Goal: Communication & Community: Answer question/provide support

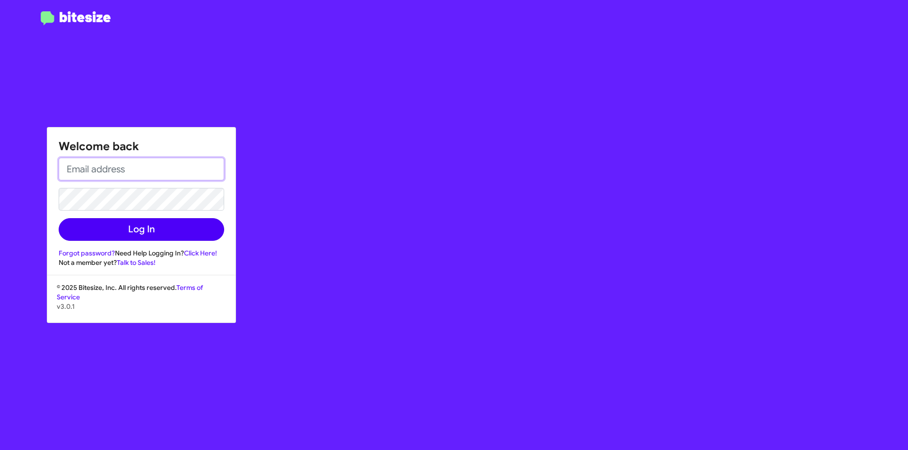
type input "[EMAIL_ADDRESS][DOMAIN_NAME]"
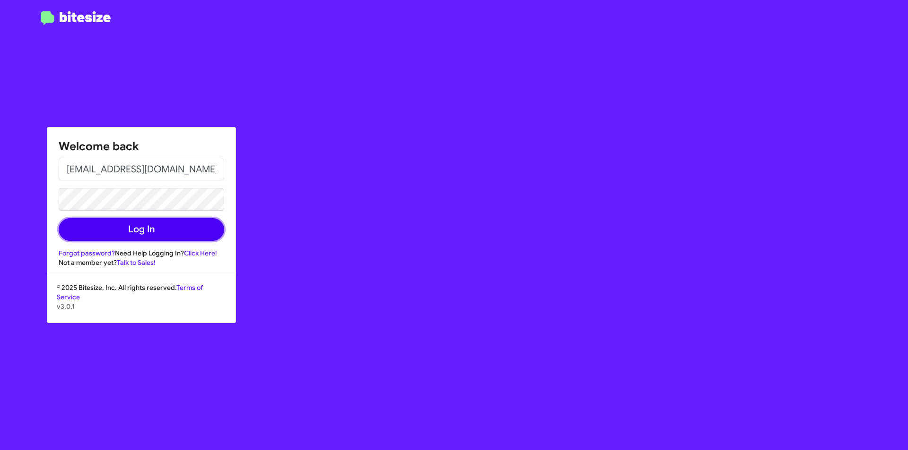
click at [147, 235] on button "Log In" at bounding box center [141, 229] width 165 height 23
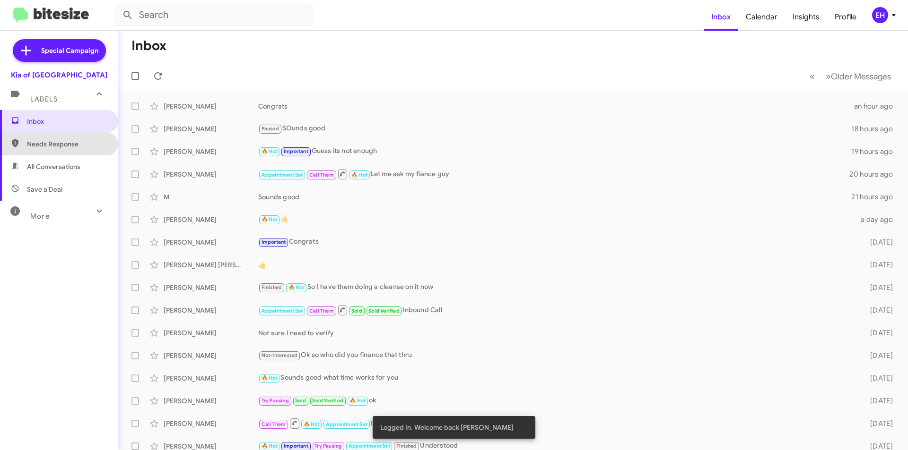
click at [81, 145] on span "Needs Response" at bounding box center [67, 143] width 80 height 9
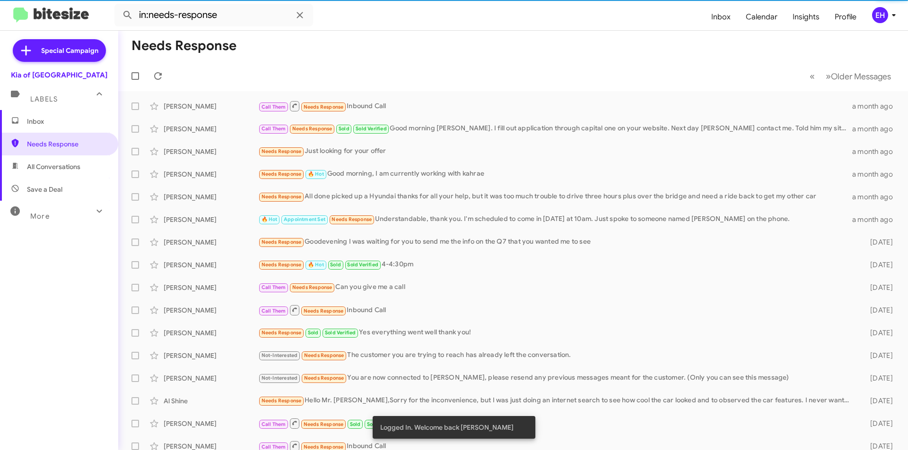
click at [81, 166] on span "All Conversations" at bounding box center [59, 167] width 118 height 23
type input "in:all-conversations"
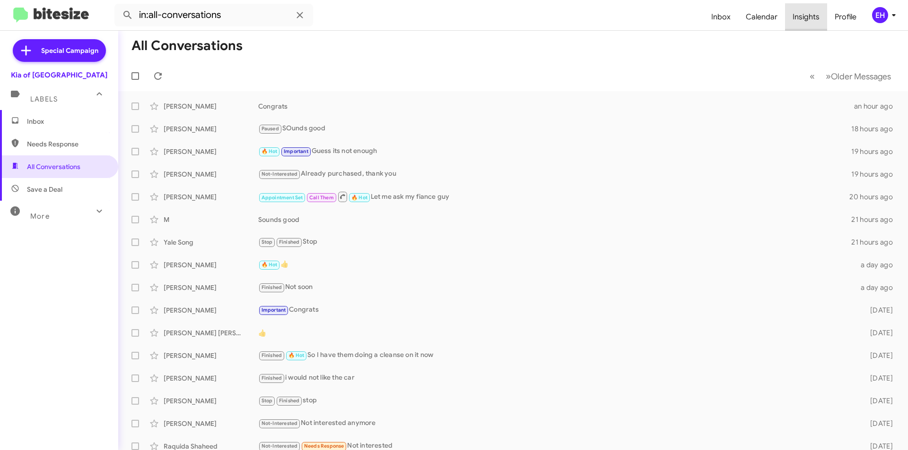
click at [809, 17] on span "Insights" at bounding box center [806, 16] width 42 height 27
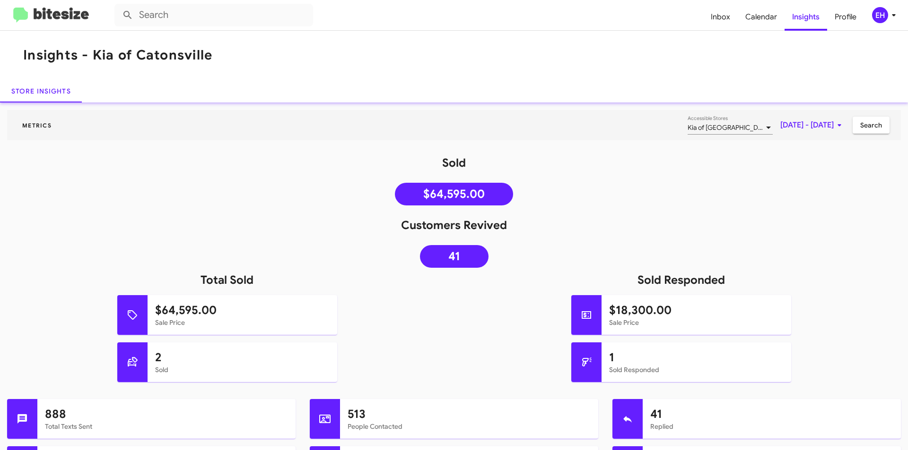
click at [62, 18] on img at bounding box center [51, 16] width 76 height 16
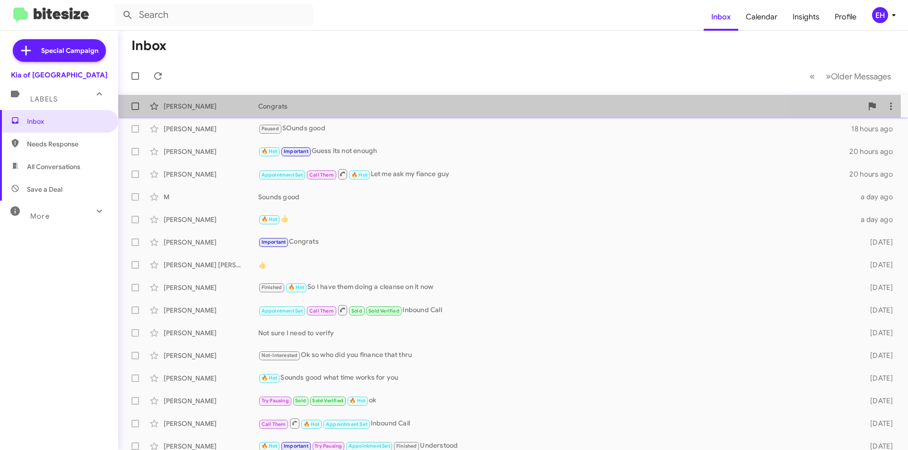
click at [182, 109] on div "[PERSON_NAME]" at bounding box center [211, 106] width 95 height 9
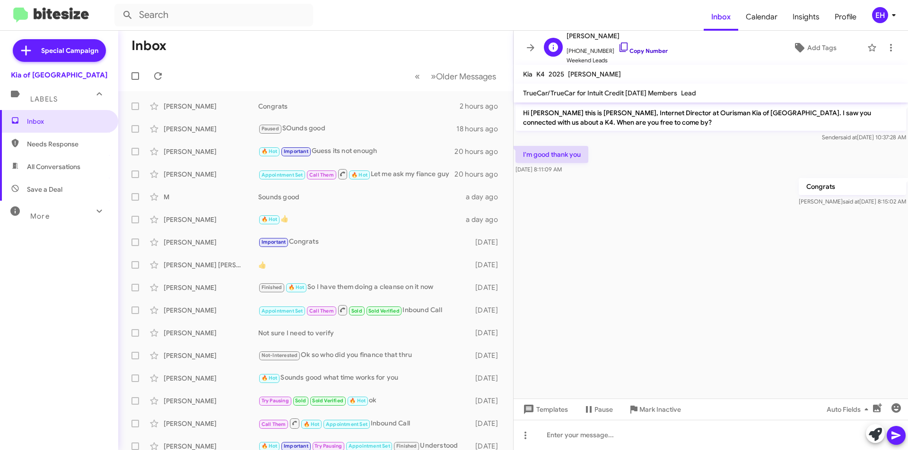
click at [632, 51] on link "Copy Number" at bounding box center [643, 50] width 50 height 7
click at [58, 143] on span "Needs Response" at bounding box center [67, 143] width 80 height 9
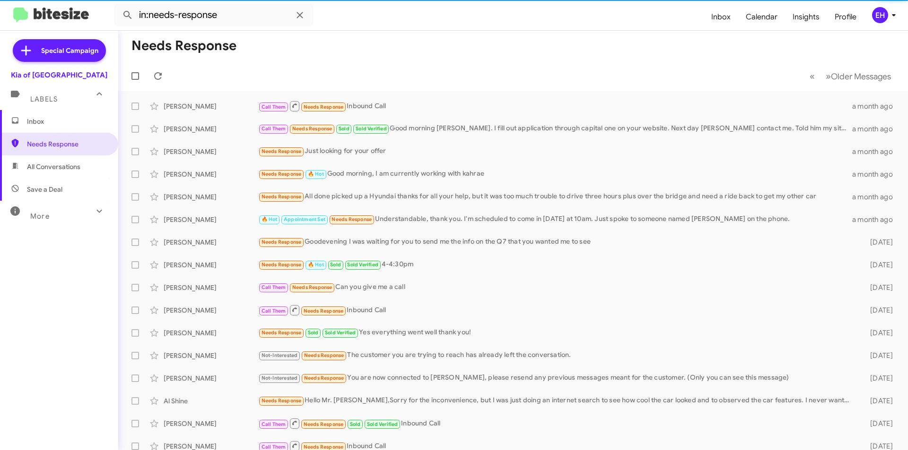
click at [66, 169] on span "All Conversations" at bounding box center [53, 166] width 53 height 9
type input "in:all-conversations"
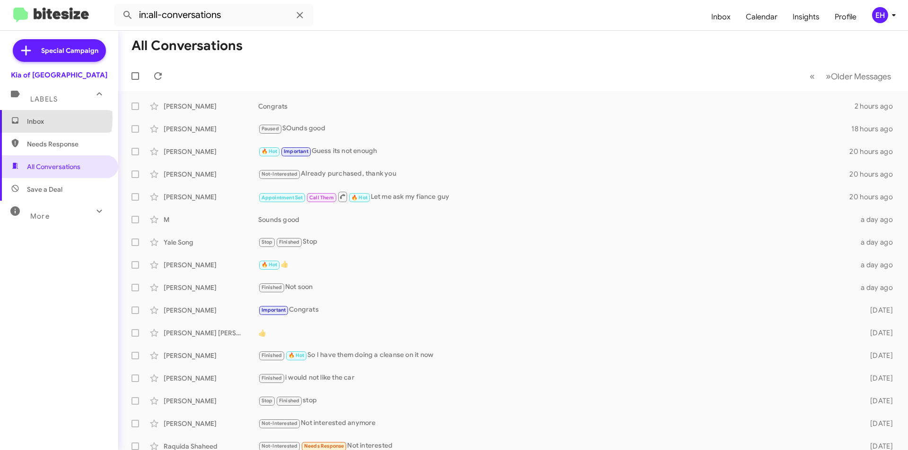
click at [27, 118] on span "Inbox" at bounding box center [67, 121] width 80 height 9
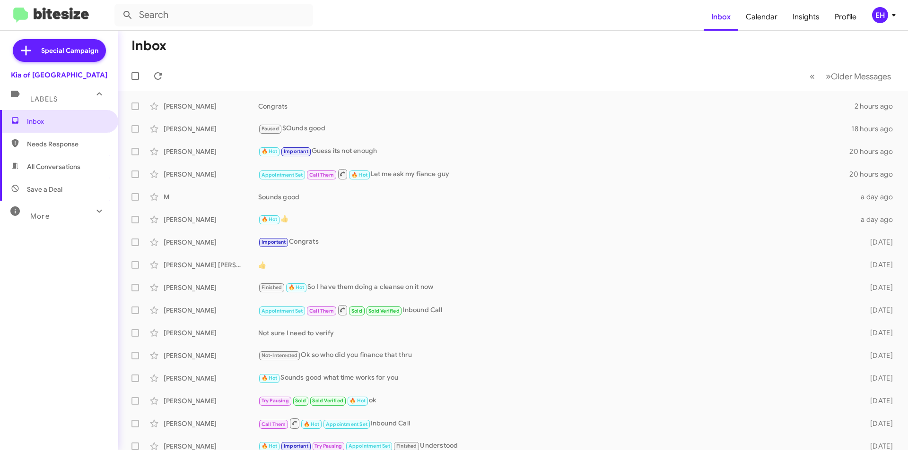
click at [43, 159] on span "All Conversations" at bounding box center [59, 167] width 118 height 23
type input "in:all-conversations"
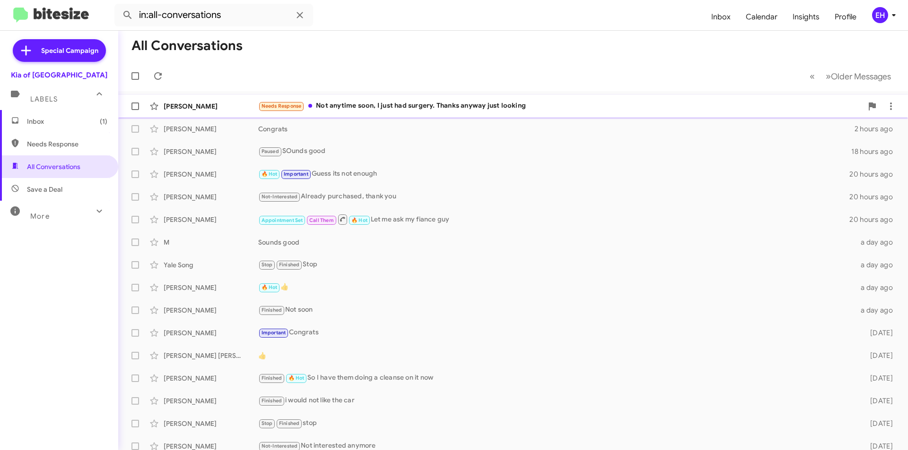
click at [403, 106] on div "Needs Response Not anytime soon, I just had surgery. Thanks anyway just looking" at bounding box center [560, 106] width 604 height 11
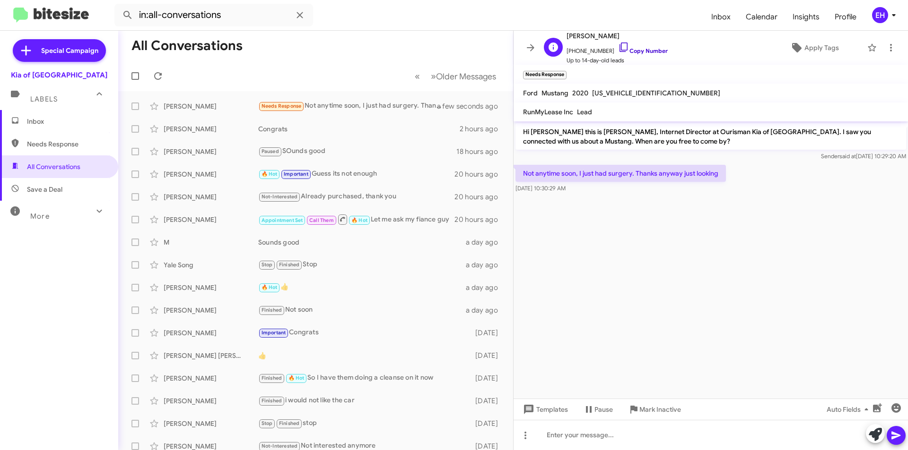
click at [640, 50] on link "Copy Number" at bounding box center [643, 50] width 50 height 7
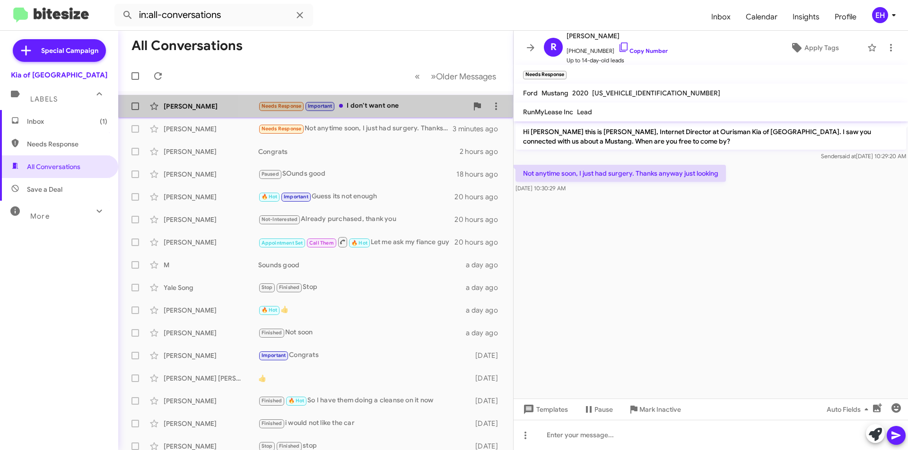
click at [383, 107] on div "Needs Response Important I don't want one" at bounding box center [362, 106] width 209 height 11
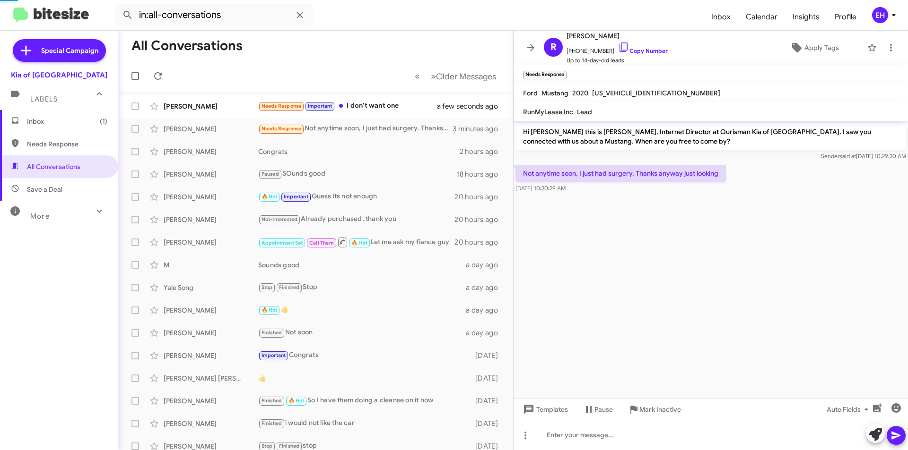
scroll to position [21, 0]
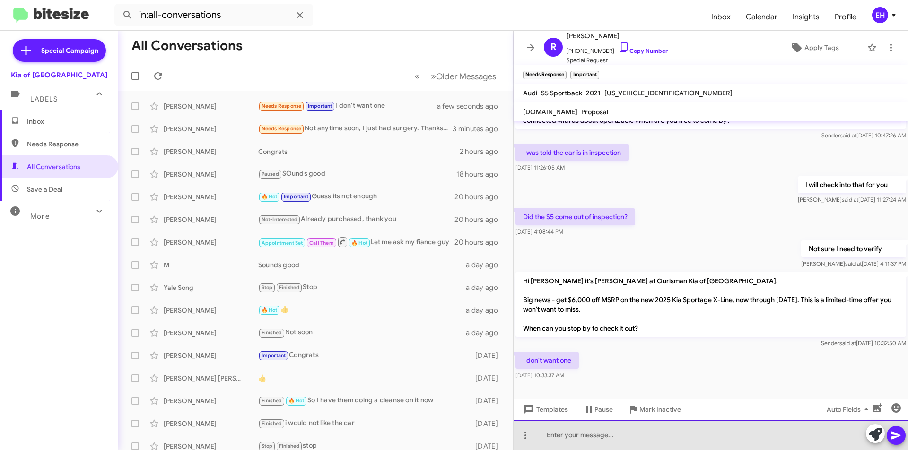
click at [580, 435] on div at bounding box center [710, 435] width 394 height 30
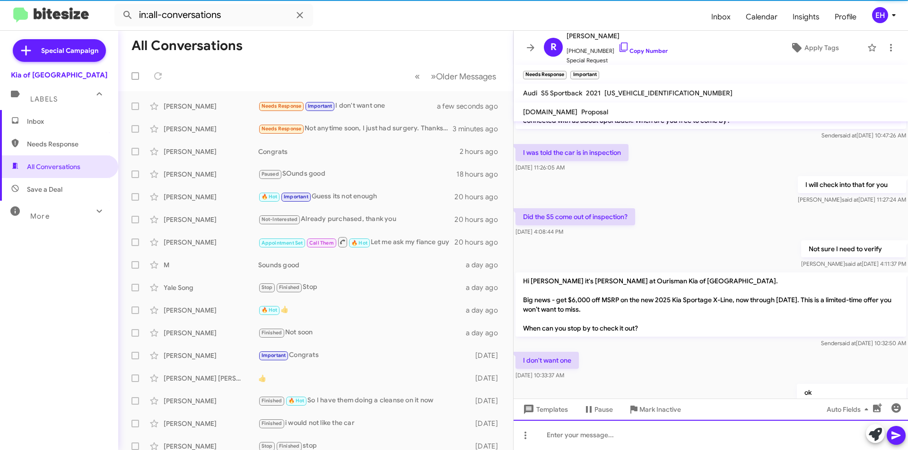
scroll to position [55, 0]
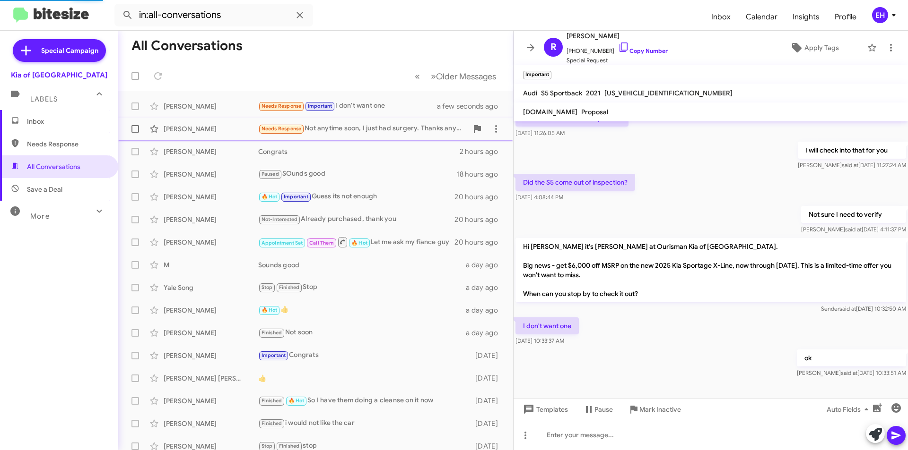
click at [383, 128] on div "Needs Response Not anytime soon, I just had surgery. Thanks anyway just looking" at bounding box center [362, 128] width 209 height 11
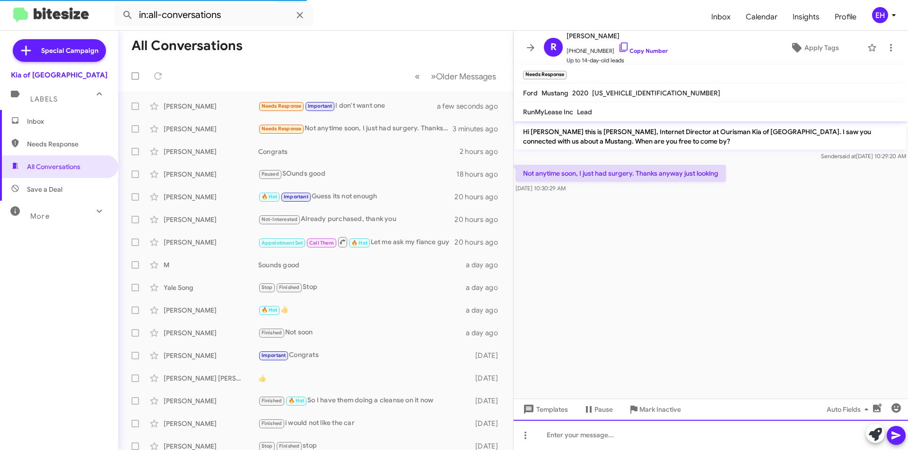
click at [588, 450] on div at bounding box center [710, 435] width 394 height 30
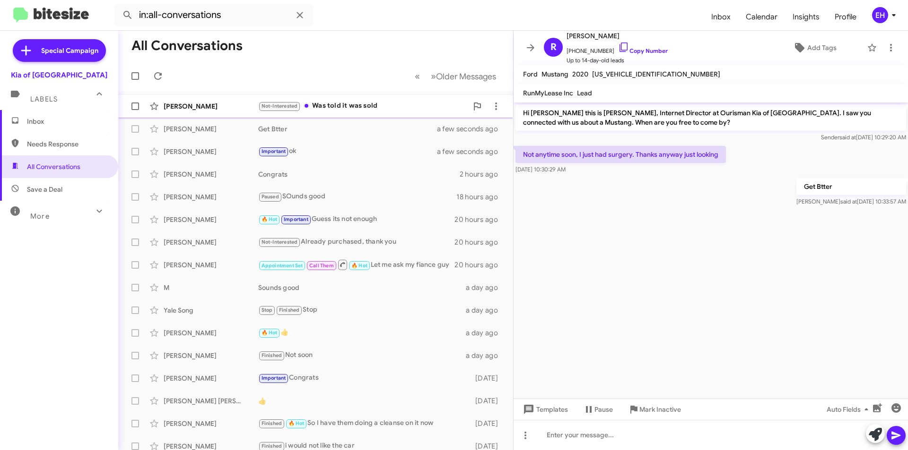
drag, startPoint x: 357, startPoint y: 104, endPoint x: 362, endPoint y: 103, distance: 5.5
click at [357, 104] on div "Not-Interested Was told it was sold" at bounding box center [362, 106] width 209 height 11
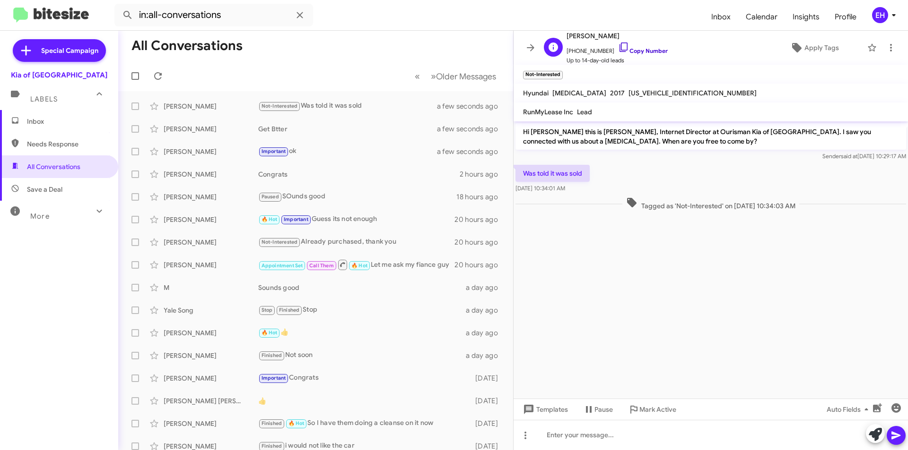
click at [634, 52] on link "Copy Number" at bounding box center [643, 50] width 50 height 7
click at [583, 438] on div at bounding box center [710, 435] width 394 height 30
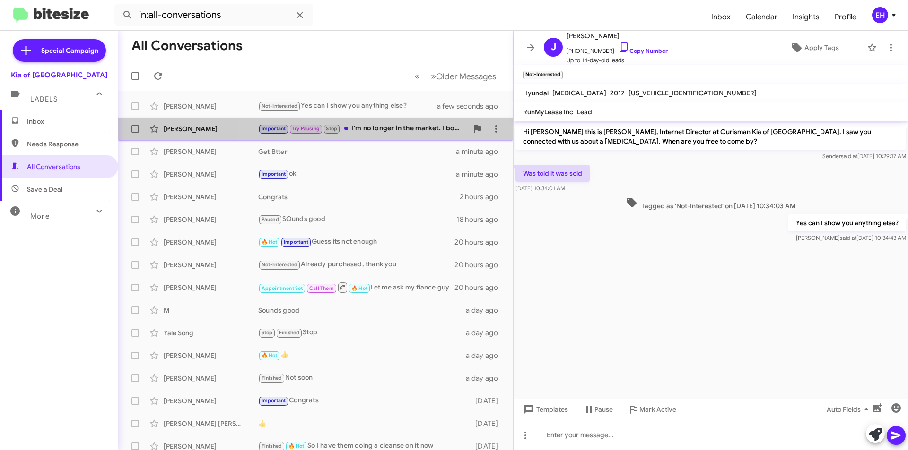
click at [393, 134] on div "Important Try Pausing Stop I'm no longer in the market. I bought my wife a new …" at bounding box center [362, 128] width 209 height 11
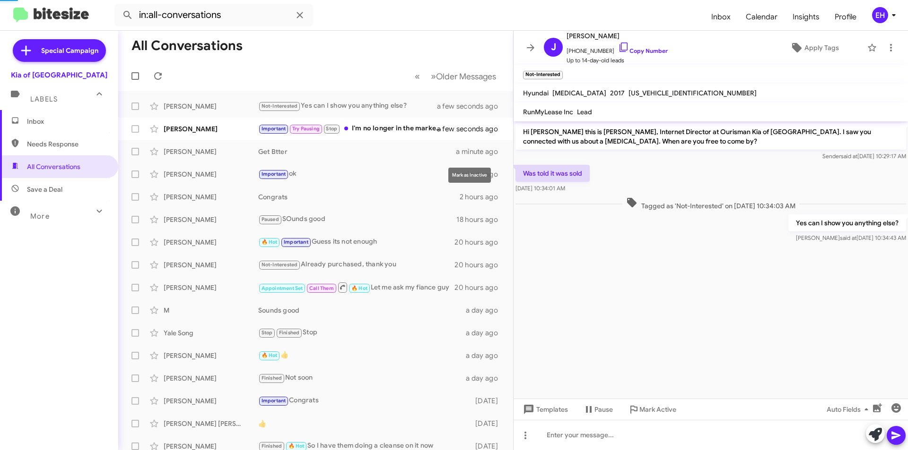
scroll to position [517, 0]
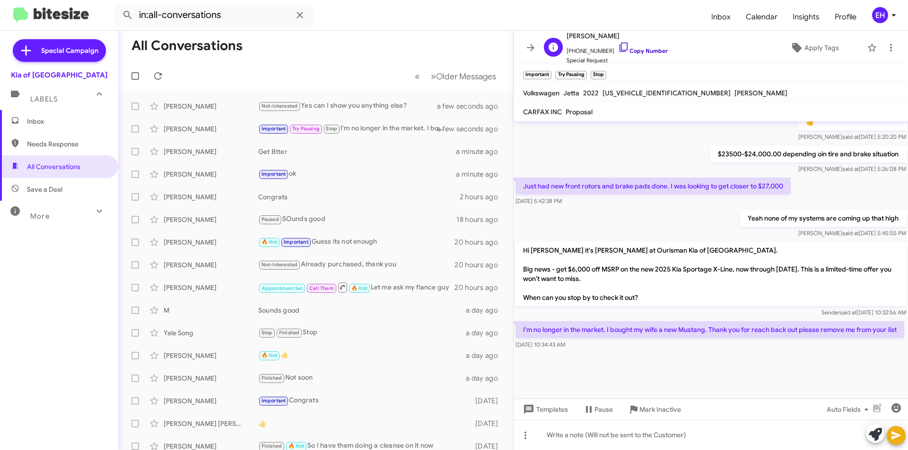
click at [645, 51] on link "Copy Number" at bounding box center [643, 50] width 50 height 7
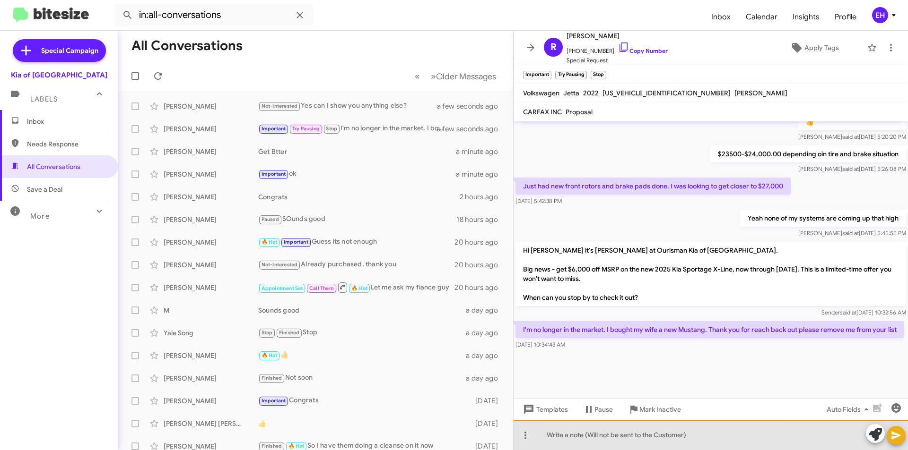
click at [667, 442] on div at bounding box center [710, 435] width 394 height 30
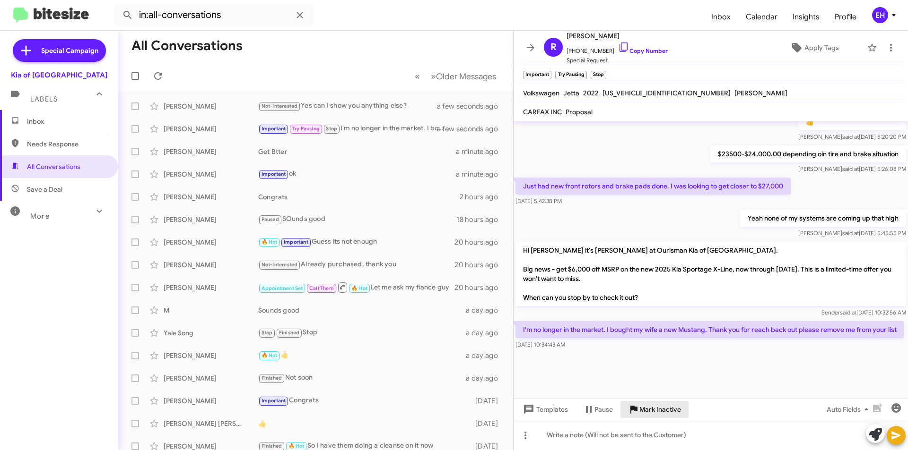
click at [648, 406] on span "Mark Inactive" at bounding box center [660, 409] width 42 height 17
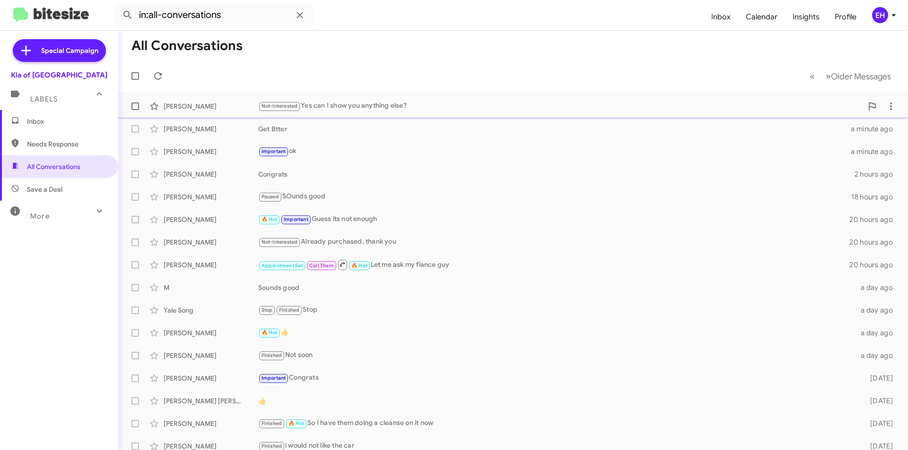
click at [370, 104] on div "Not-Interested Yes can I show you anything else?" at bounding box center [560, 106] width 604 height 11
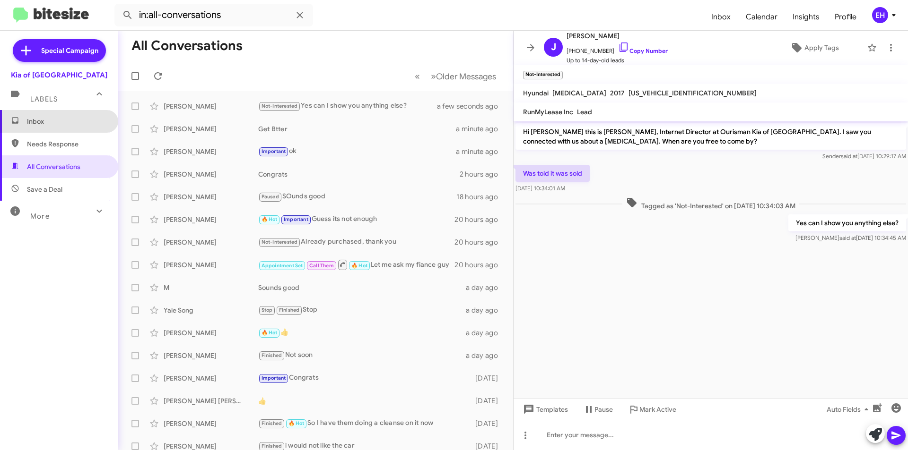
click at [61, 124] on span "Inbox" at bounding box center [67, 121] width 80 height 9
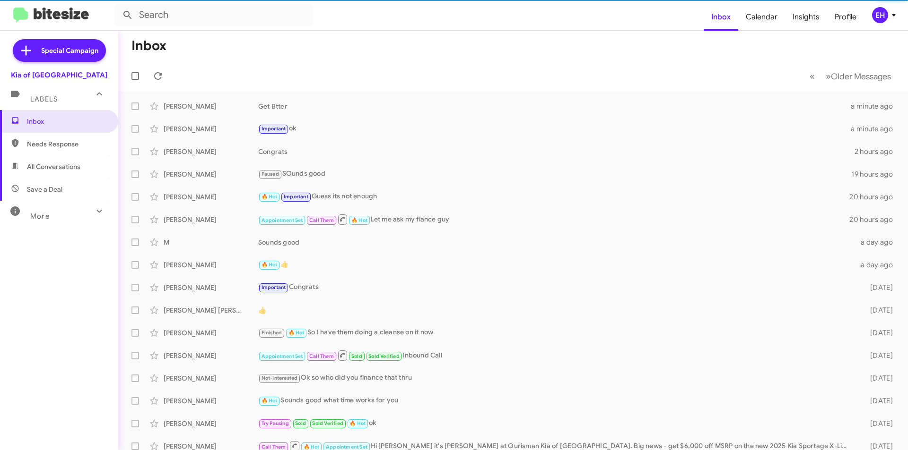
click at [72, 142] on span "Needs Response" at bounding box center [67, 143] width 80 height 9
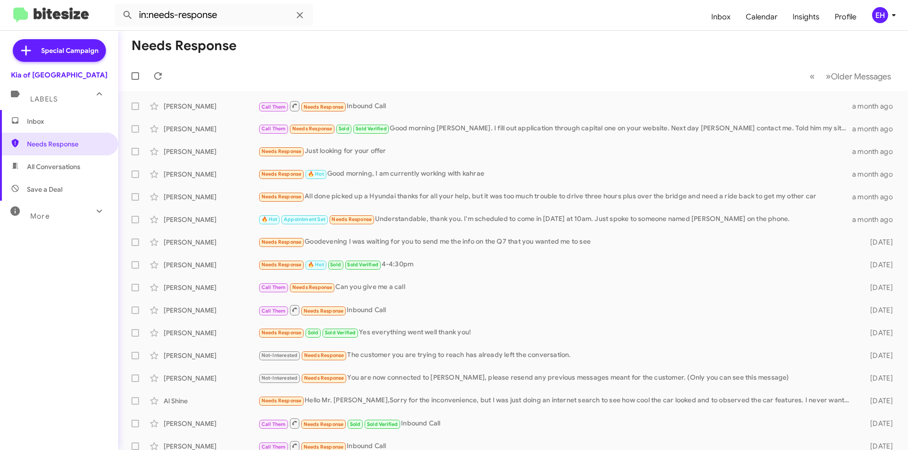
click at [69, 170] on span "All Conversations" at bounding box center [53, 166] width 53 height 9
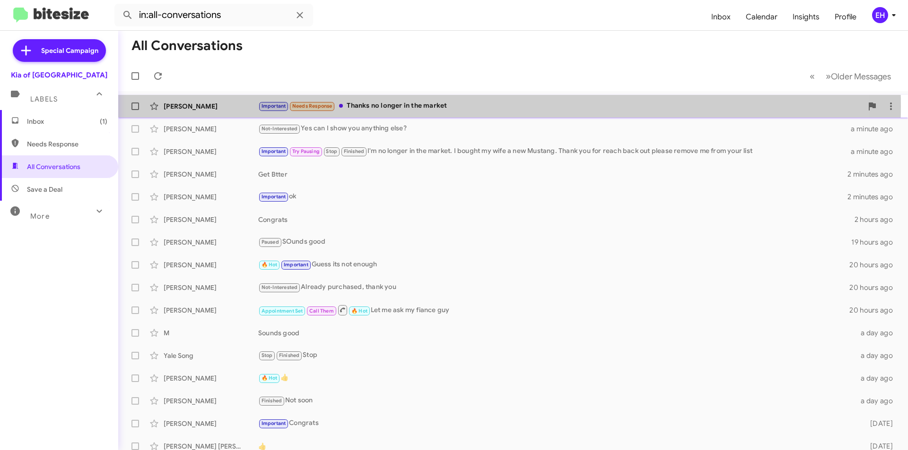
click at [404, 107] on div "Important Needs Response Thanks no longer in the market" at bounding box center [560, 106] width 604 height 11
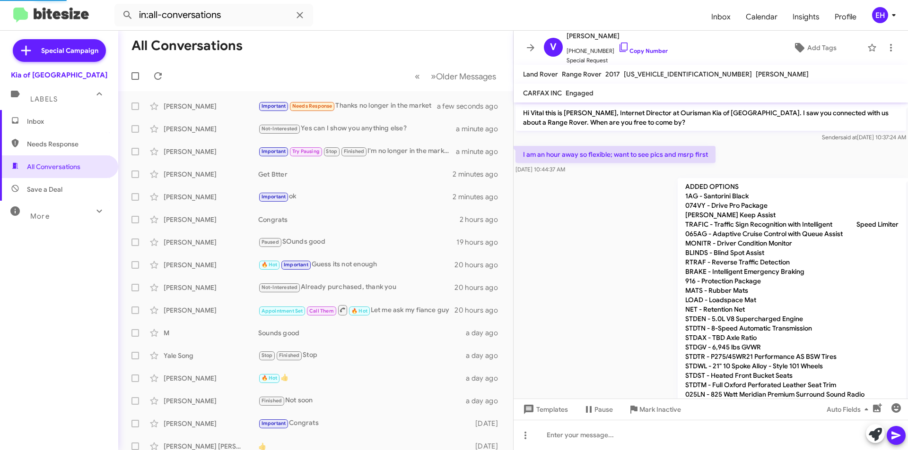
scroll to position [336, 0]
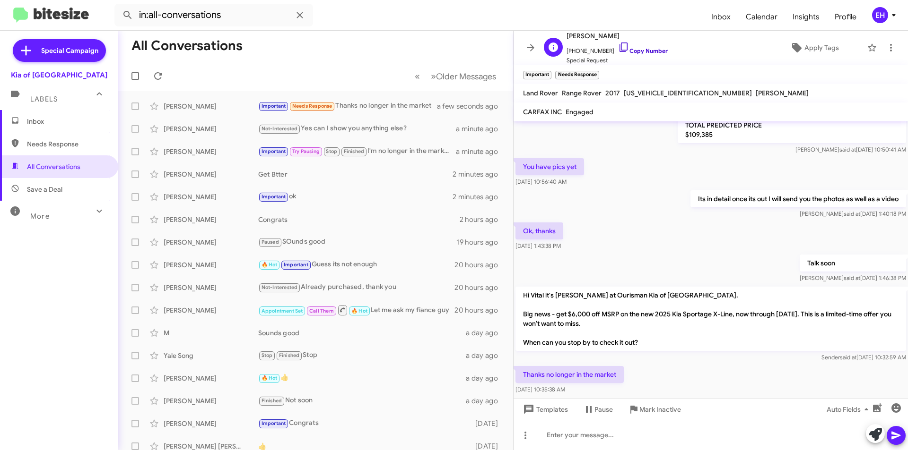
click at [626, 51] on link "Copy Number" at bounding box center [643, 50] width 50 height 7
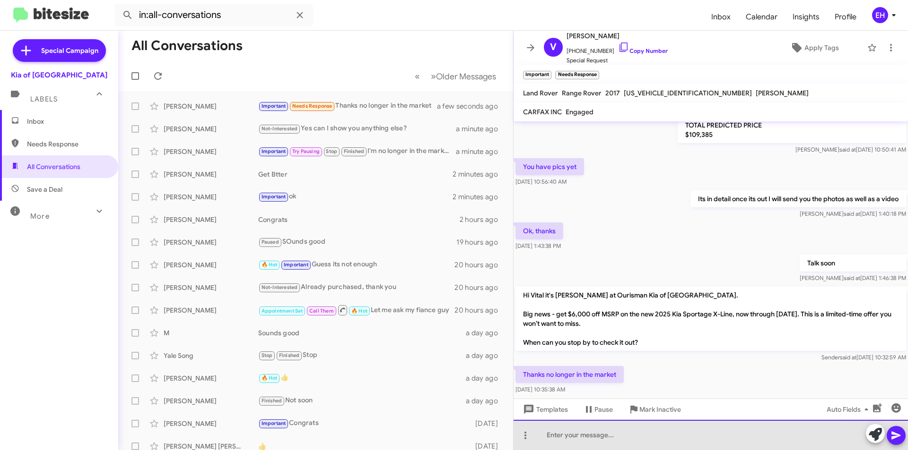
click at [634, 438] on div at bounding box center [710, 435] width 394 height 30
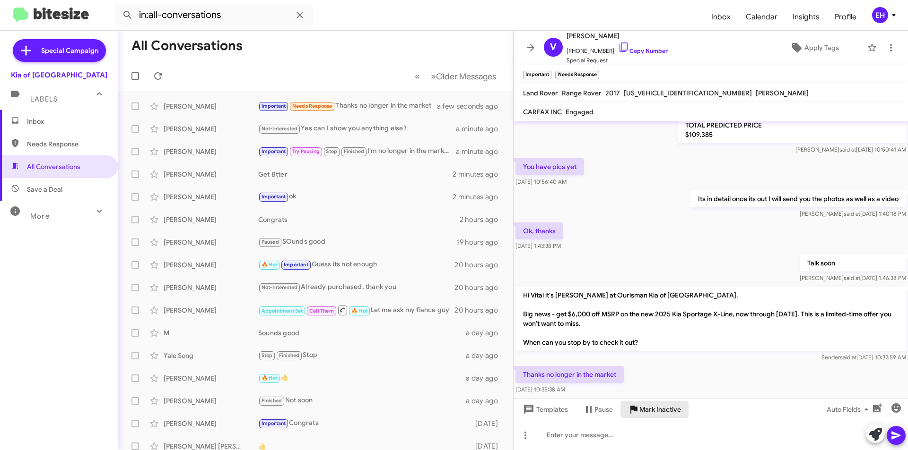
click at [658, 407] on span "Mark Inactive" at bounding box center [660, 409] width 42 height 17
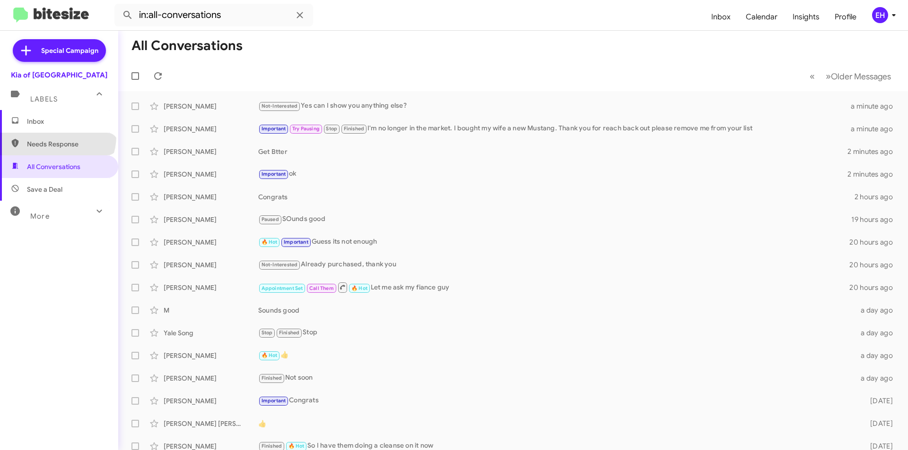
click at [57, 137] on span "Needs Response" at bounding box center [59, 144] width 118 height 23
type input "in:needs-response"
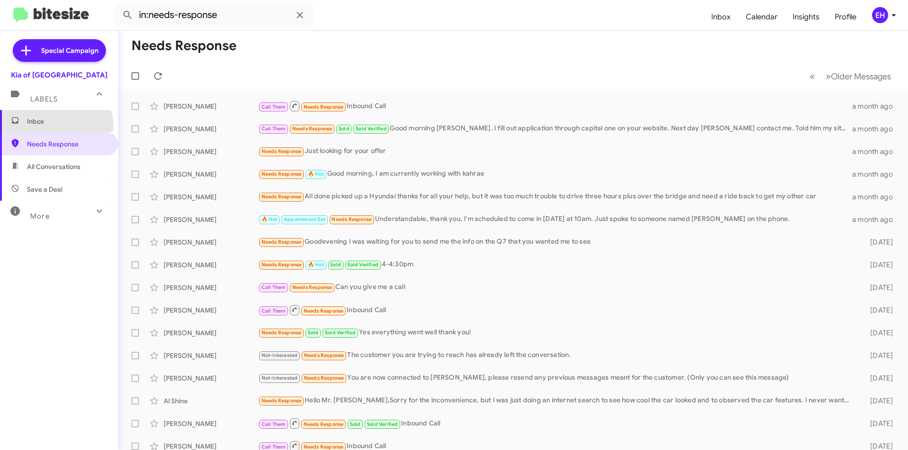
click at [51, 127] on span "Inbox" at bounding box center [59, 121] width 118 height 23
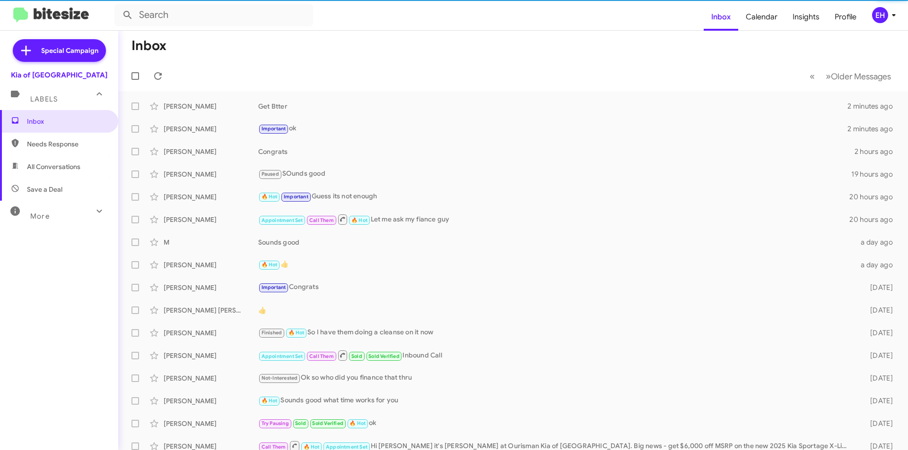
click at [51, 163] on span "All Conversations" at bounding box center [53, 166] width 53 height 9
type input "in:all-conversations"
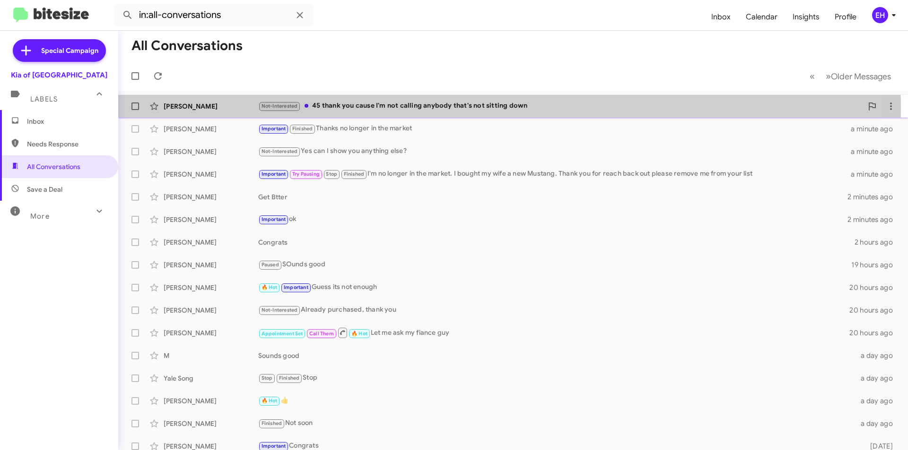
click at [410, 108] on div "Not-Interested 45 thank you cause I'm not calling anybody that's not sitting do…" at bounding box center [560, 106] width 604 height 11
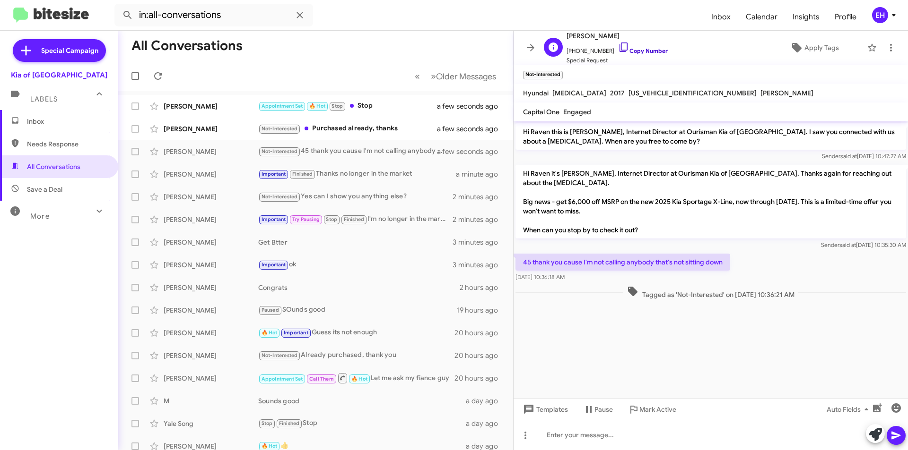
click at [636, 50] on link "Copy Number" at bounding box center [643, 50] width 50 height 7
click at [652, 441] on div at bounding box center [710, 435] width 394 height 30
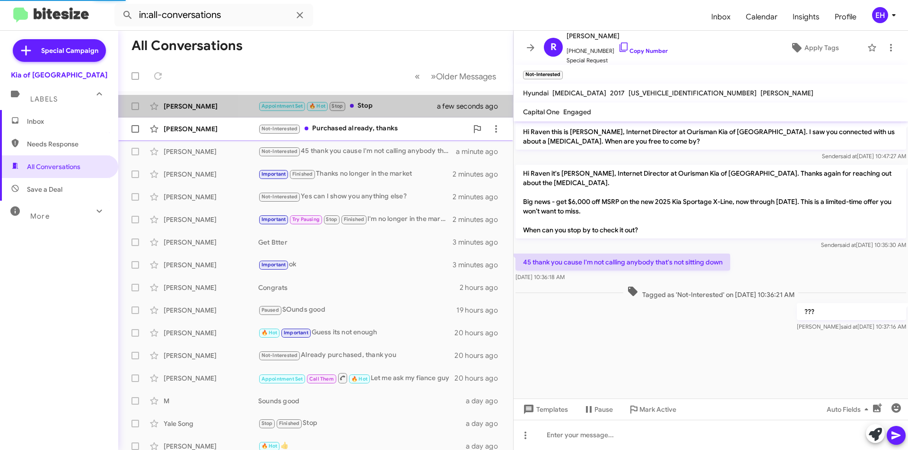
click at [381, 119] on mat-action-list "[PERSON_NAME] Appointment Set 🔥 Hot Stop Stop a few seconds ago [PERSON_NAME] N…" at bounding box center [315, 320] width 395 height 458
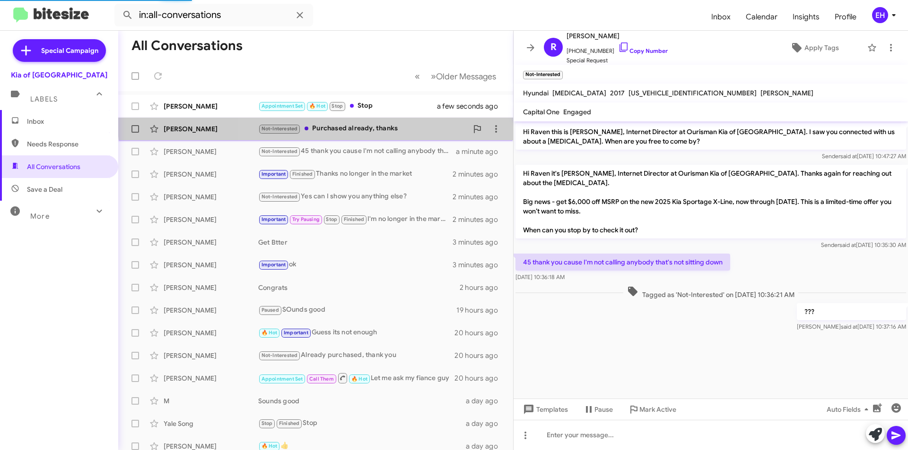
click at [381, 121] on div "[PERSON_NAME] Not-Interested Purchased already, thanks a few seconds ago" at bounding box center [316, 129] width 380 height 19
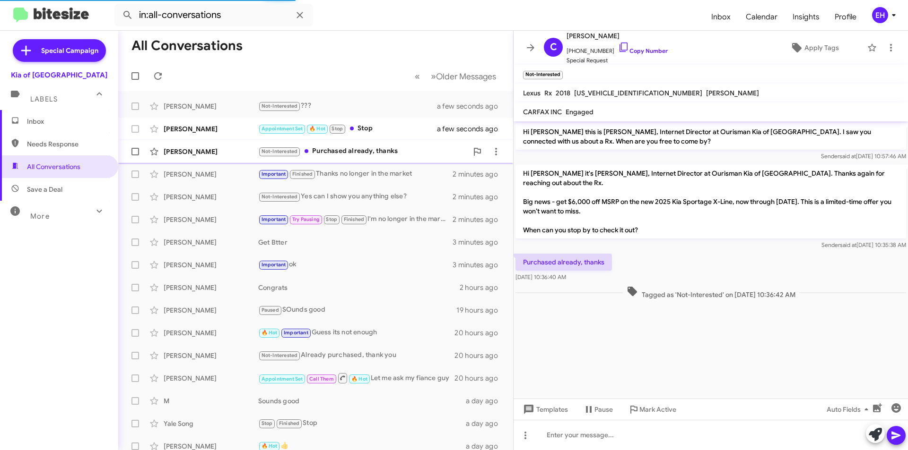
click at [373, 147] on div "Not-Interested Purchased already, thanks" at bounding box center [362, 151] width 209 height 11
drag, startPoint x: 647, startPoint y: 51, endPoint x: 634, endPoint y: 48, distance: 13.2
click at [648, 51] on link "Copy Number" at bounding box center [643, 50] width 50 height 7
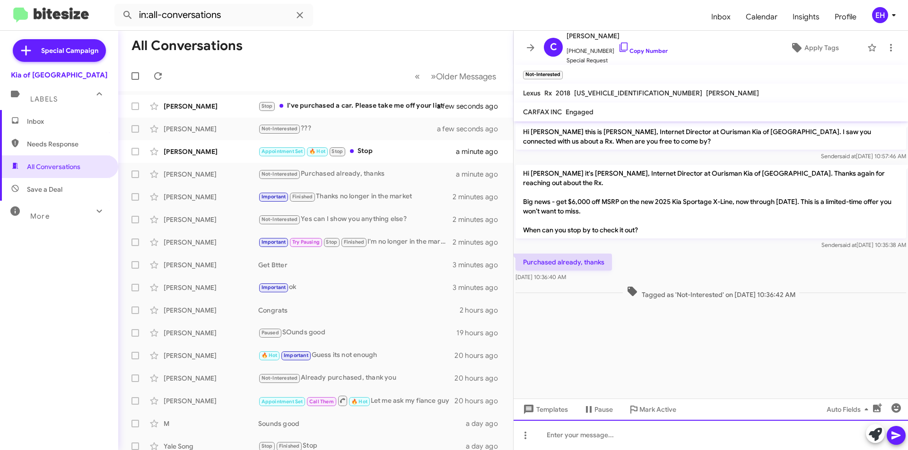
click at [606, 426] on div at bounding box center [710, 435] width 394 height 30
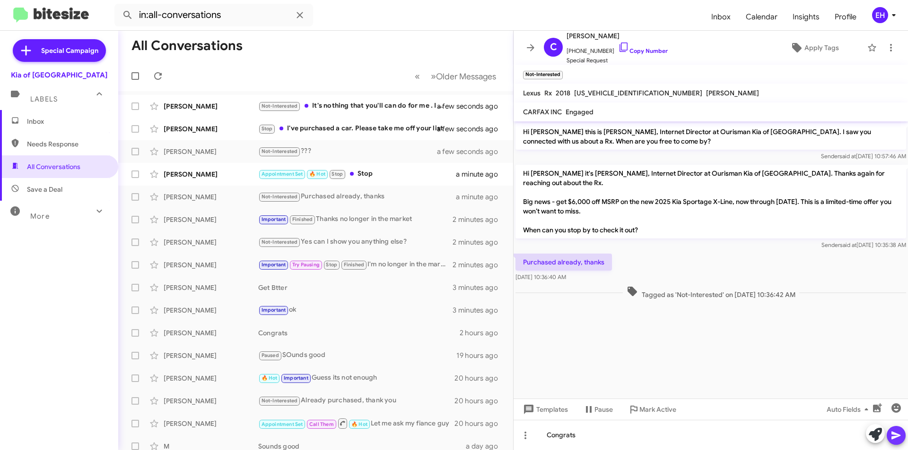
click at [892, 441] on span at bounding box center [895, 435] width 11 height 19
click at [371, 177] on div "Appointment Set 🔥 Hot Stop Stop" at bounding box center [362, 174] width 209 height 11
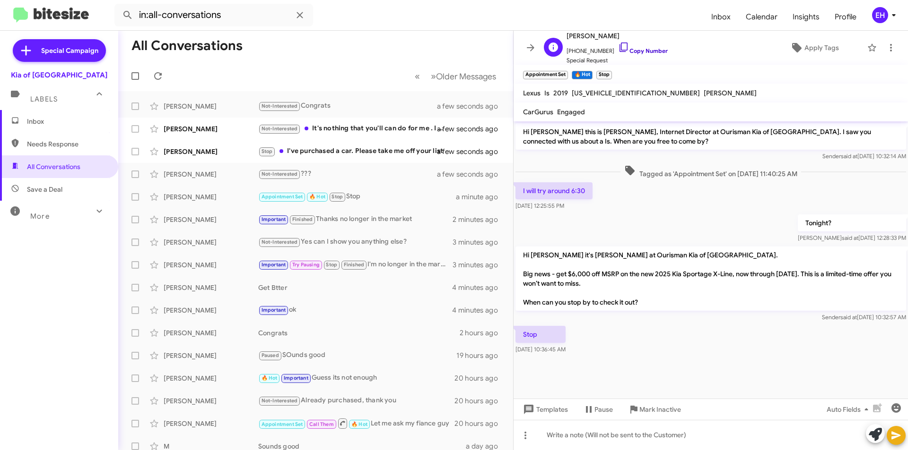
drag, startPoint x: 632, startPoint y: 53, endPoint x: 611, endPoint y: 44, distance: 23.1
click at [632, 53] on link "Copy Number" at bounding box center [643, 50] width 50 height 7
click at [661, 414] on span "Mark Inactive" at bounding box center [660, 409] width 42 height 17
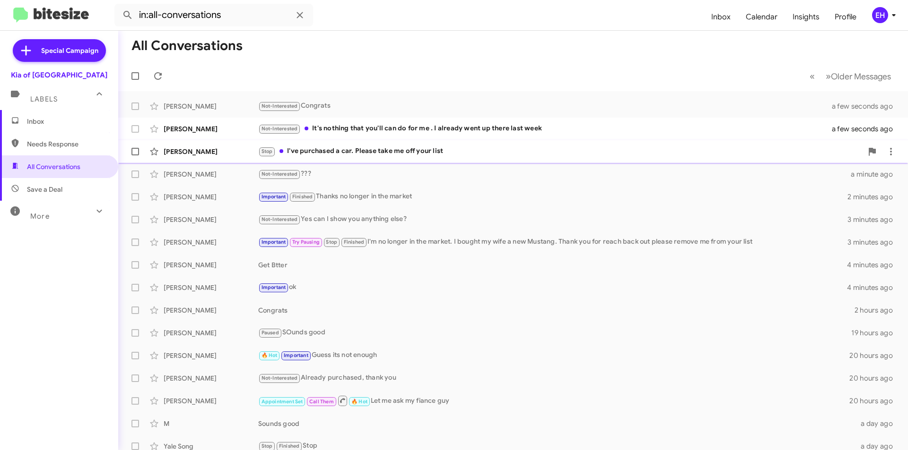
click at [345, 152] on div "Stop I've purchased a car. Please take me off your list" at bounding box center [560, 151] width 604 height 11
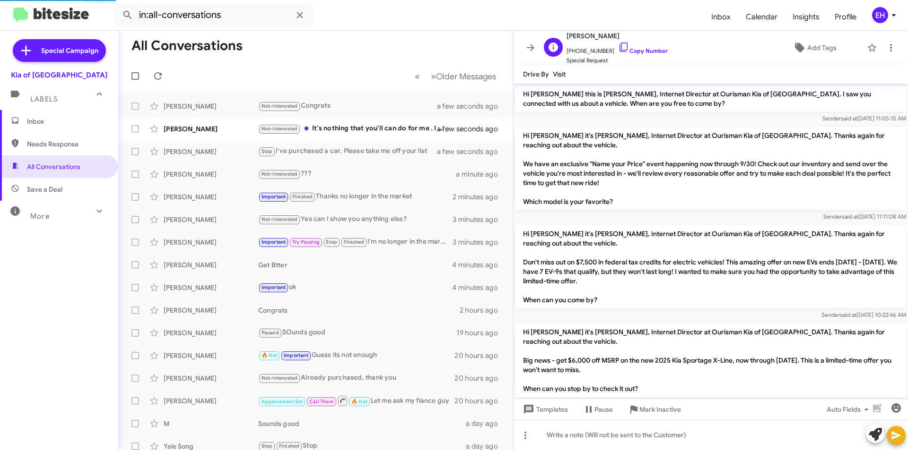
scroll to position [56, 0]
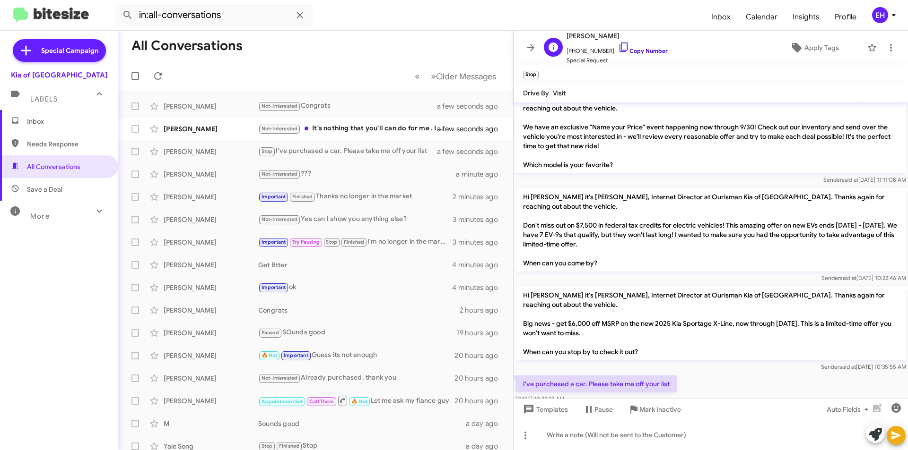
click at [634, 48] on link "Copy Number" at bounding box center [643, 50] width 50 height 7
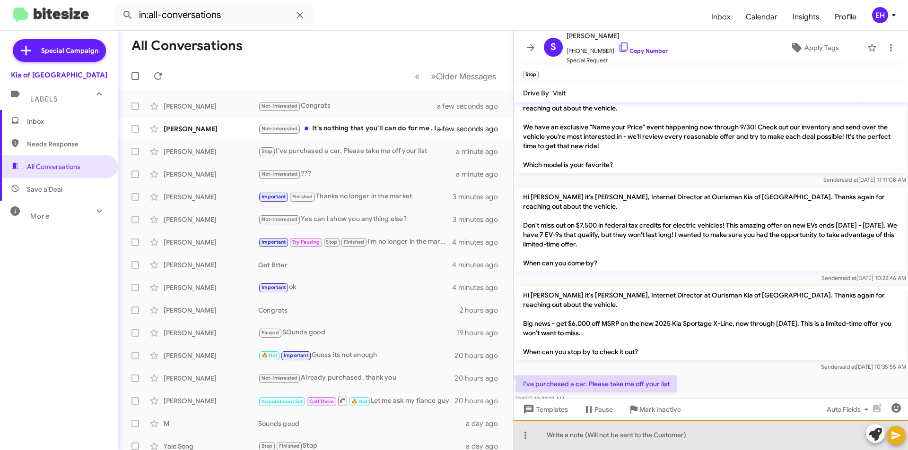
click at [599, 440] on div at bounding box center [710, 435] width 394 height 30
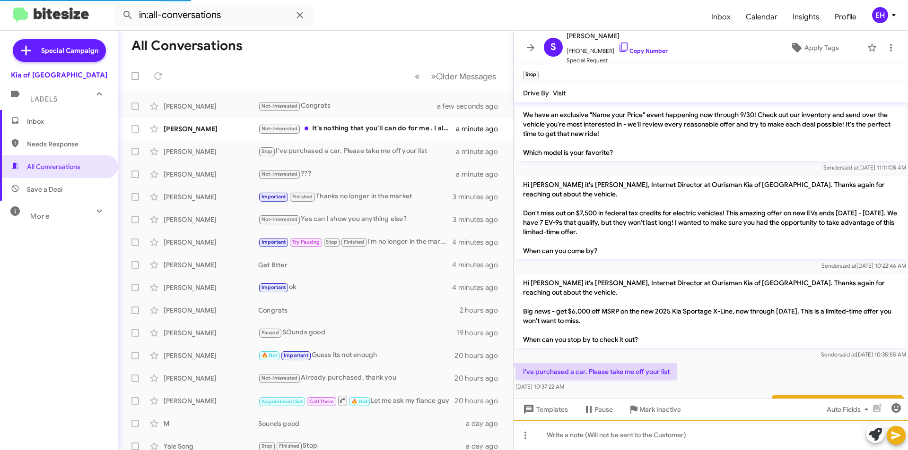
scroll to position [117, 0]
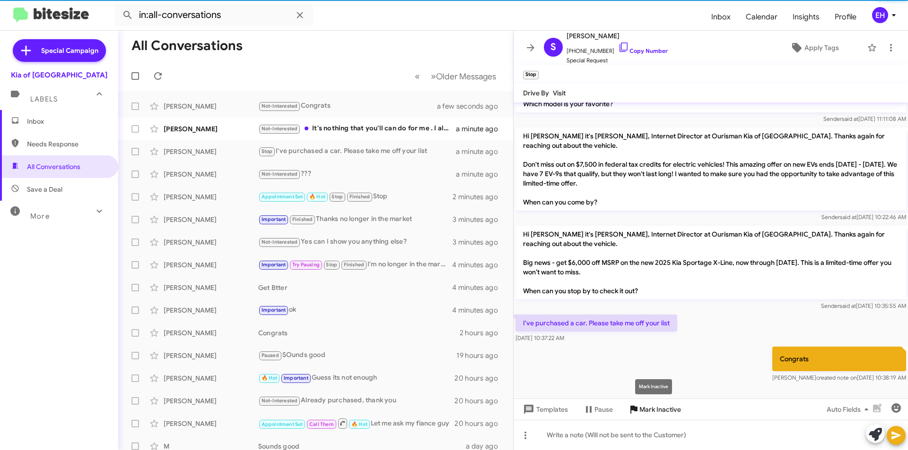
click at [650, 407] on span "Mark Inactive" at bounding box center [660, 409] width 42 height 17
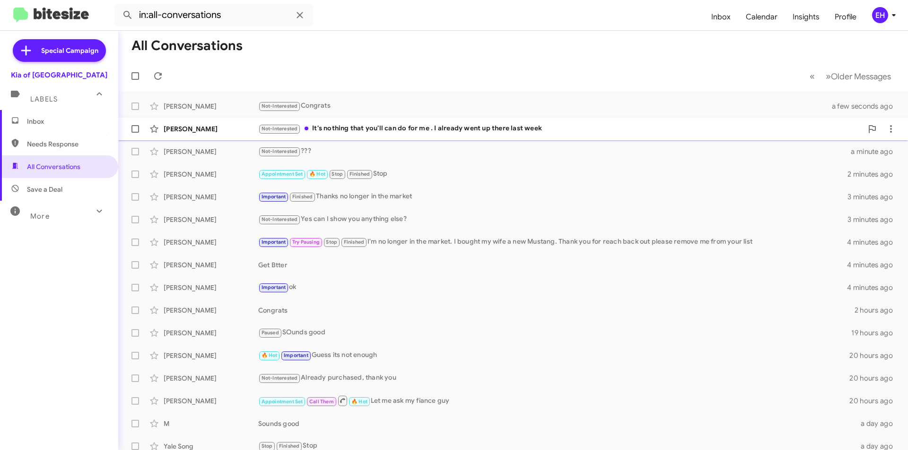
click at [390, 129] on div "Not-Interested It's nothing that you'll can do for me . I already went up there…" at bounding box center [560, 128] width 604 height 11
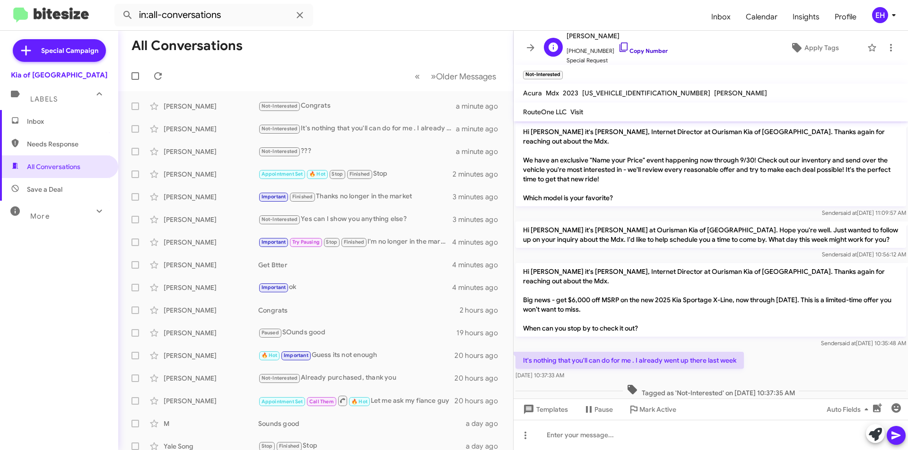
click at [644, 52] on link "Copy Number" at bounding box center [643, 50] width 50 height 7
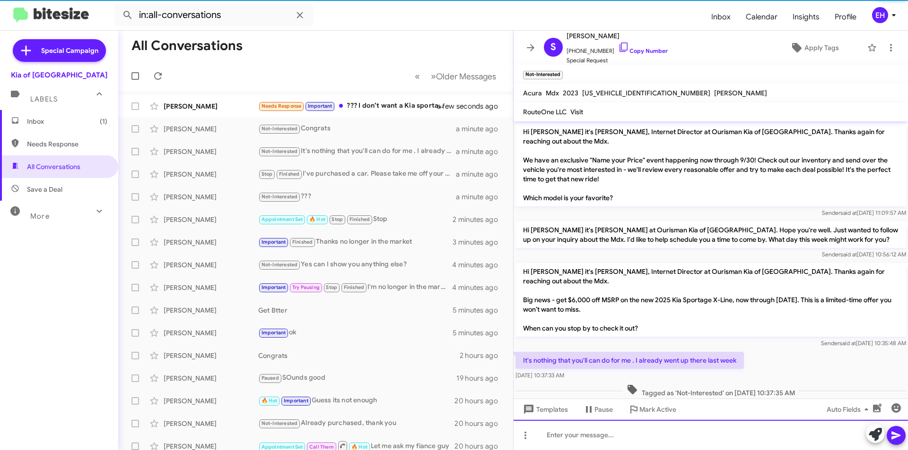
click at [638, 434] on div at bounding box center [710, 435] width 394 height 30
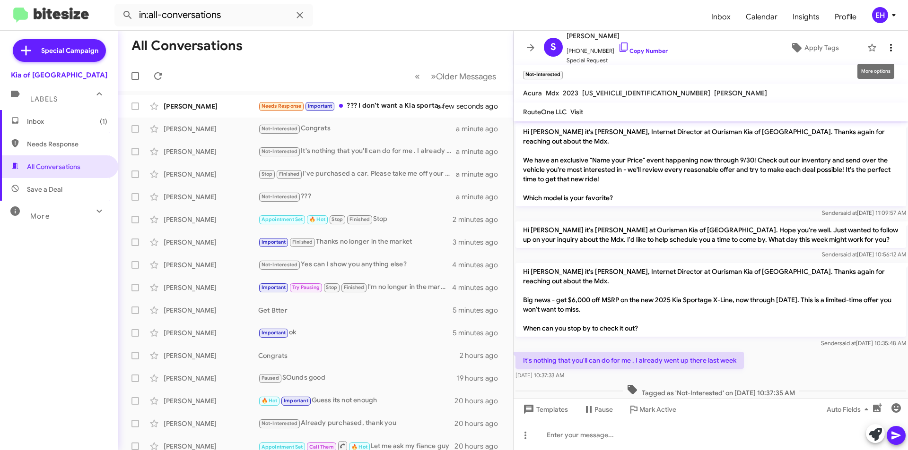
click at [885, 46] on icon at bounding box center [890, 47] width 11 height 11
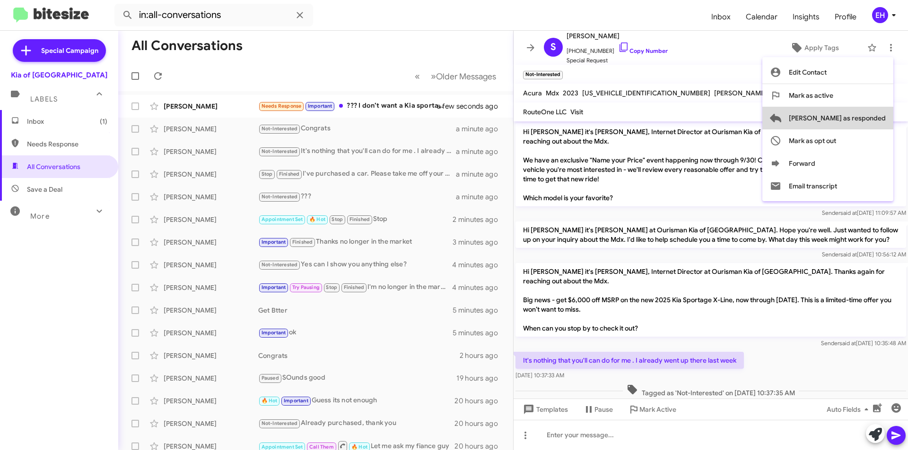
click at [876, 118] on span "[PERSON_NAME] as responded" at bounding box center [836, 118] width 97 height 23
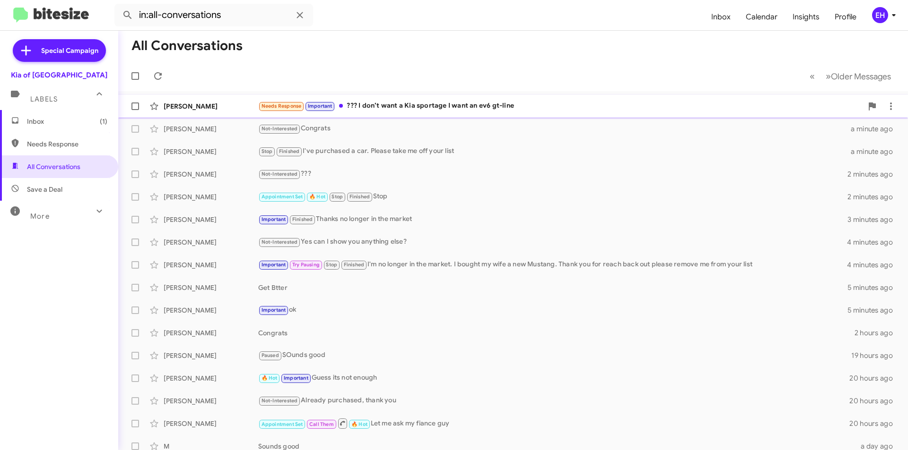
click at [432, 109] on div "Needs Response Important ??? I don’t want a Kia sportage I want an ev6 gt-line" at bounding box center [560, 106] width 604 height 11
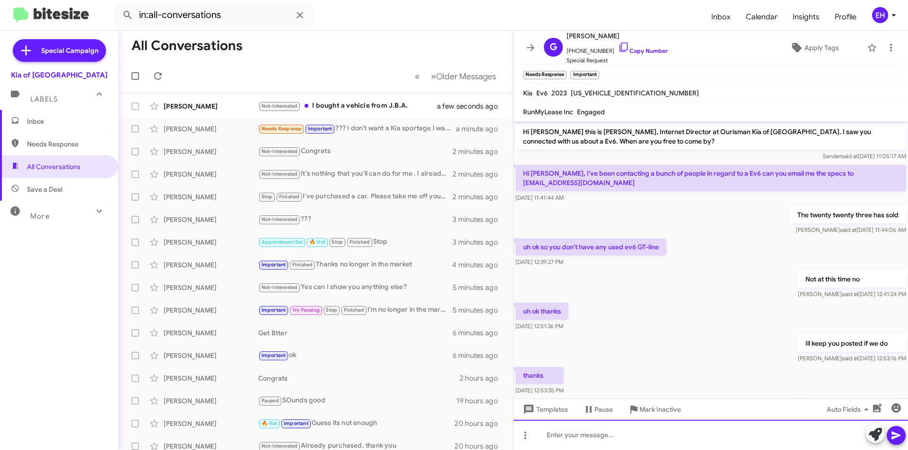
click at [587, 440] on div at bounding box center [710, 435] width 394 height 30
paste div
drag, startPoint x: 895, startPoint y: 435, endPoint x: 885, endPoint y: 426, distance: 13.7
click at [895, 435] on icon at bounding box center [895, 436] width 9 height 8
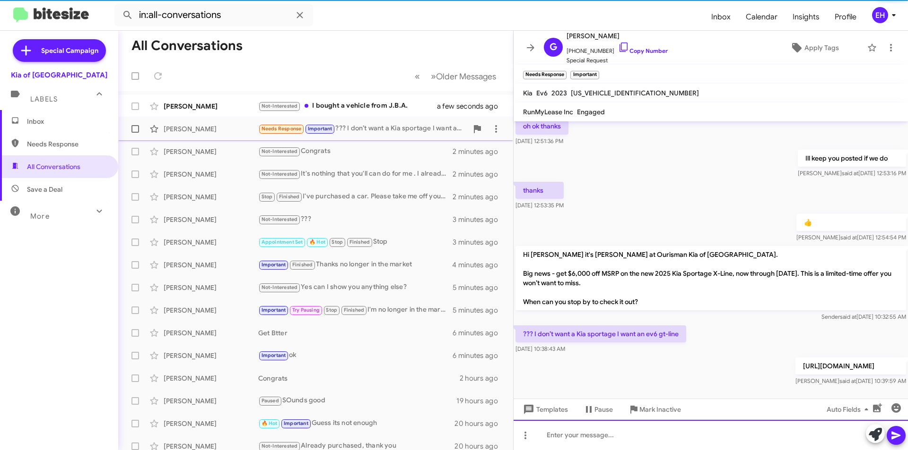
scroll to position [193, 0]
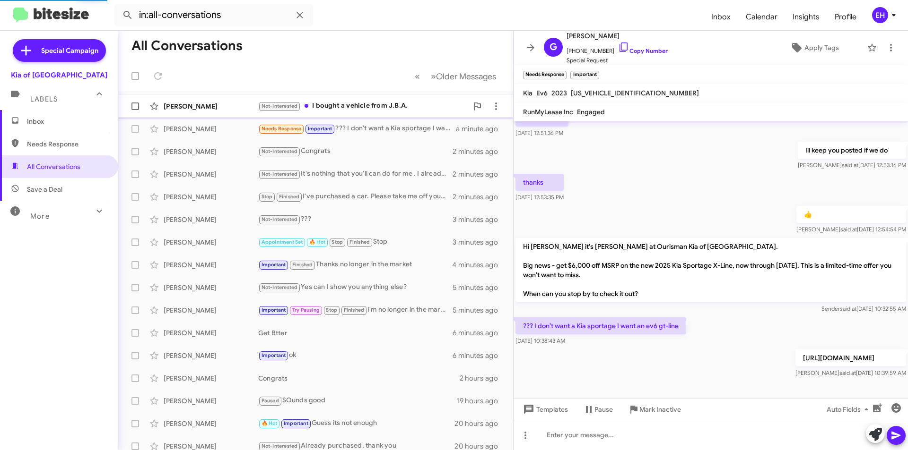
click at [372, 105] on div "Not-Interested I bought a vehicle from J.B.A." at bounding box center [362, 106] width 209 height 11
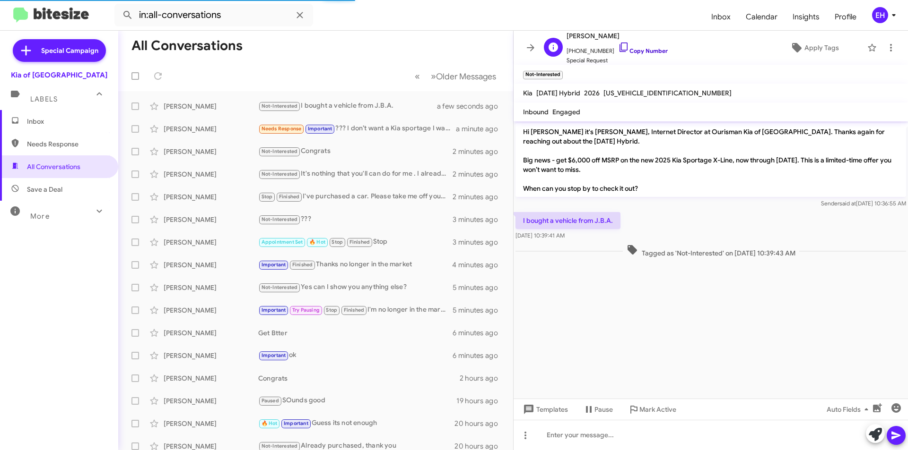
click at [644, 49] on link "Copy Number" at bounding box center [643, 50] width 50 height 7
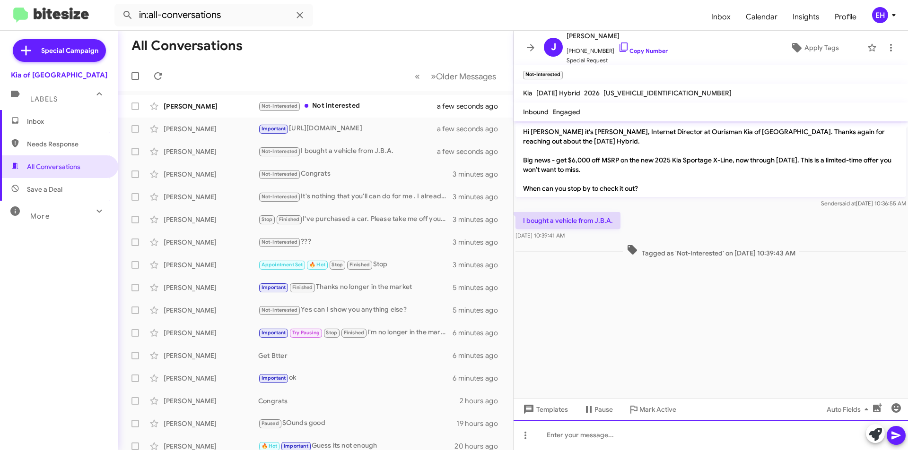
click at [622, 435] on div at bounding box center [710, 435] width 394 height 30
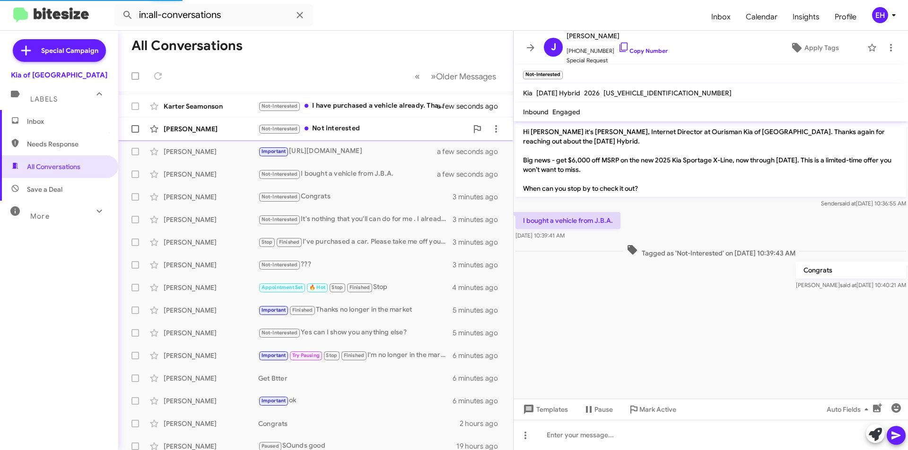
click at [343, 126] on div "Not-Interested Not interested" at bounding box center [362, 128] width 209 height 11
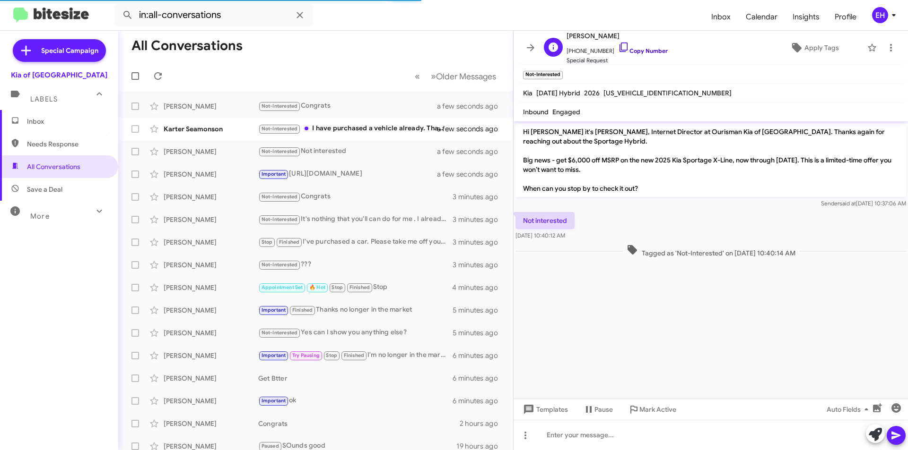
click at [640, 50] on link "Copy Number" at bounding box center [643, 50] width 50 height 7
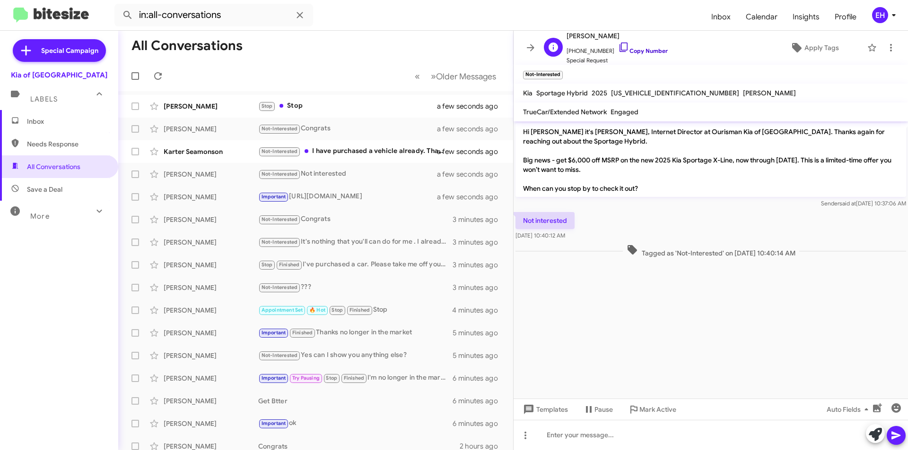
click at [631, 52] on link "Copy Number" at bounding box center [643, 50] width 50 height 7
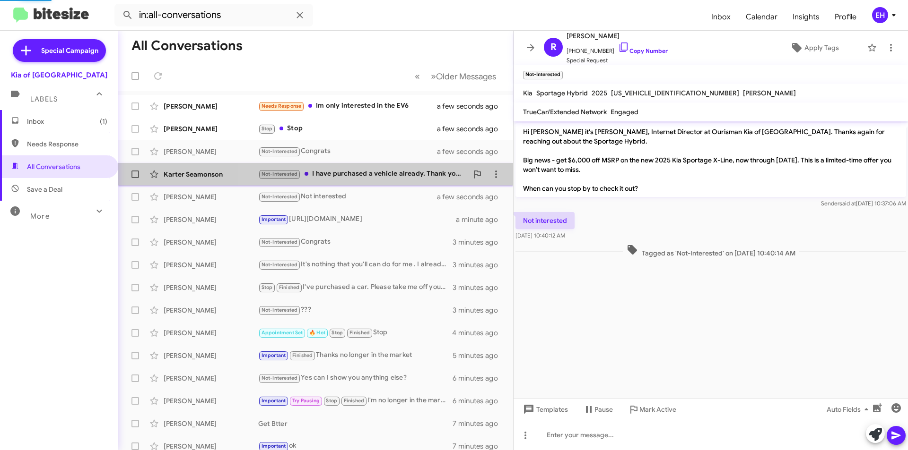
click at [375, 170] on div "Not-Interested I have purchased a vehicle already. Thank you m" at bounding box center [362, 174] width 209 height 11
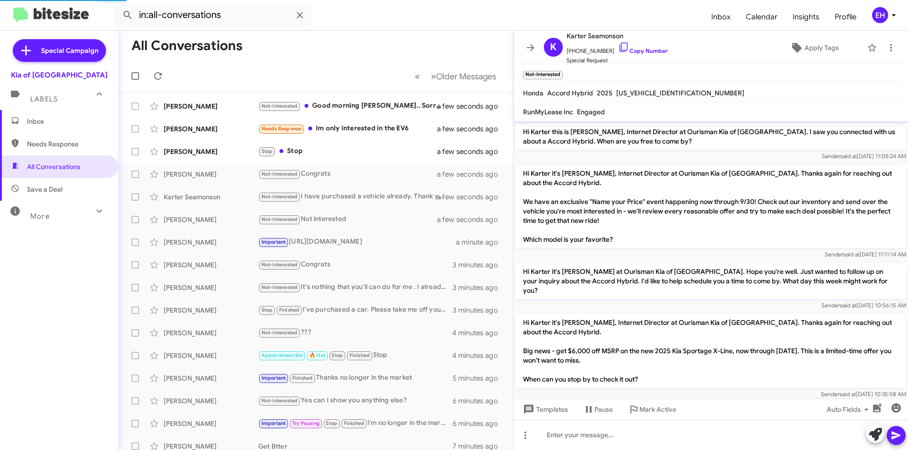
scroll to position [57, 0]
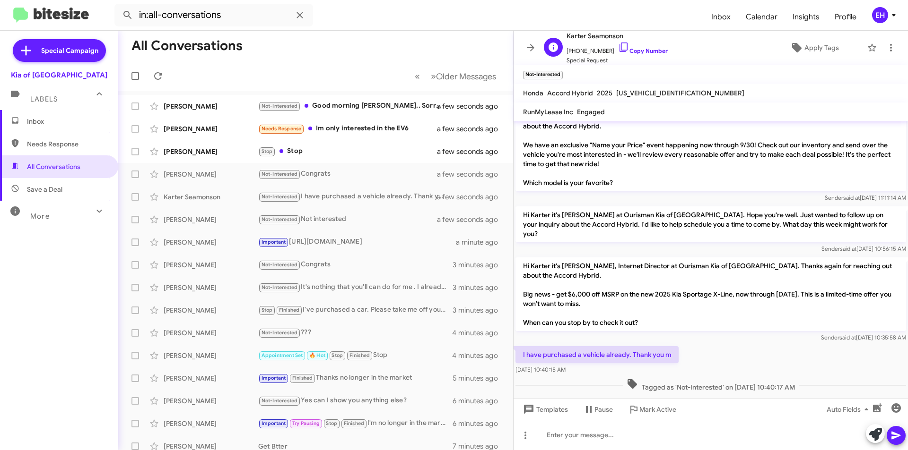
drag, startPoint x: 643, startPoint y: 53, endPoint x: 638, endPoint y: 45, distance: 9.8
click at [643, 53] on link "Copy Number" at bounding box center [643, 50] width 50 height 7
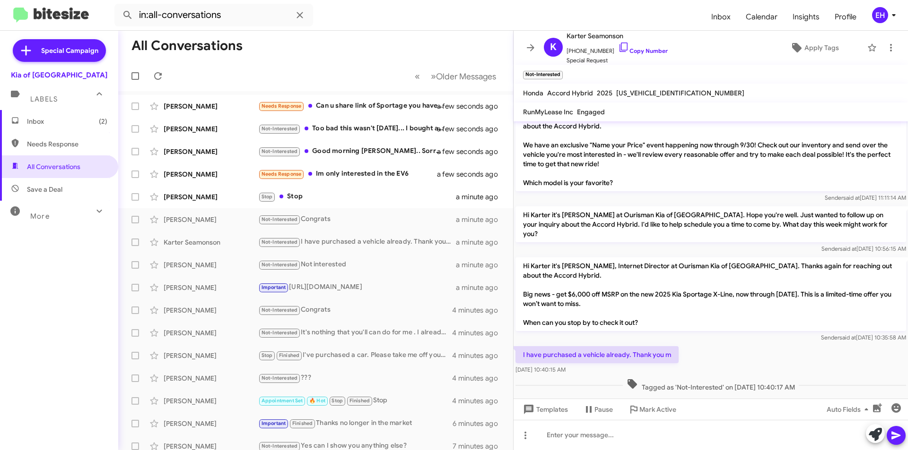
scroll to position [0, 0]
click at [890, 44] on icon at bounding box center [891, 47] width 2 height 8
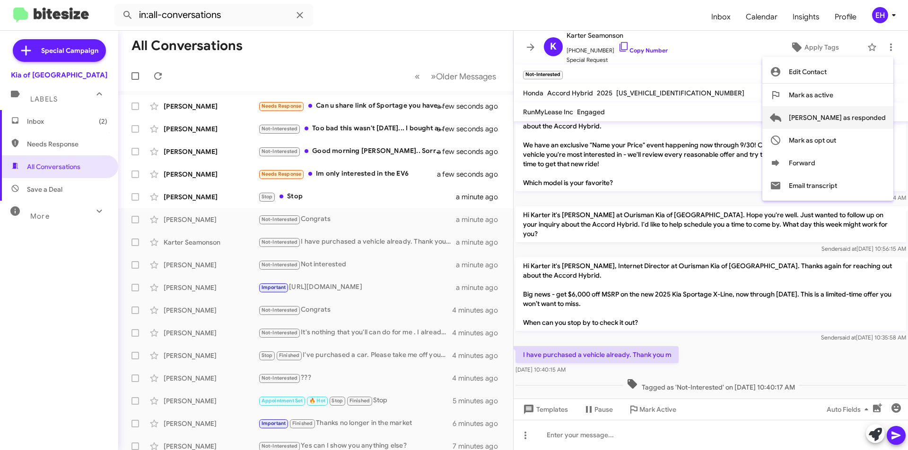
click at [872, 123] on span "[PERSON_NAME] as responded" at bounding box center [836, 117] width 97 height 23
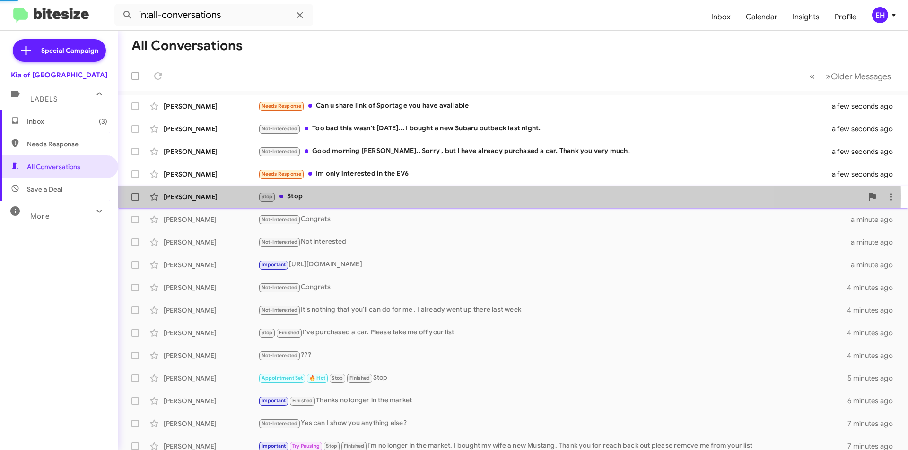
click at [296, 198] on div "Stop Stop" at bounding box center [560, 196] width 604 height 11
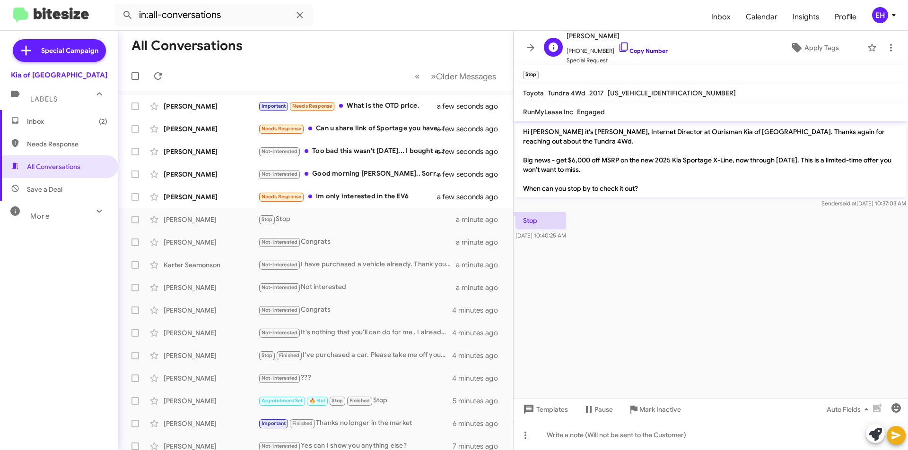
drag, startPoint x: 645, startPoint y: 49, endPoint x: 482, endPoint y: 20, distance: 165.7
click at [644, 48] on link "Copy Number" at bounding box center [643, 50] width 50 height 7
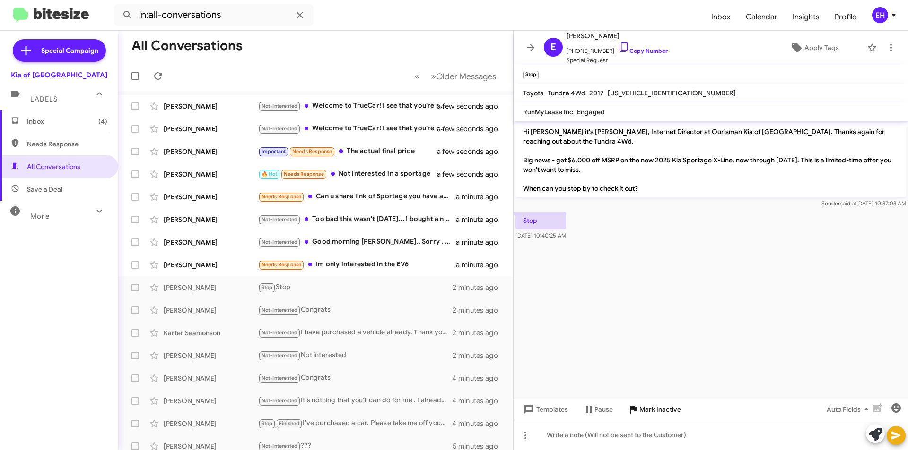
drag, startPoint x: 665, startPoint y: 407, endPoint x: 670, endPoint y: 408, distance: 4.8
click at [667, 409] on span "Mark Inactive" at bounding box center [660, 409] width 42 height 17
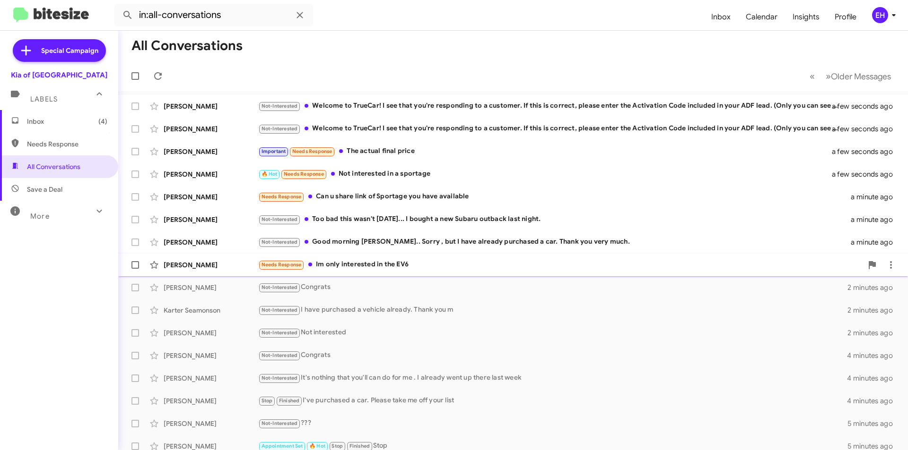
click at [398, 271] on div "[PERSON_NAME] Needs Response Im only interested in the EV6 a minute ago" at bounding box center [513, 265] width 774 height 19
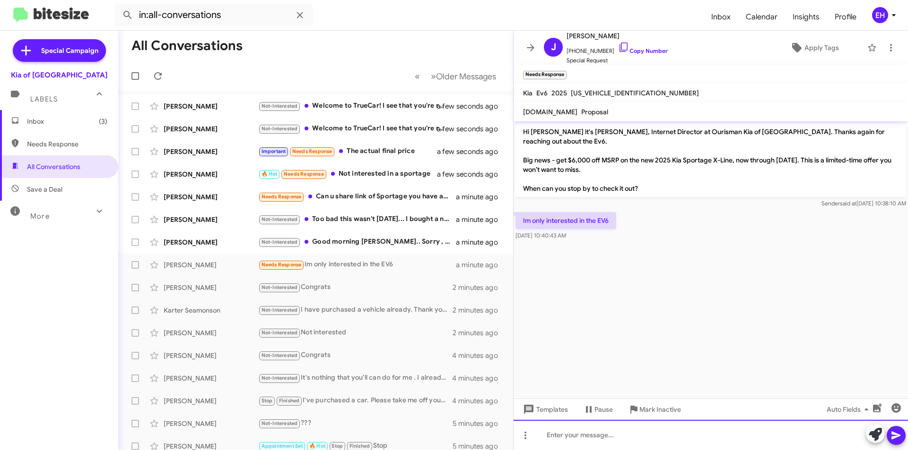
click at [605, 441] on div at bounding box center [710, 435] width 394 height 30
paste div
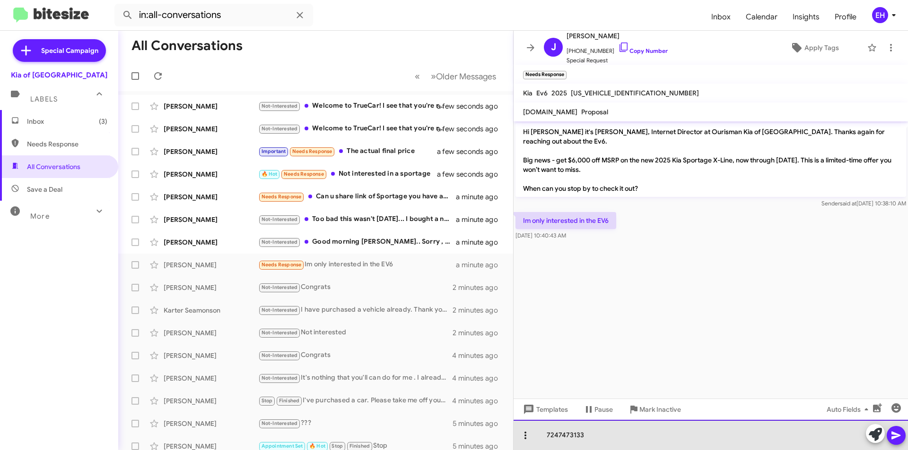
drag, startPoint x: 607, startPoint y: 442, endPoint x: 524, endPoint y: 441, distance: 83.2
click at [525, 441] on div "7247473133" at bounding box center [710, 435] width 394 height 30
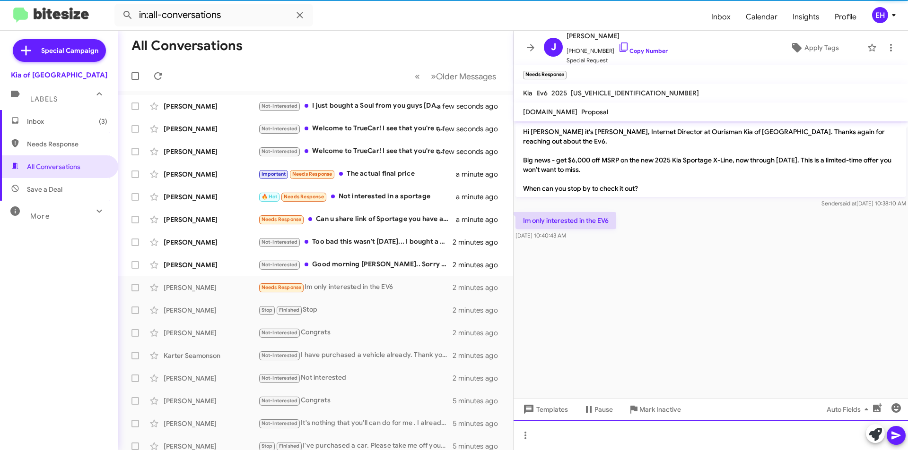
click at [575, 434] on div at bounding box center [710, 435] width 394 height 30
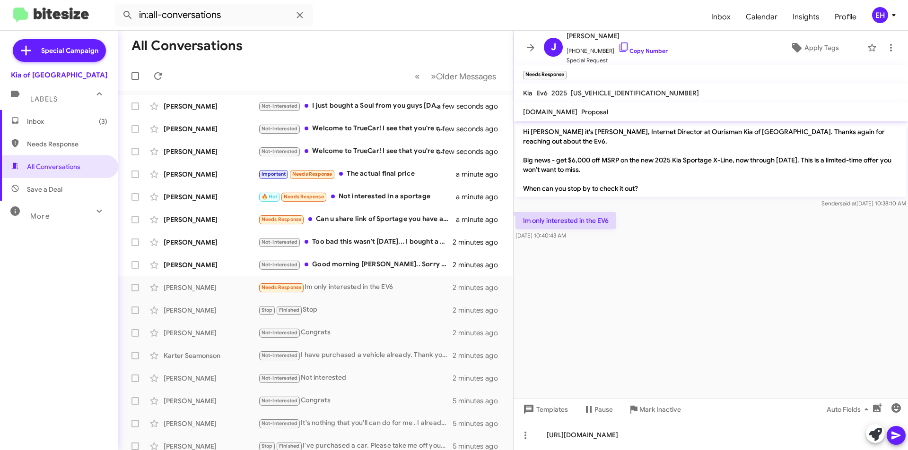
drag, startPoint x: 896, startPoint y: 433, endPoint x: 890, endPoint y: 424, distance: 10.5
click at [896, 433] on icon at bounding box center [895, 435] width 11 height 11
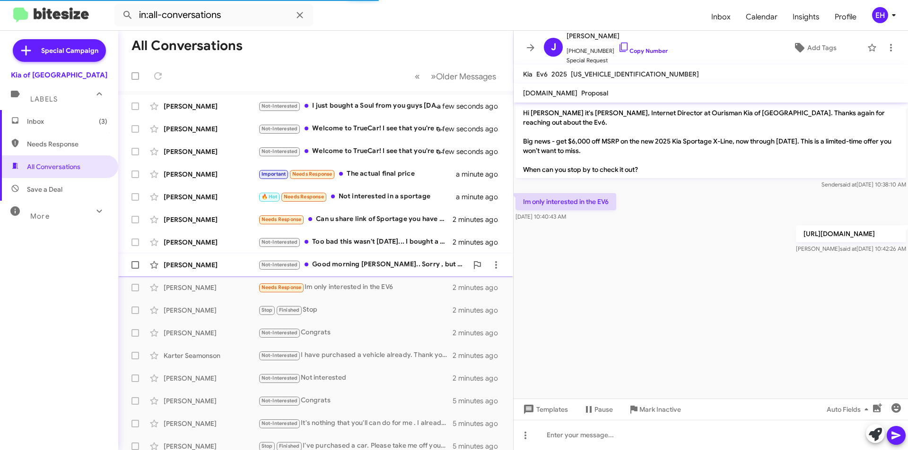
click at [402, 267] on div "Not-Interested Good morning [PERSON_NAME].. Sorry , but I have already purchase…" at bounding box center [362, 265] width 209 height 11
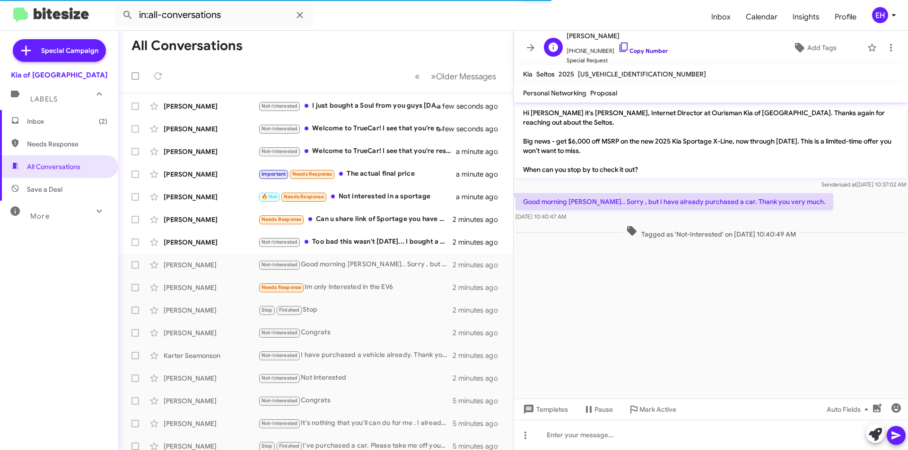
drag, startPoint x: 635, startPoint y: 52, endPoint x: 612, endPoint y: 49, distance: 22.9
click at [636, 52] on link "Copy Number" at bounding box center [643, 50] width 50 height 7
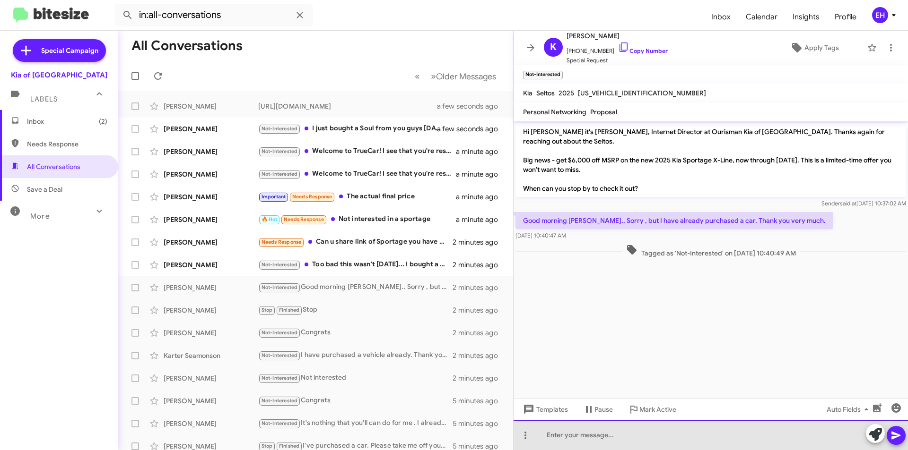
click at [578, 444] on div at bounding box center [710, 435] width 394 height 30
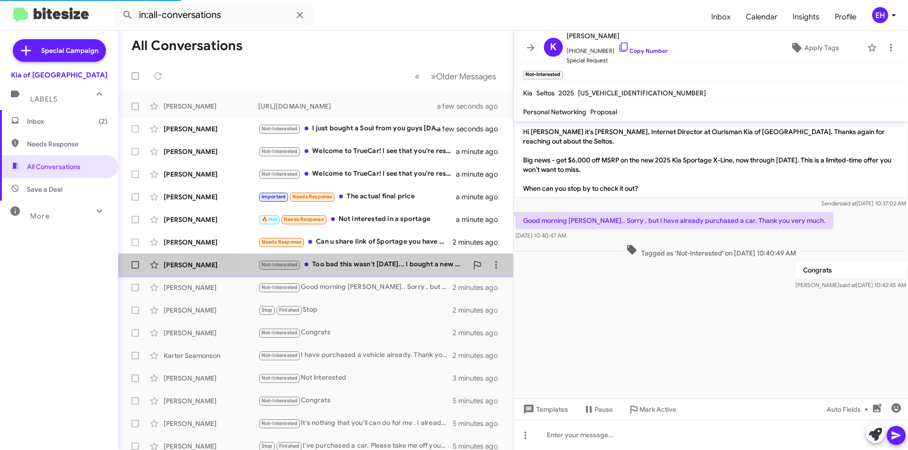
click at [356, 267] on div "Not-Interested Too bad this wasn't [DATE]... I bought a new Subaru outback last…" at bounding box center [362, 265] width 209 height 11
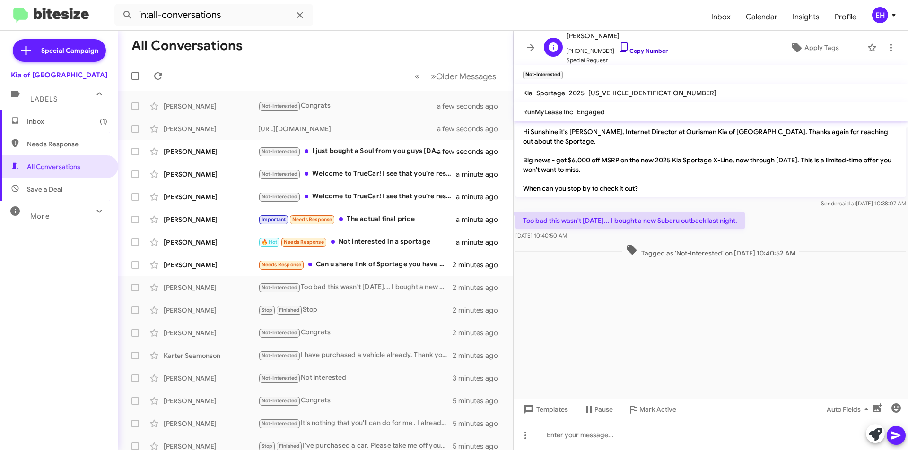
click at [638, 48] on link "Copy Number" at bounding box center [643, 50] width 50 height 7
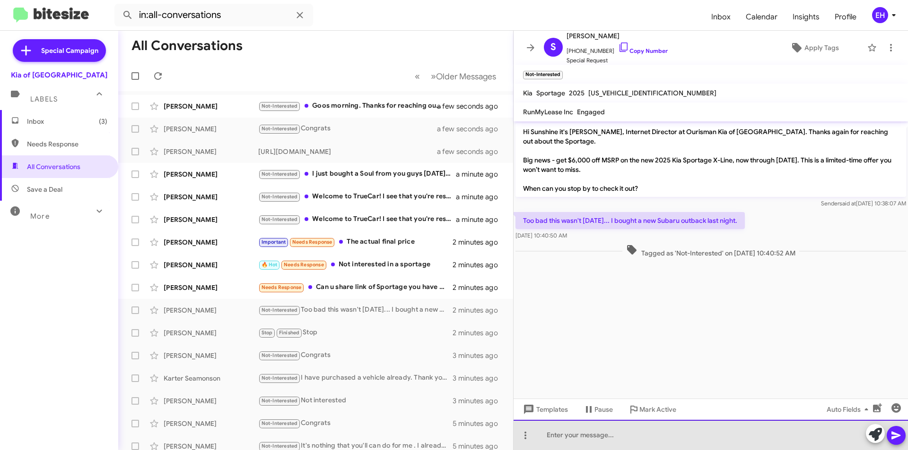
click at [659, 434] on div at bounding box center [710, 435] width 394 height 30
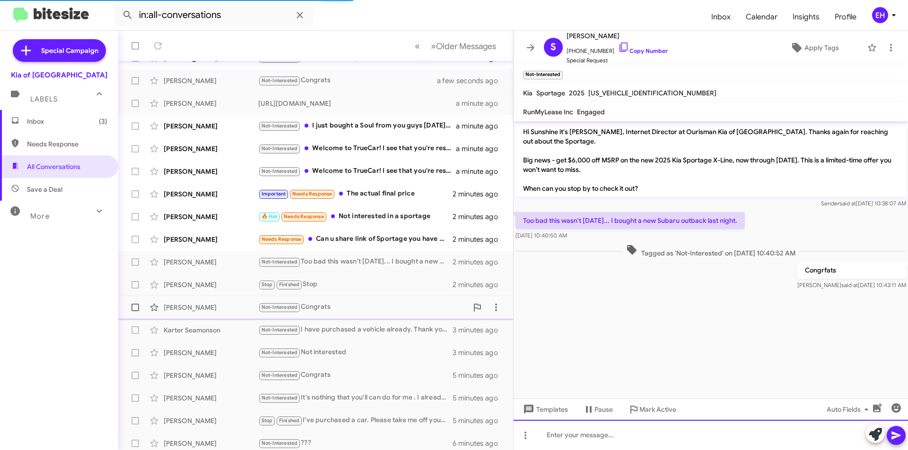
scroll to position [98, 0]
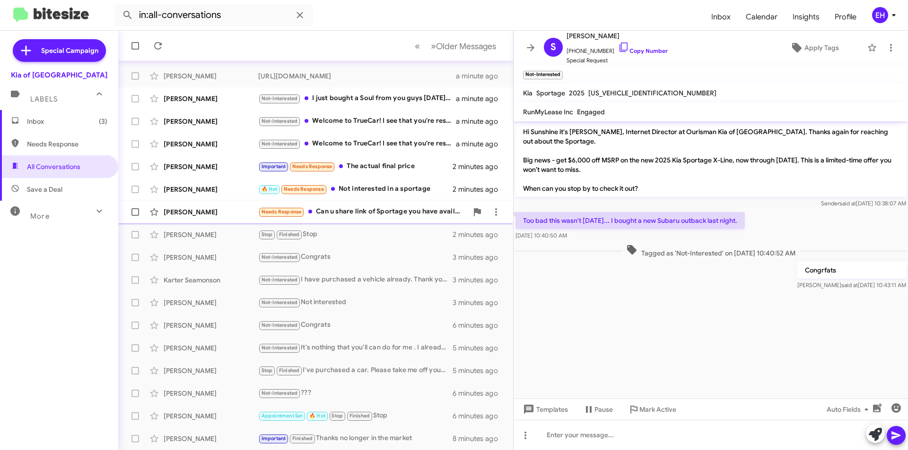
click at [392, 211] on div "Needs Response Can u share link of Sportage you have available" at bounding box center [362, 212] width 209 height 11
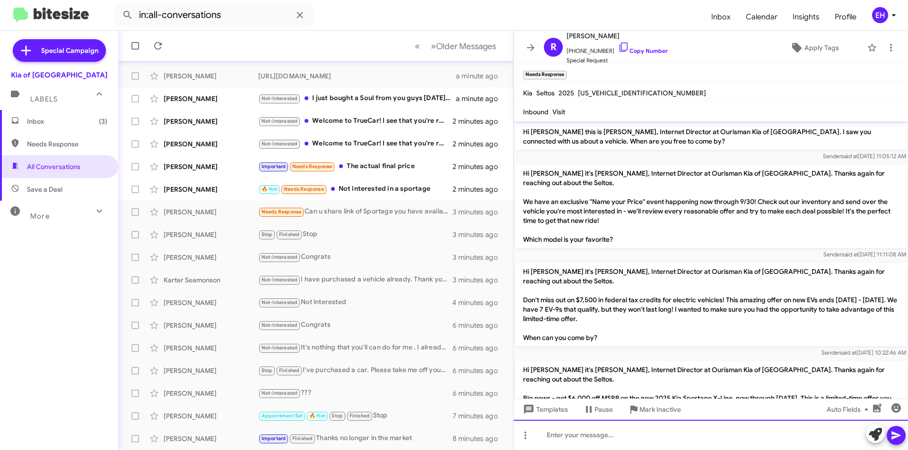
click at [605, 427] on div at bounding box center [710, 435] width 394 height 30
click at [896, 434] on icon at bounding box center [895, 436] width 9 height 8
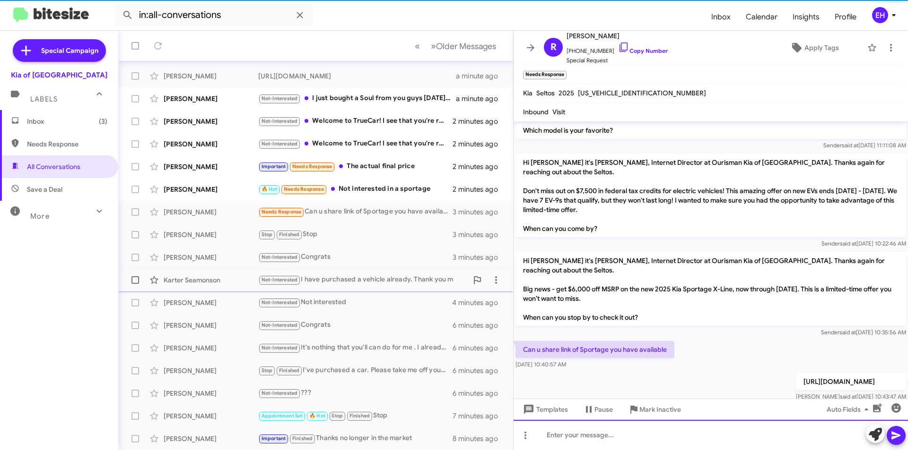
scroll to position [90, 0]
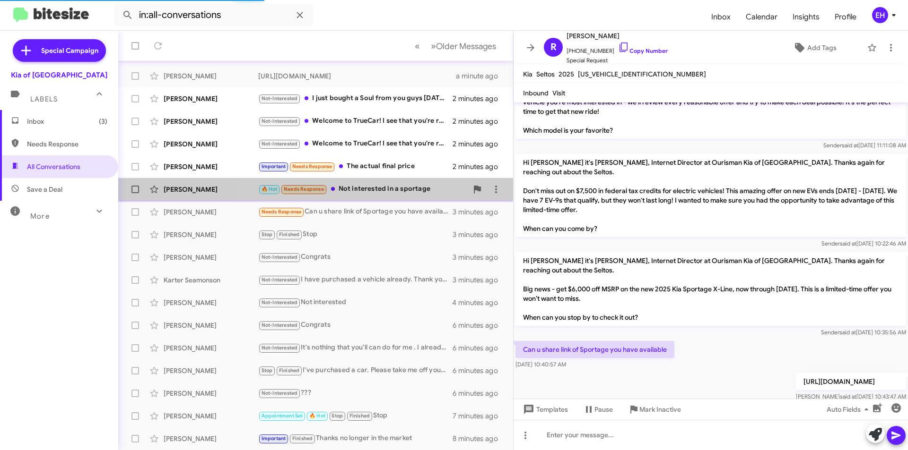
click at [361, 187] on div "🔥 Hot Needs Response Not interested in a sportage" at bounding box center [362, 189] width 209 height 11
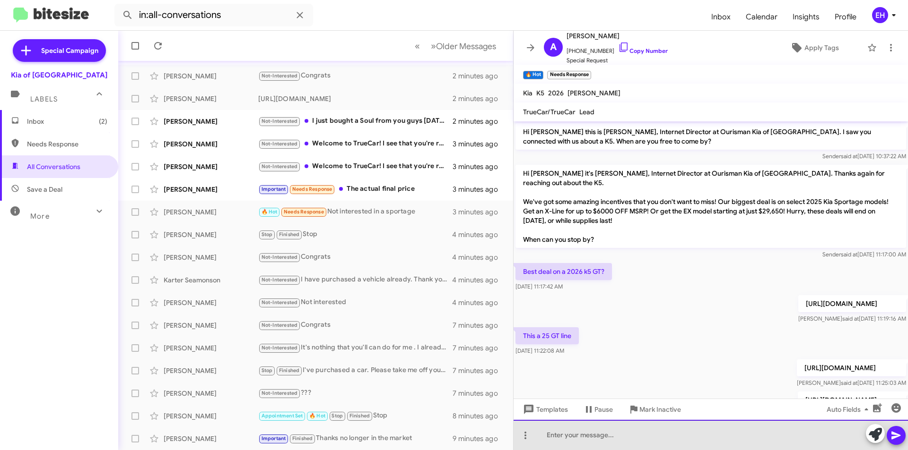
click at [594, 439] on div at bounding box center [710, 435] width 394 height 30
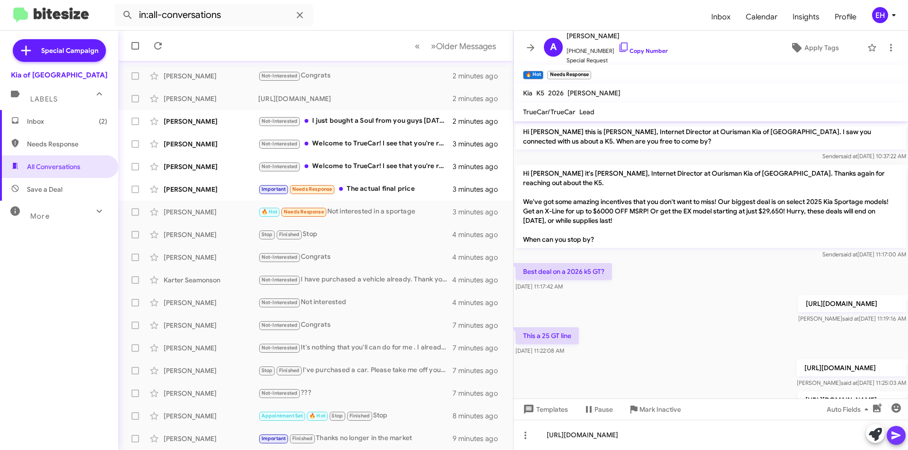
click at [890, 437] on icon at bounding box center [895, 435] width 11 height 11
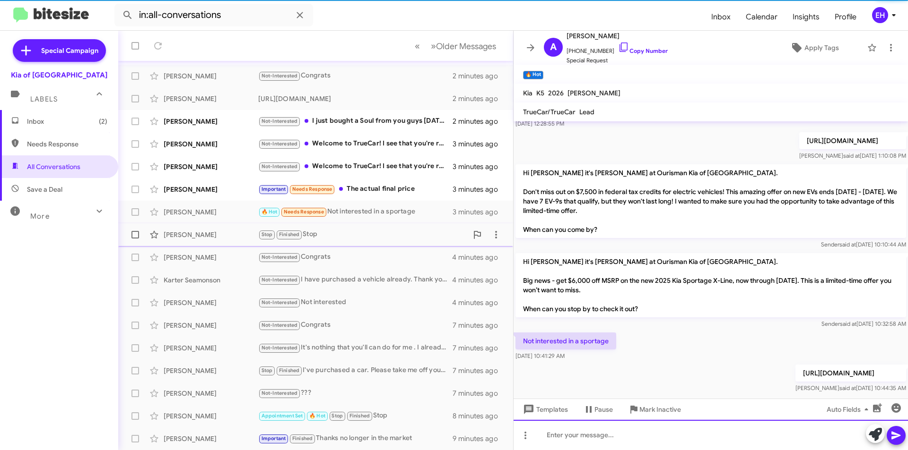
scroll to position [445, 0]
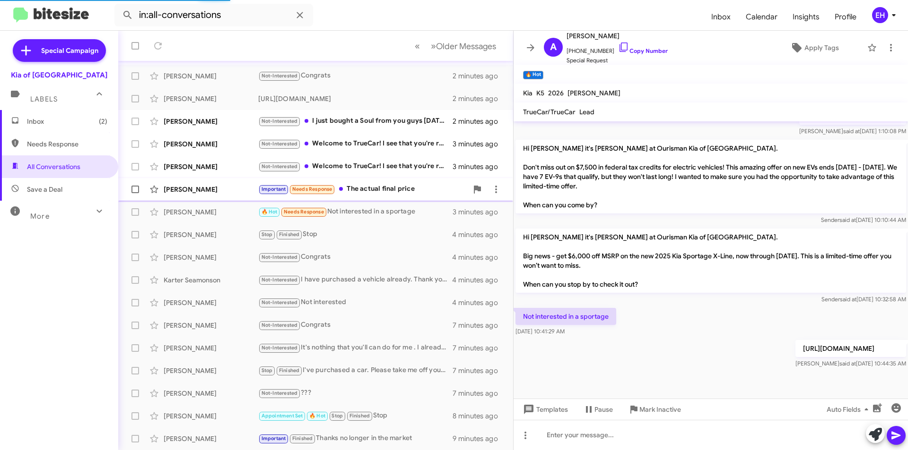
click at [371, 184] on div "Important Needs Response The actual final price" at bounding box center [362, 189] width 209 height 11
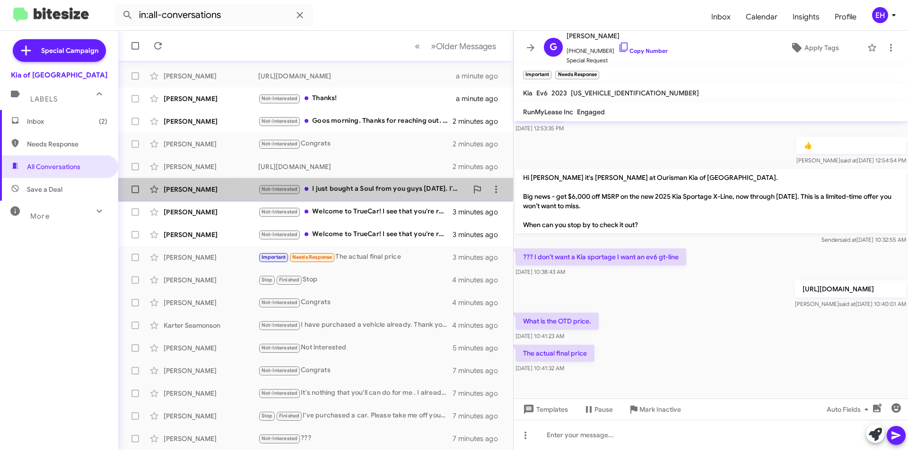
click at [388, 186] on div "Not-Interested I just bought a Soul from you guys [DATE]. I'm good for now." at bounding box center [362, 189] width 209 height 11
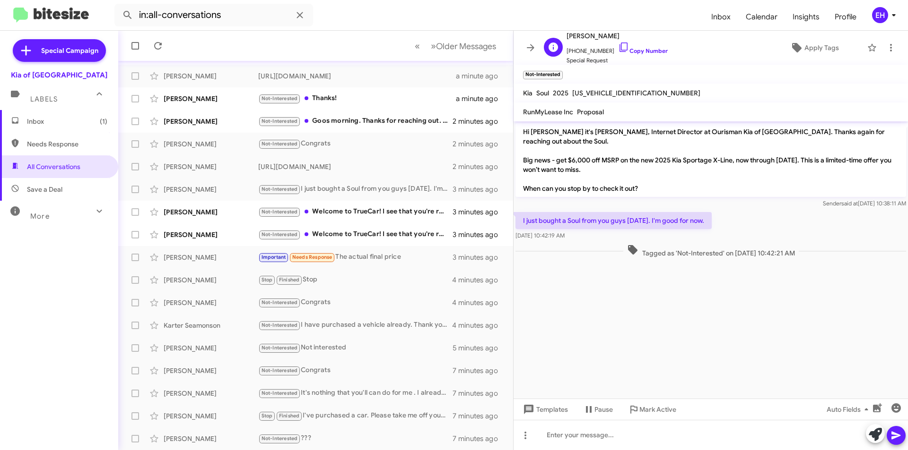
click at [627, 54] on span "[PHONE_NUMBER] Copy Number" at bounding box center [616, 49] width 101 height 14
click at [637, 51] on link "Copy Number" at bounding box center [643, 50] width 50 height 7
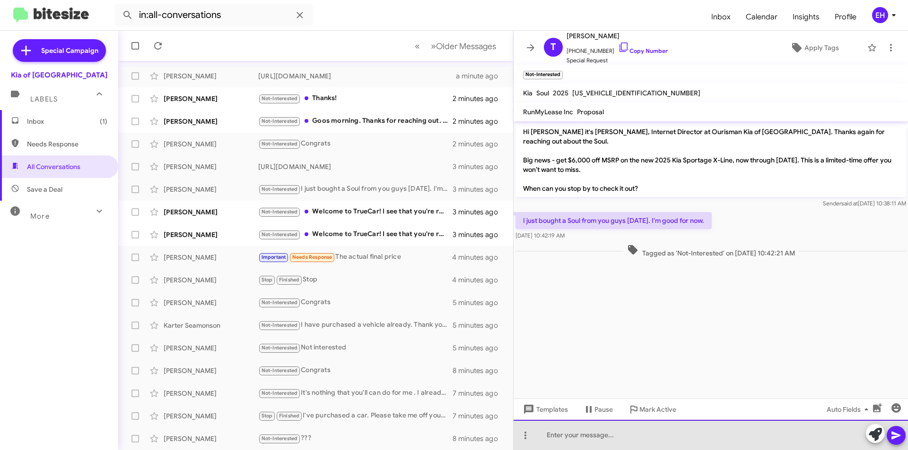
click at [572, 427] on div at bounding box center [710, 435] width 394 height 30
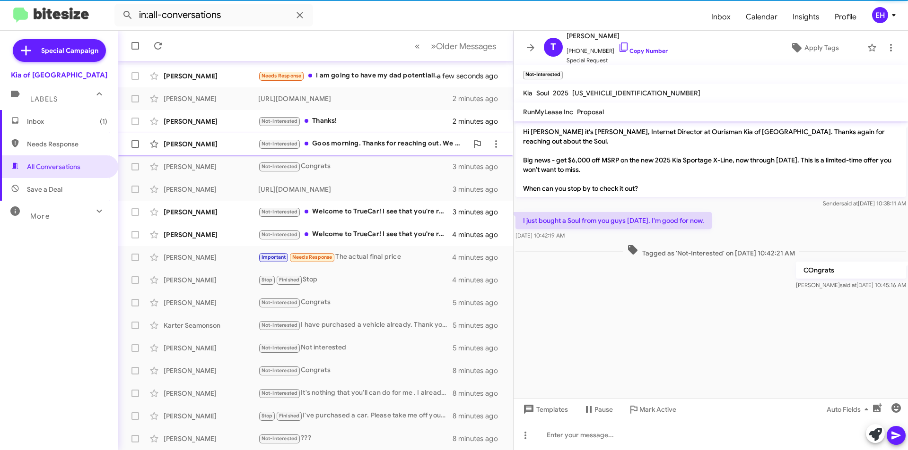
click at [340, 142] on div "Not-Interested Goos morning. Thanks for reaching out. We decided to keep our ca…" at bounding box center [362, 144] width 209 height 11
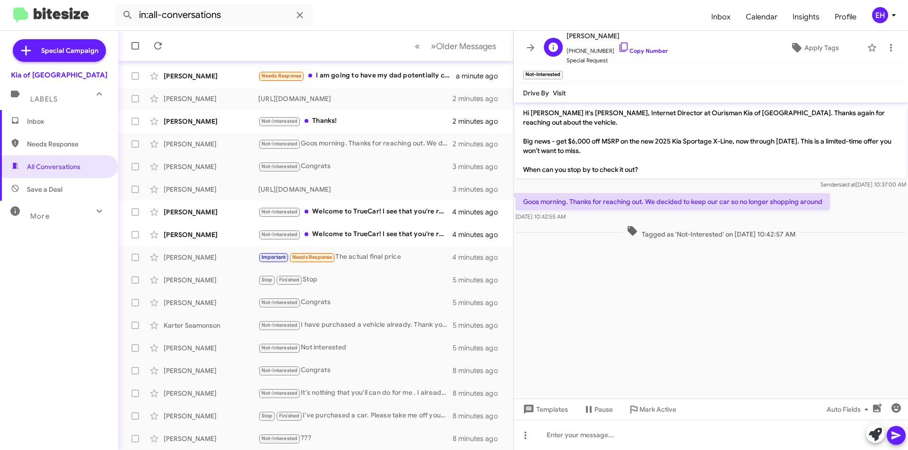
click at [649, 47] on span "[PHONE_NUMBER] Copy Number" at bounding box center [616, 49] width 101 height 14
click at [641, 50] on link "Copy Number" at bounding box center [643, 50] width 50 height 7
click at [614, 438] on div at bounding box center [710, 435] width 394 height 30
click at [338, 121] on div "Not-Interested Thanks!" at bounding box center [362, 121] width 209 height 11
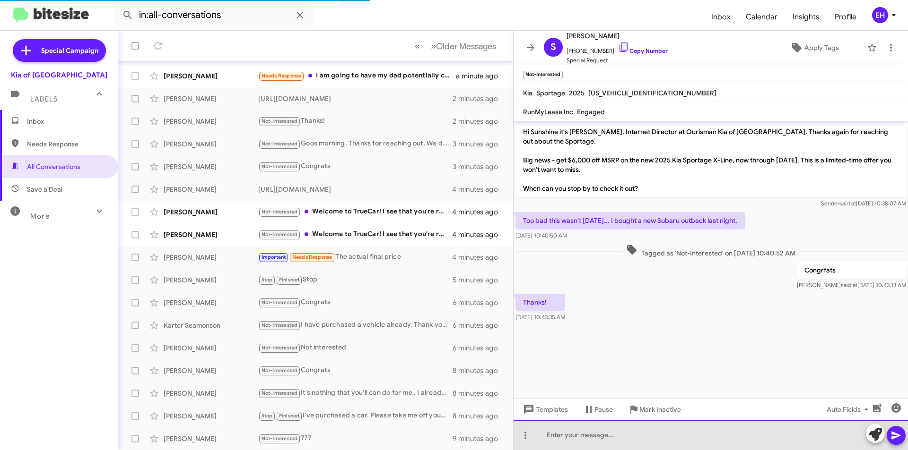
click at [705, 427] on div at bounding box center [710, 435] width 394 height 30
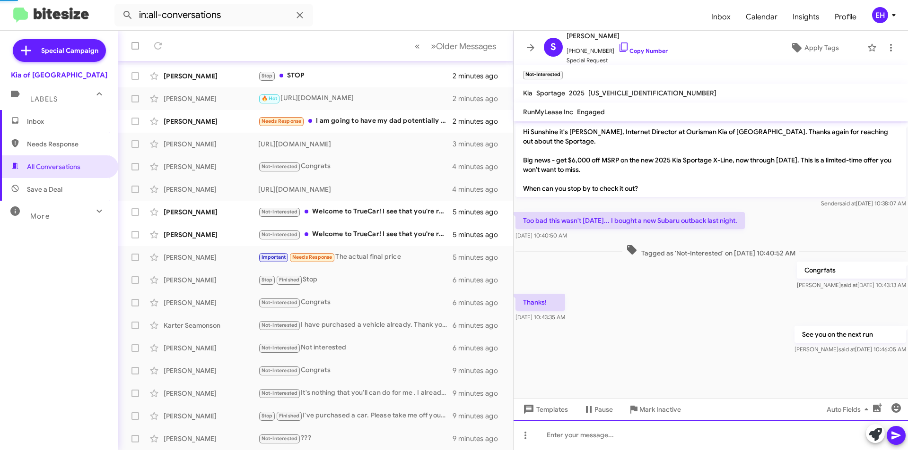
scroll to position [6, 0]
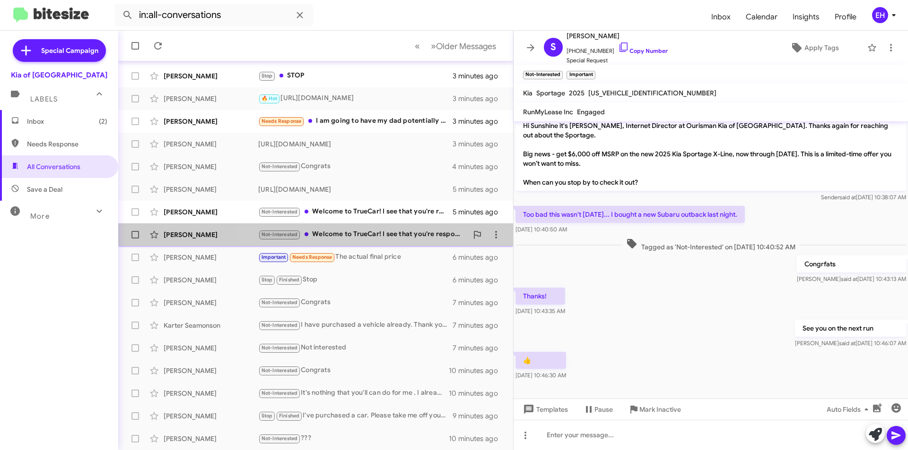
click at [381, 238] on div "Not-Interested Welcome to TrueCar! I see that you're responding to a customer. …" at bounding box center [362, 234] width 209 height 11
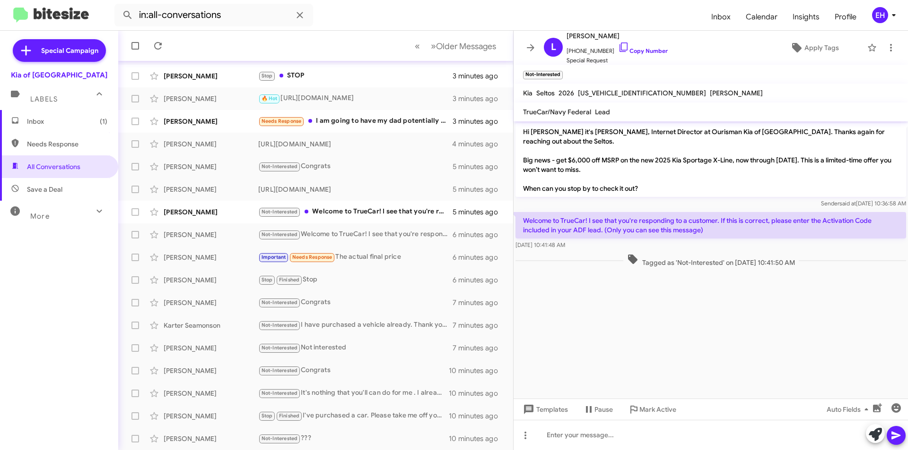
drag, startPoint x: 636, startPoint y: 47, endPoint x: 382, endPoint y: 13, distance: 256.6
click at [635, 47] on span "[PHONE_NUMBER] Copy Number" at bounding box center [616, 49] width 101 height 14
click at [638, 52] on link "Copy Number" at bounding box center [643, 50] width 50 height 7
click at [633, 49] on link "Copy Number" at bounding box center [643, 50] width 50 height 7
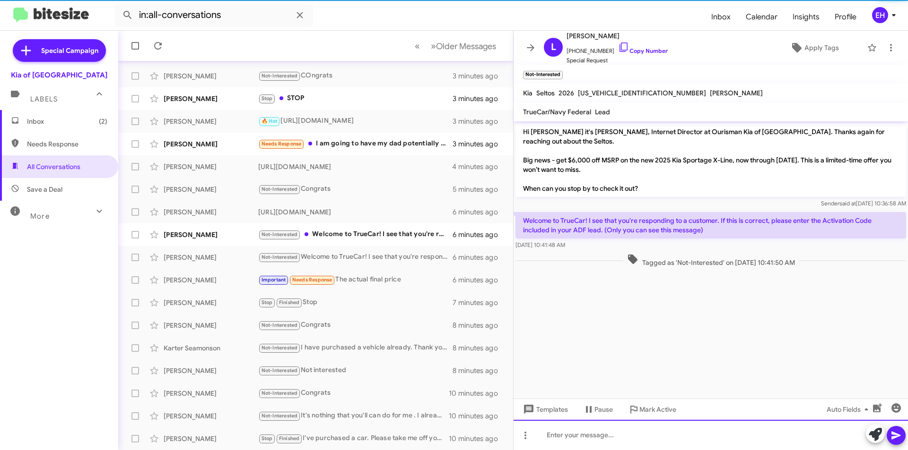
click at [590, 434] on div at bounding box center [710, 435] width 394 height 30
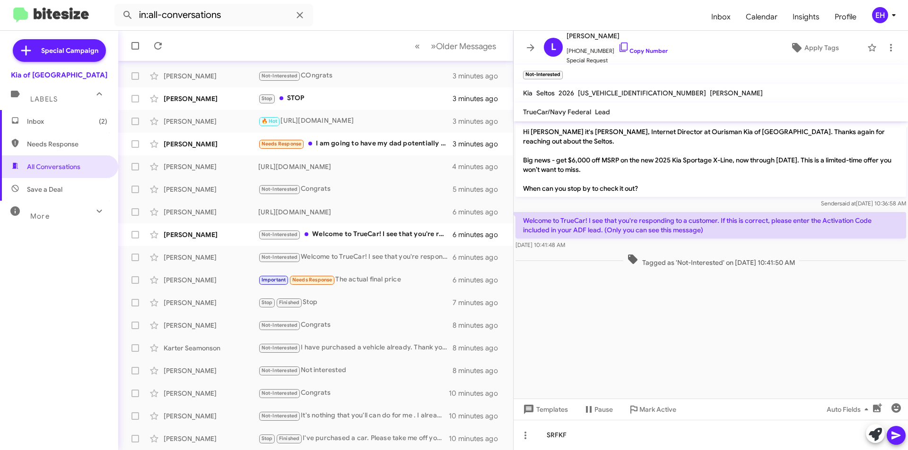
click at [898, 436] on icon at bounding box center [895, 435] width 11 height 11
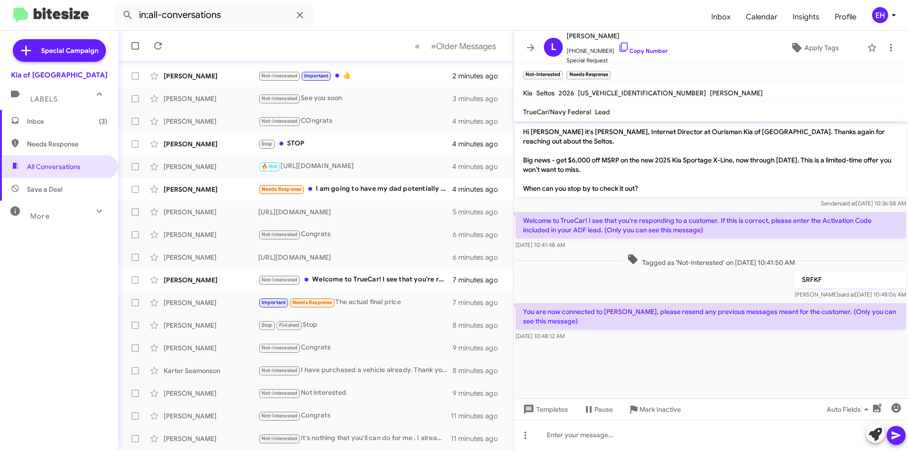
drag, startPoint x: 649, startPoint y: 177, endPoint x: 546, endPoint y: 145, distance: 107.9
click at [520, 123] on div "Hi [PERSON_NAME] it's [PERSON_NAME], Internet Director at Ourisman Kia of [GEOG…" at bounding box center [710, 165] width 394 height 89
copy p "Hi [PERSON_NAME] it's [PERSON_NAME], Internet Director at Ourisman Kia of [GEOG…"
click at [584, 430] on div at bounding box center [710, 435] width 394 height 30
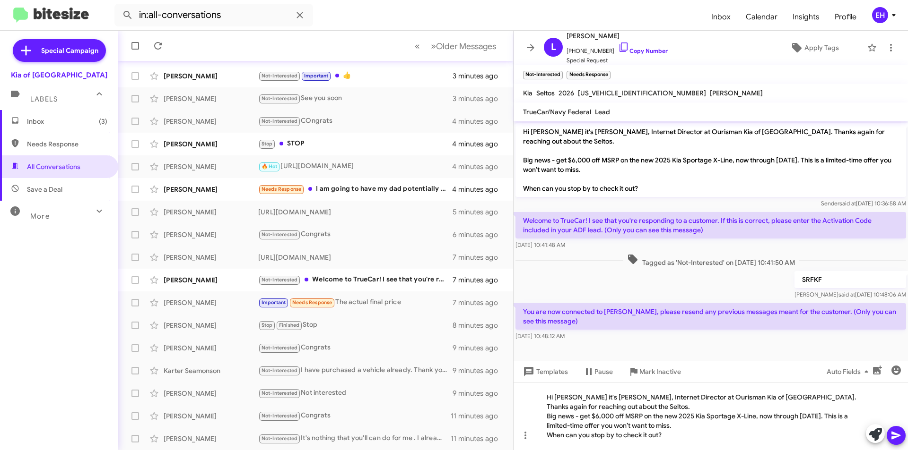
click at [892, 439] on icon at bounding box center [895, 436] width 9 height 8
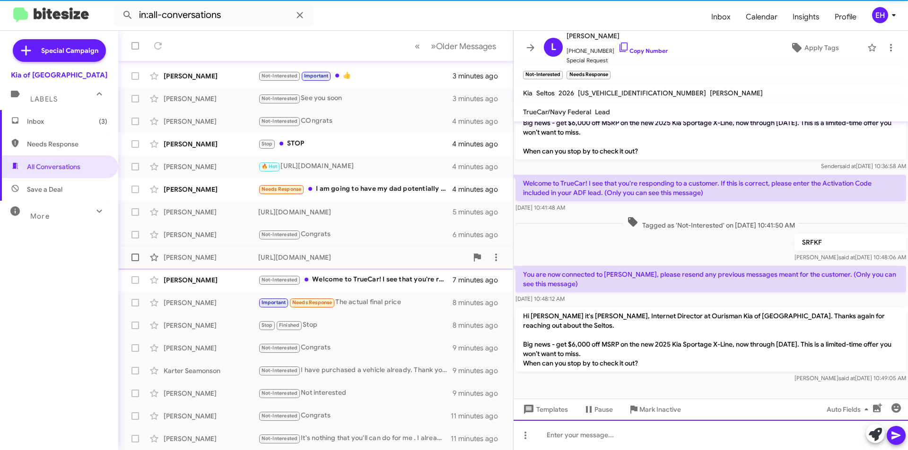
scroll to position [38, 0]
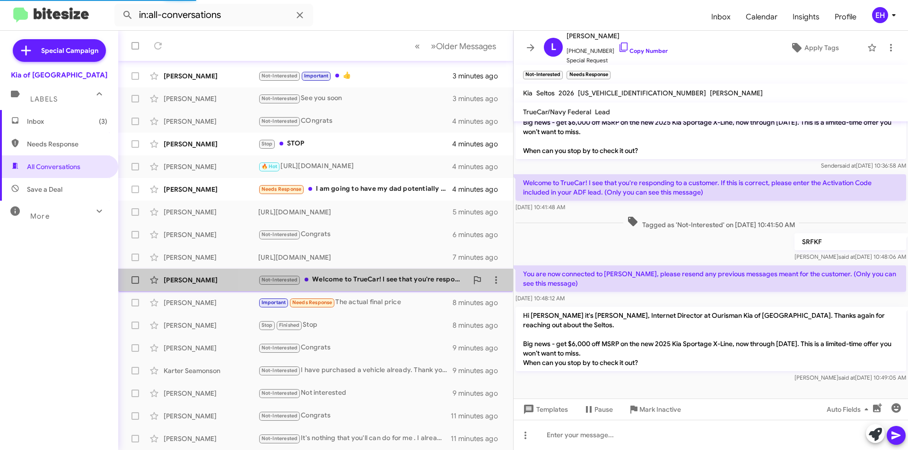
click at [361, 278] on div "Not-Interested Welcome to TrueCar! I see that you're responding to a customer. …" at bounding box center [362, 280] width 209 height 11
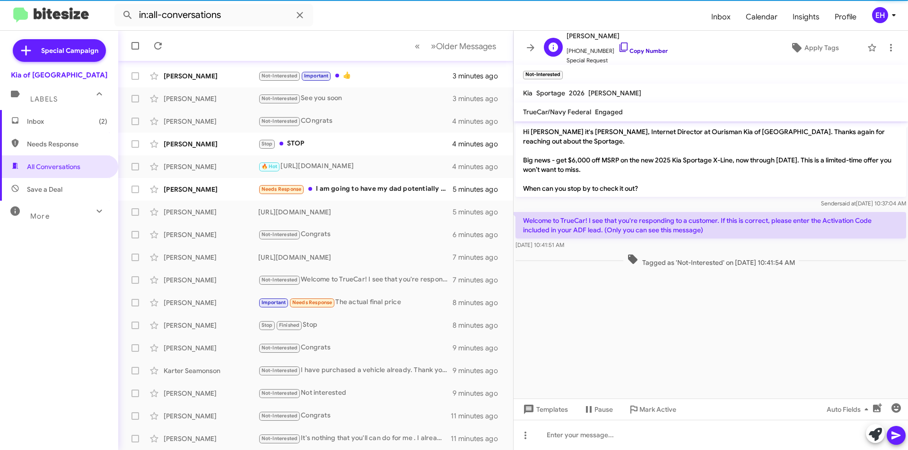
drag, startPoint x: 640, startPoint y: 57, endPoint x: 641, endPoint y: 52, distance: 4.8
click at [640, 56] on span "Special Request" at bounding box center [616, 60] width 101 height 9
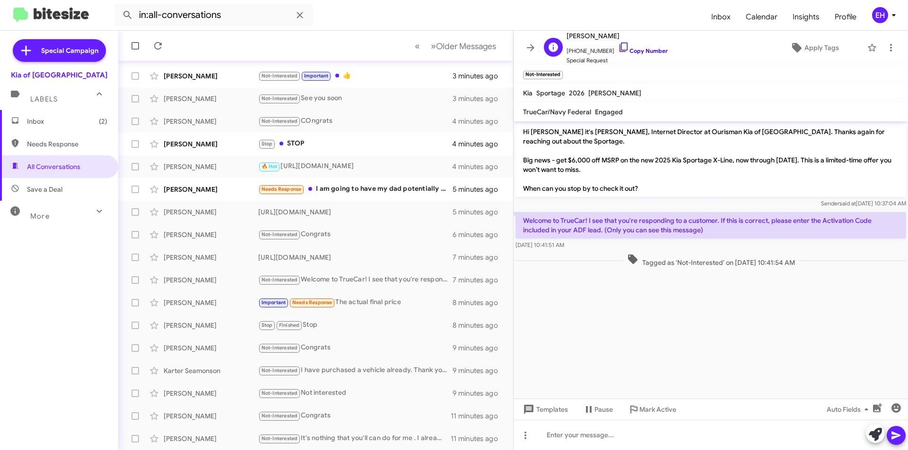
click at [643, 50] on link "Copy Number" at bounding box center [643, 50] width 50 height 7
click at [595, 435] on div at bounding box center [710, 435] width 394 height 30
click at [890, 437] on button at bounding box center [895, 435] width 19 height 19
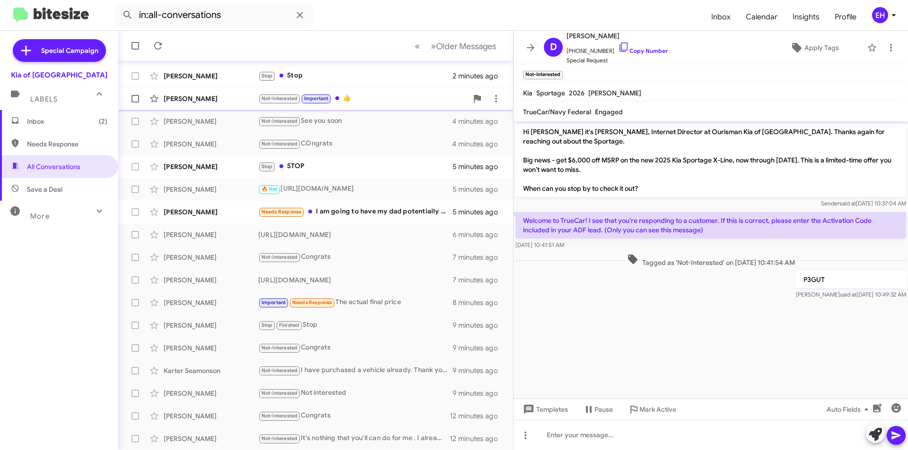
click at [368, 97] on div "Not-Interested Important 👍" at bounding box center [362, 98] width 209 height 11
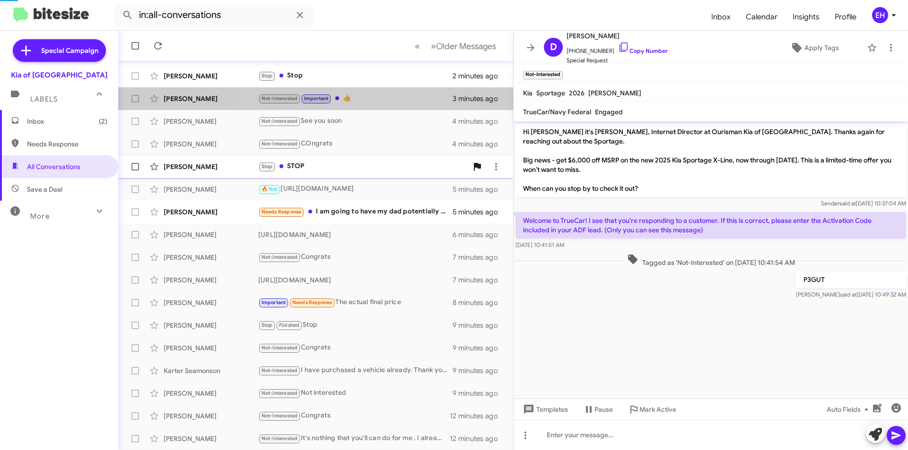
scroll to position [6, 0]
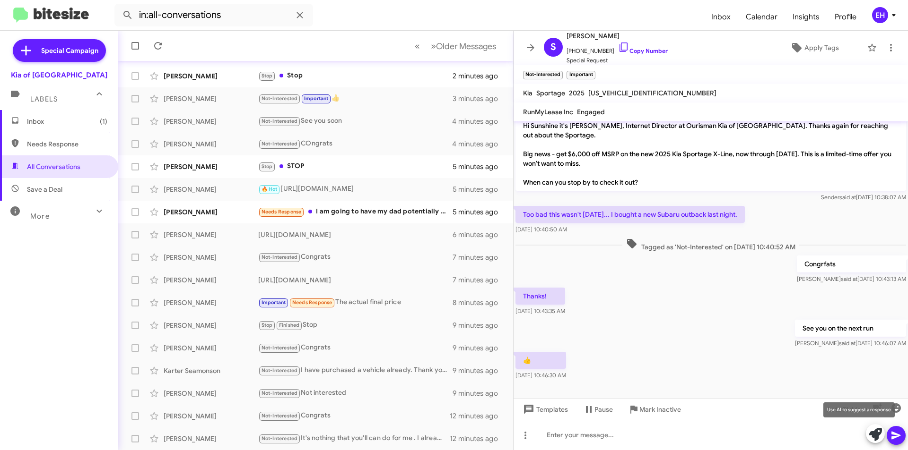
click at [895, 410] on mat-tooltip-component "Use AI to suggest a response" at bounding box center [858, 410] width 85 height 28
click at [892, 410] on icon "button" at bounding box center [895, 408] width 9 height 9
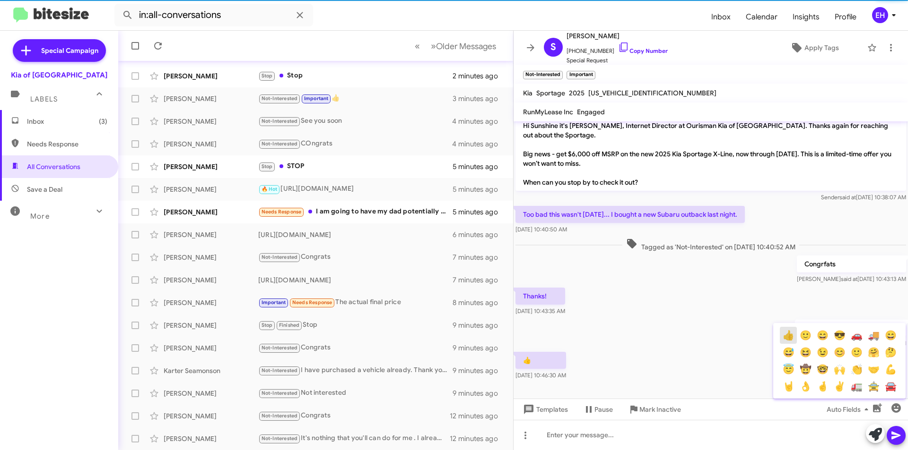
drag, startPoint x: 792, startPoint y: 336, endPoint x: 793, endPoint y: 352, distance: 16.6
click at [791, 338] on button "👍" at bounding box center [787, 335] width 17 height 17
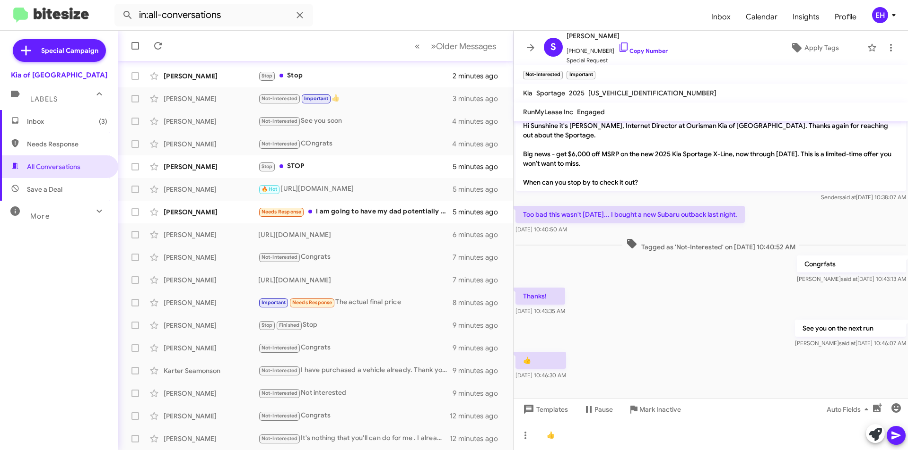
click at [900, 441] on span at bounding box center [895, 435] width 11 height 19
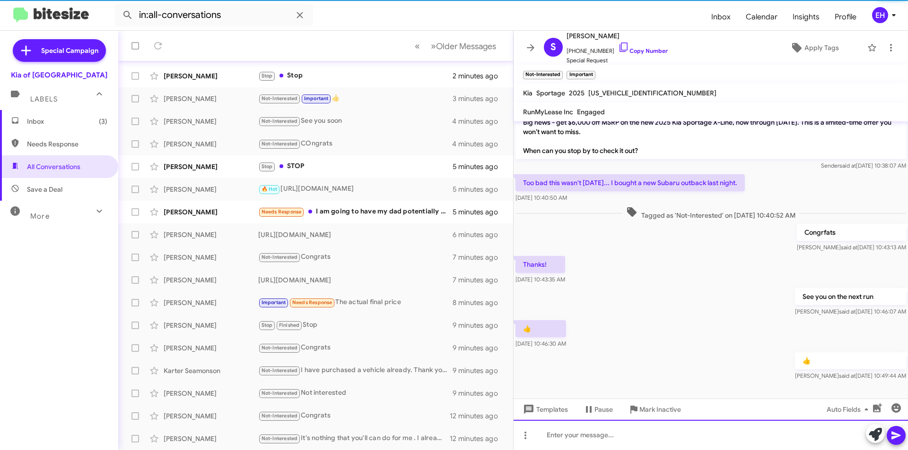
scroll to position [41, 0]
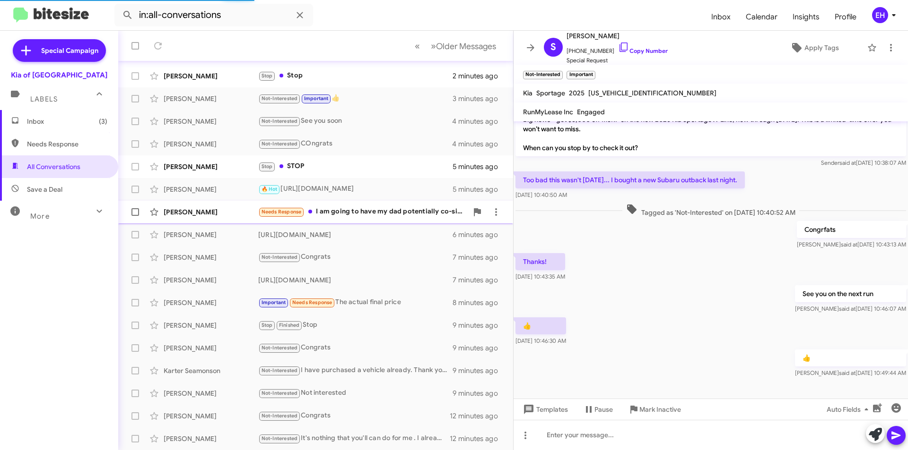
click at [352, 216] on div "Needs Response I am going to have my dad potentially co-sign as he did with my …" at bounding box center [362, 212] width 209 height 11
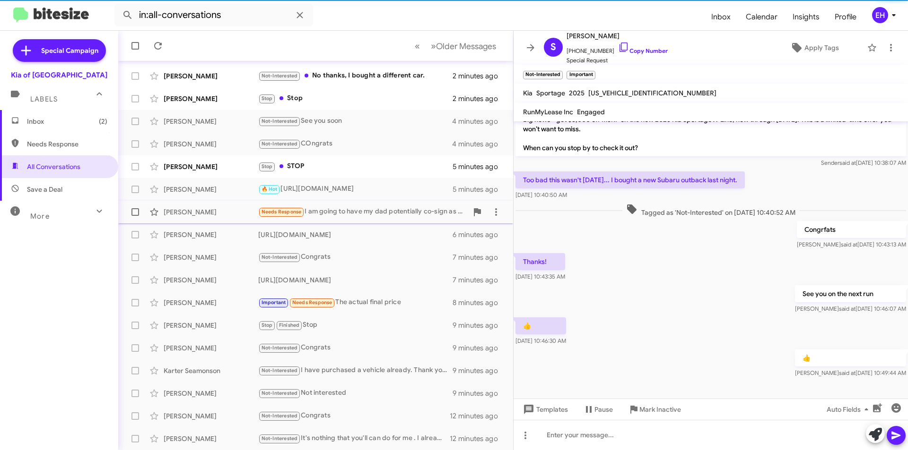
scroll to position [46, 0]
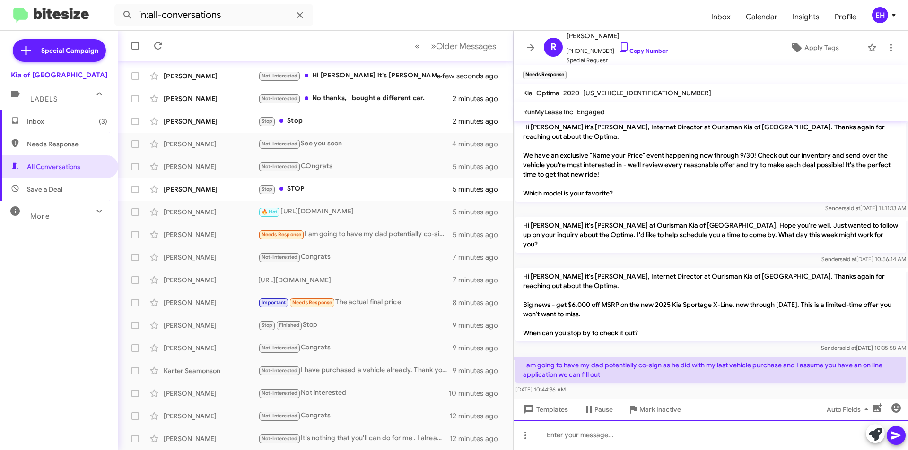
click at [611, 435] on div at bounding box center [710, 435] width 394 height 30
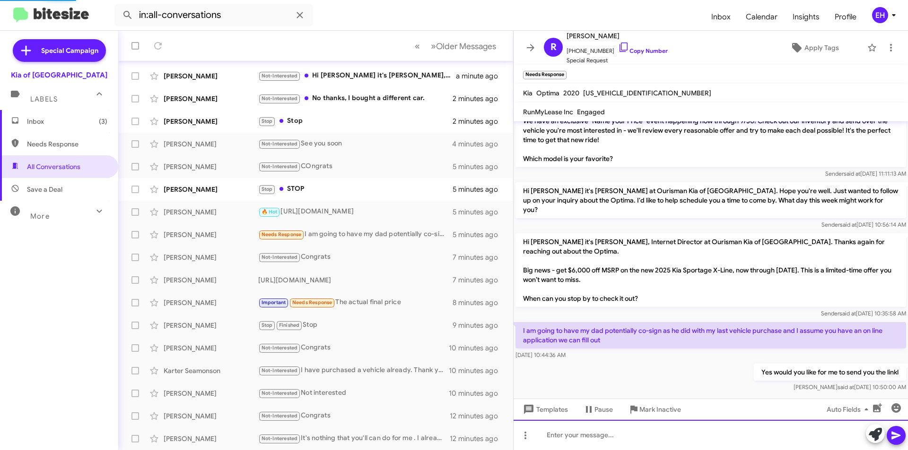
scroll to position [62, 0]
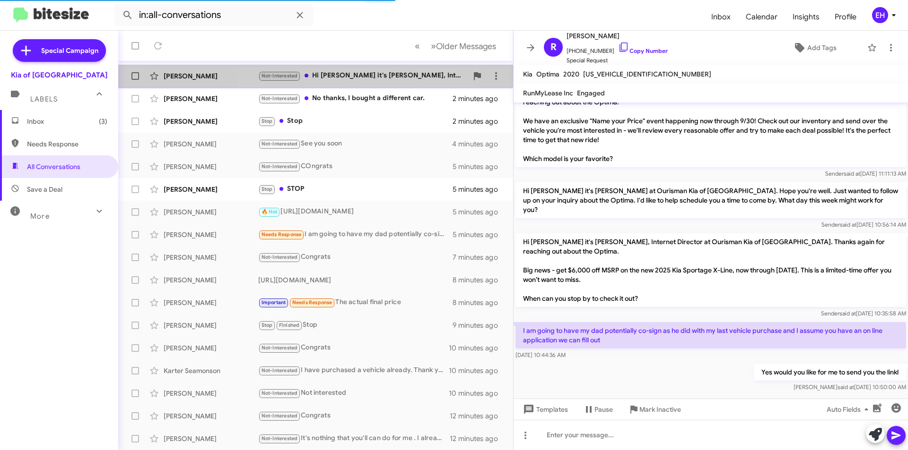
click at [355, 75] on div "Not-Interested Hi [PERSON_NAME] it's [PERSON_NAME], Internet Director at Ourism…" at bounding box center [362, 75] width 209 height 11
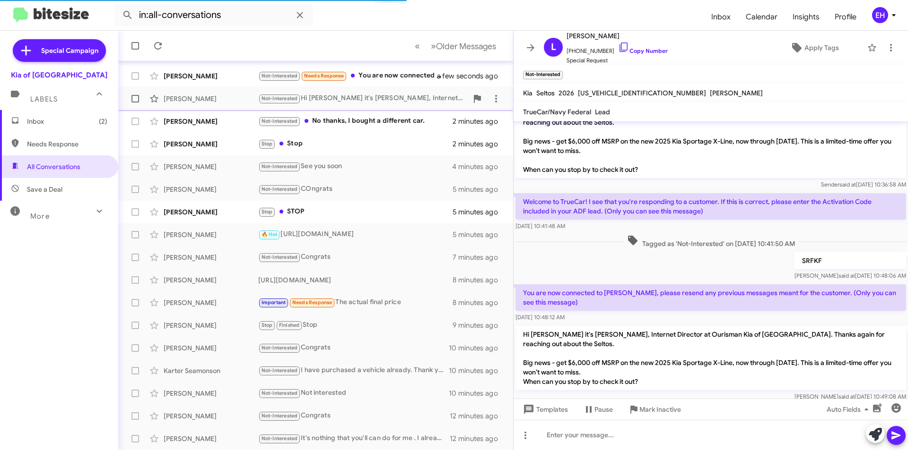
scroll to position [38, 0]
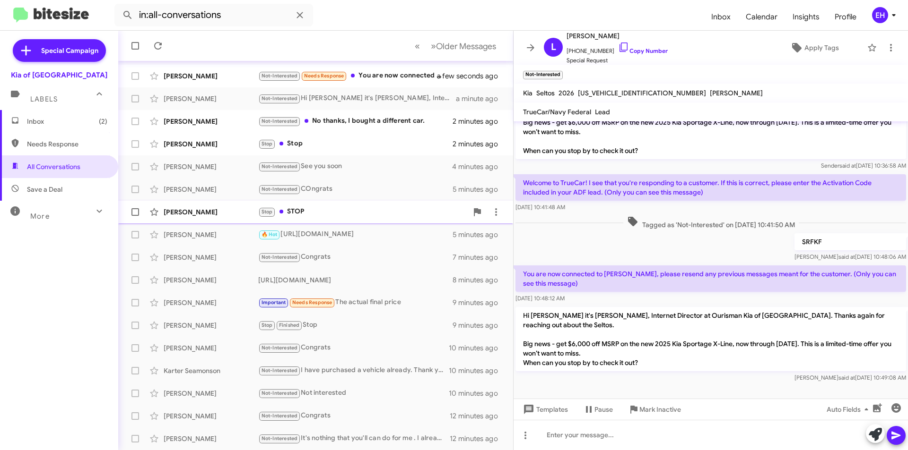
click at [302, 213] on div "Stop STOP" at bounding box center [362, 212] width 209 height 11
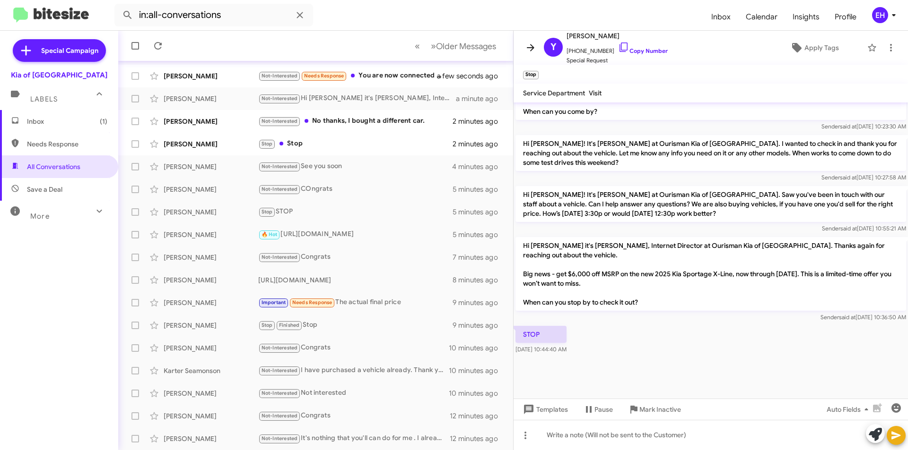
drag, startPoint x: 644, startPoint y: 52, endPoint x: 536, endPoint y: 53, distance: 108.7
click at [644, 51] on link "Copy Number" at bounding box center [643, 50] width 50 height 7
click at [661, 415] on span "Mark Inactive" at bounding box center [660, 409] width 42 height 17
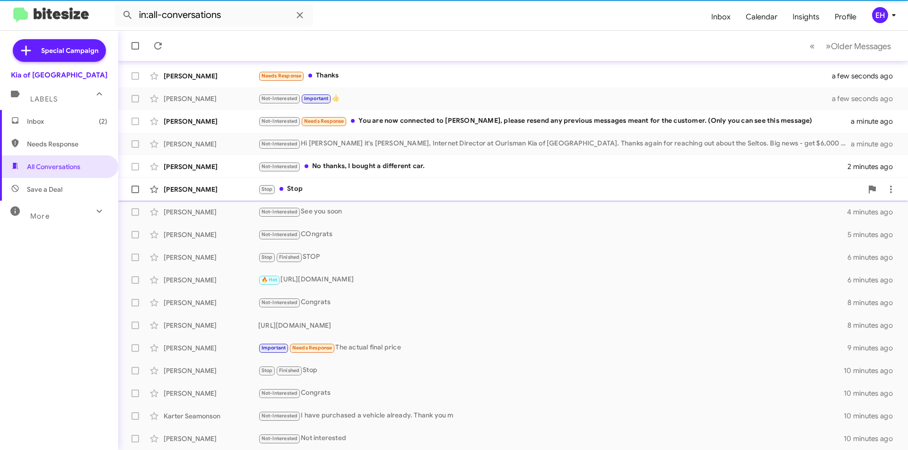
scroll to position [98, 0]
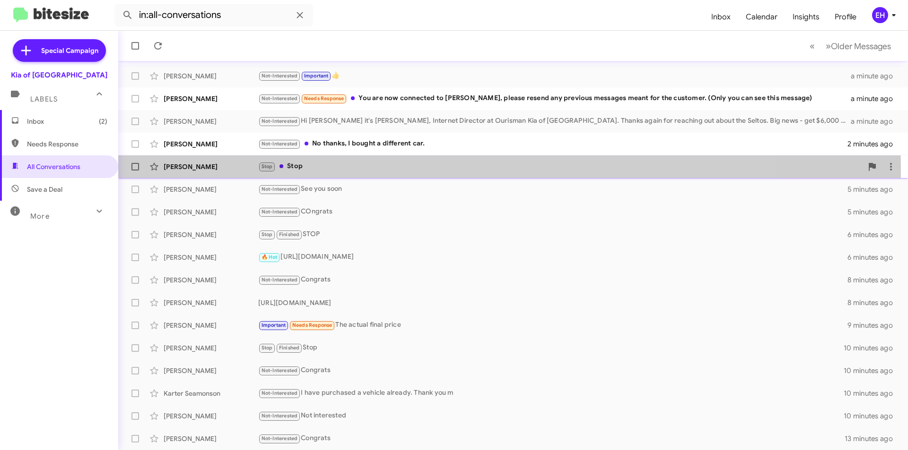
click at [297, 170] on div "Stop Stop" at bounding box center [560, 166] width 604 height 11
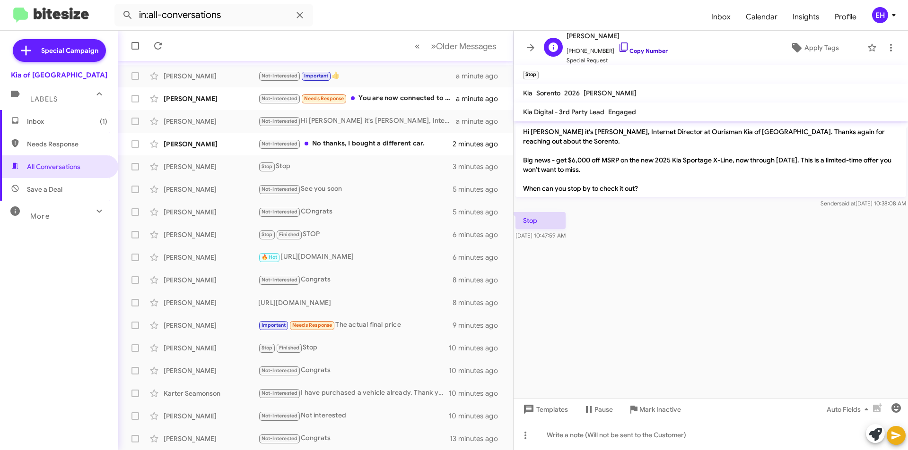
click at [643, 50] on link "Copy Number" at bounding box center [643, 50] width 50 height 7
drag, startPoint x: 652, startPoint y: 406, endPoint x: 653, endPoint y: 411, distance: 4.8
click at [653, 411] on span "Mark Inactive" at bounding box center [660, 409] width 42 height 17
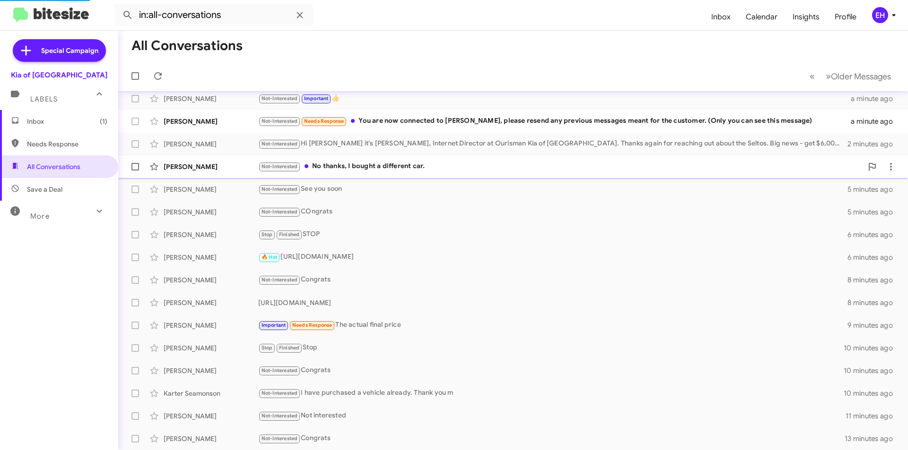
scroll to position [76, 0]
click at [389, 166] on div "Not-Interested No thanks, I bought a different car." at bounding box center [560, 166] width 604 height 11
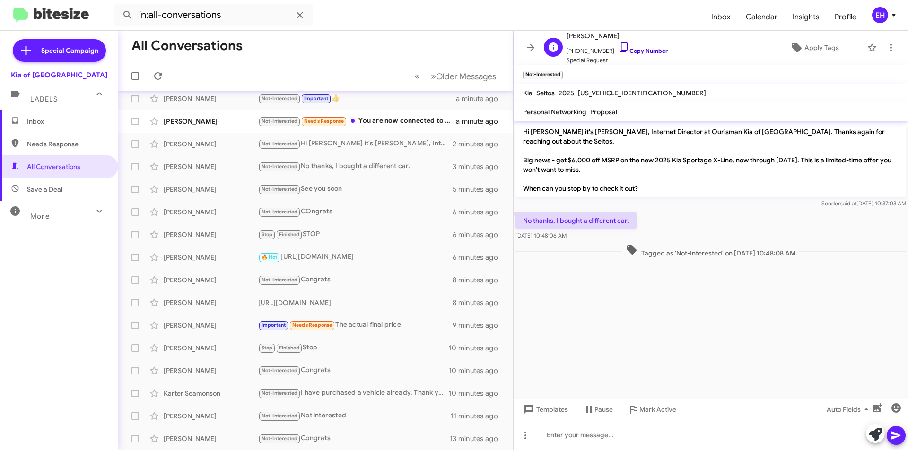
click at [636, 49] on link "Copy Number" at bounding box center [643, 50] width 50 height 7
click at [586, 441] on div at bounding box center [710, 435] width 394 height 30
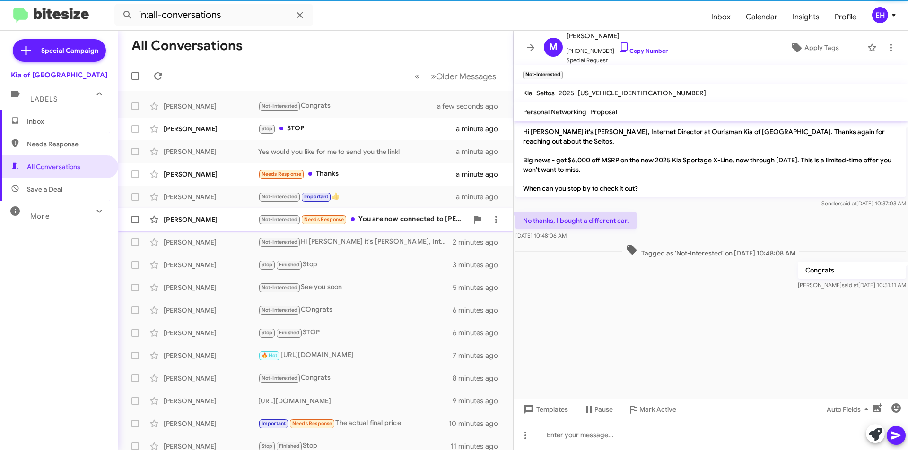
click at [396, 218] on div "Not-Interested Needs Response You are now connected to [PERSON_NAME], please re…" at bounding box center [362, 219] width 209 height 11
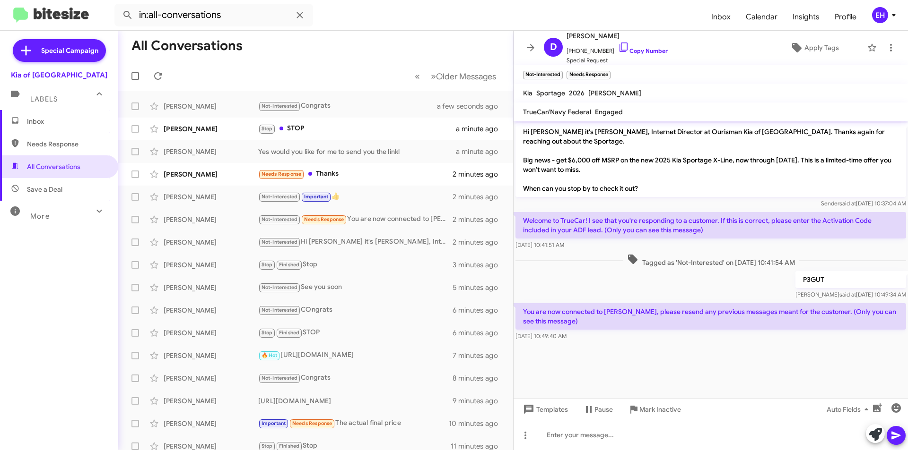
drag, startPoint x: 642, startPoint y: 182, endPoint x: 603, endPoint y: 178, distance: 39.5
click at [524, 128] on p "Hi [PERSON_NAME] it's [PERSON_NAME], Internet Director at Ourisman Kia of [GEOG…" at bounding box center [710, 160] width 390 height 74
drag, startPoint x: 666, startPoint y: 192, endPoint x: 623, endPoint y: 179, distance: 44.0
click at [656, 188] on p "Hi [PERSON_NAME] it's [PERSON_NAME], Internet Director at Ourisman Kia of [GEOG…" at bounding box center [710, 160] width 390 height 74
drag, startPoint x: 623, startPoint y: 179, endPoint x: 632, endPoint y: 187, distance: 11.4
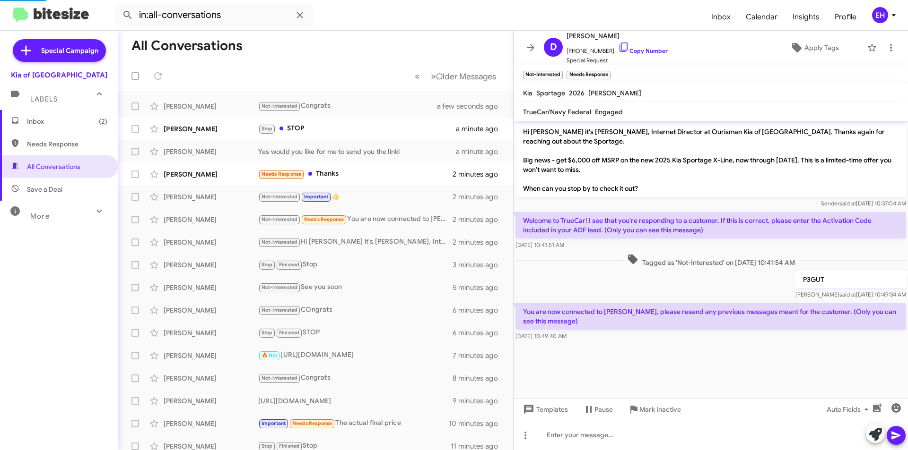
click at [624, 180] on p "Hi [PERSON_NAME] it's [PERSON_NAME], Internet Director at Ourisman Kia of [GEOG…" at bounding box center [710, 160] width 390 height 74
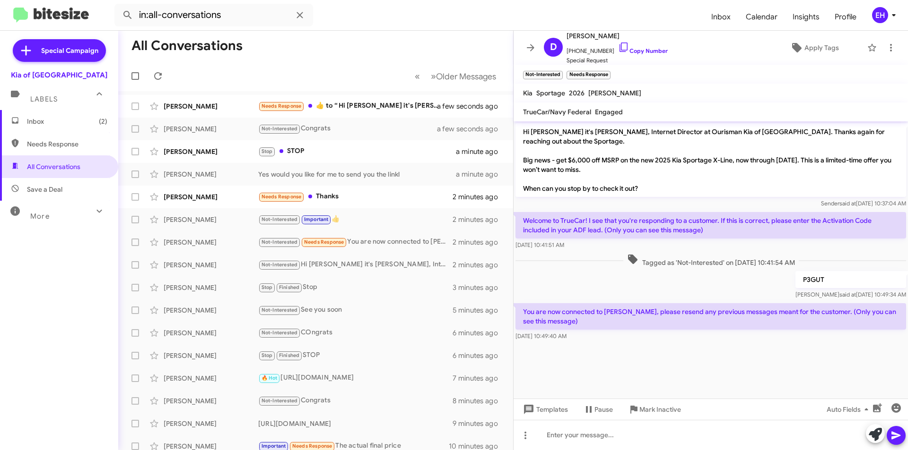
drag, startPoint x: 644, startPoint y: 188, endPoint x: 522, endPoint y: 134, distance: 133.3
click at [522, 134] on p "Hi [PERSON_NAME] it's [PERSON_NAME], Internet Director at Ourisman Kia of [GEOG…" at bounding box center [710, 160] width 390 height 74
copy p "Hi [PERSON_NAME] it's [PERSON_NAME], Internet Director at Ourisman Kia of [GEOG…"
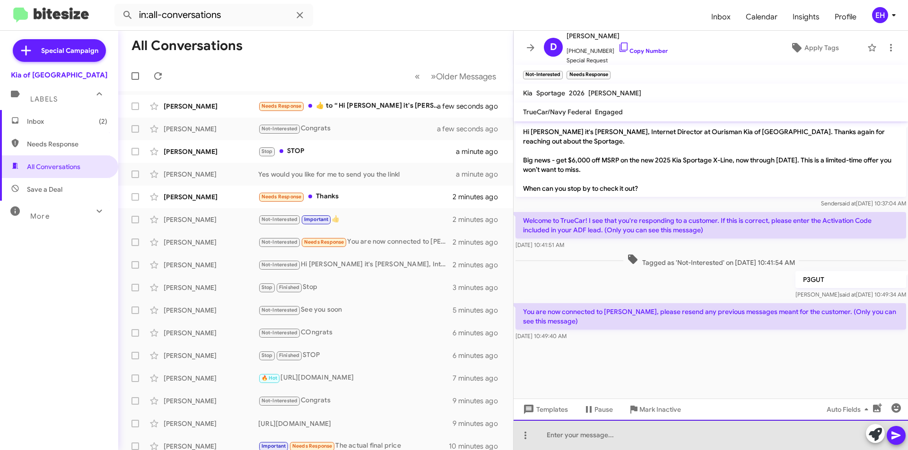
click at [587, 438] on div at bounding box center [710, 435] width 394 height 30
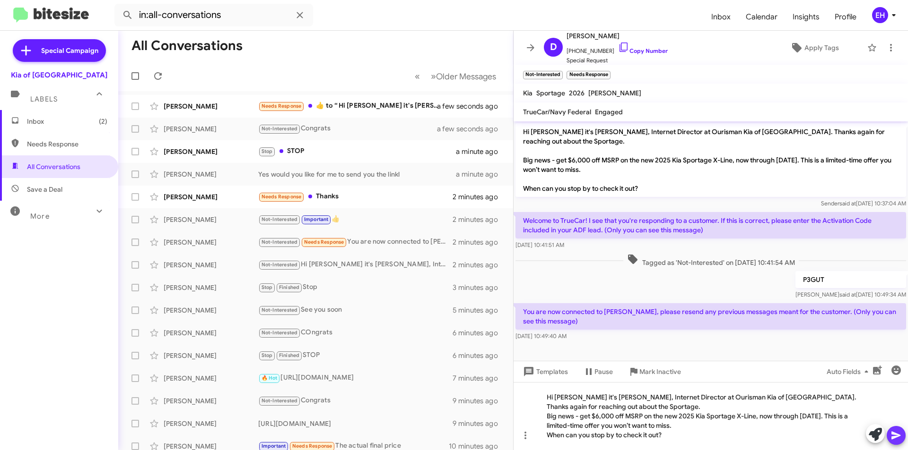
click at [893, 434] on icon at bounding box center [895, 436] width 9 height 8
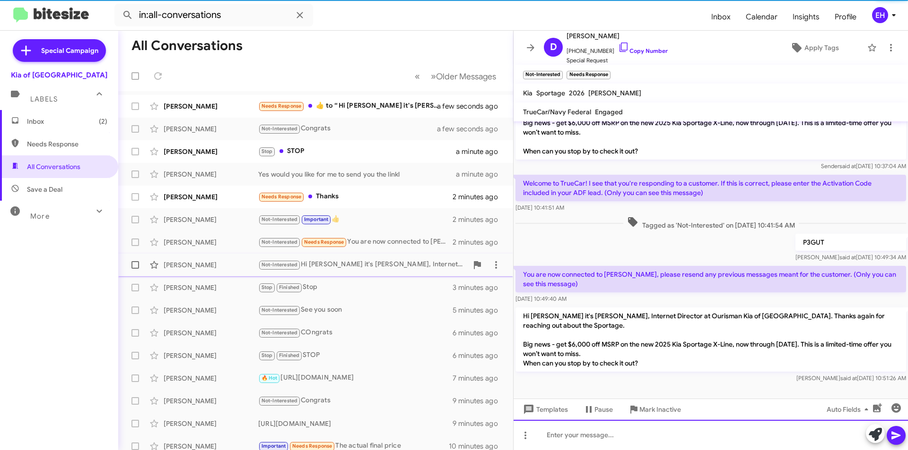
scroll to position [38, 0]
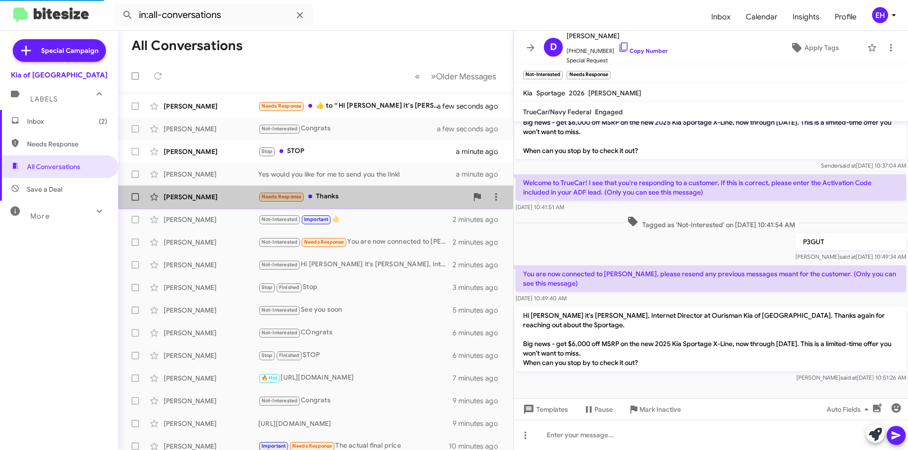
click at [330, 203] on div "[PERSON_NAME] Needs Response Thanks 2 minutes ago" at bounding box center [316, 197] width 380 height 19
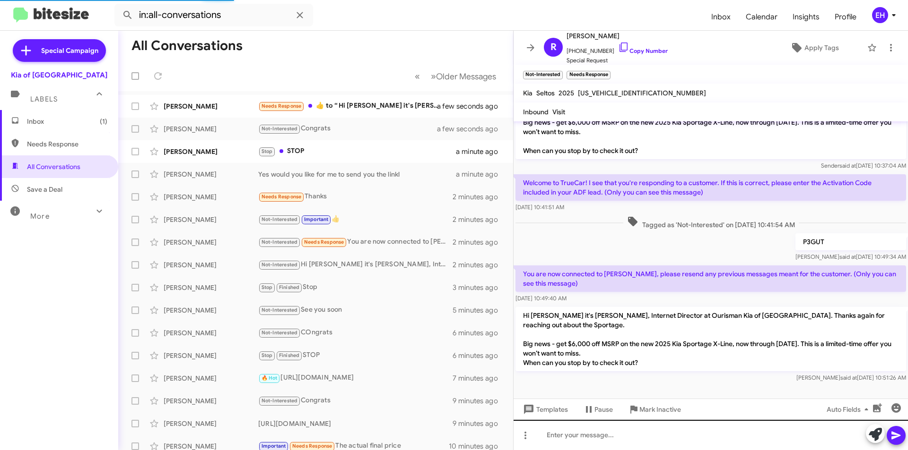
scroll to position [144, 0]
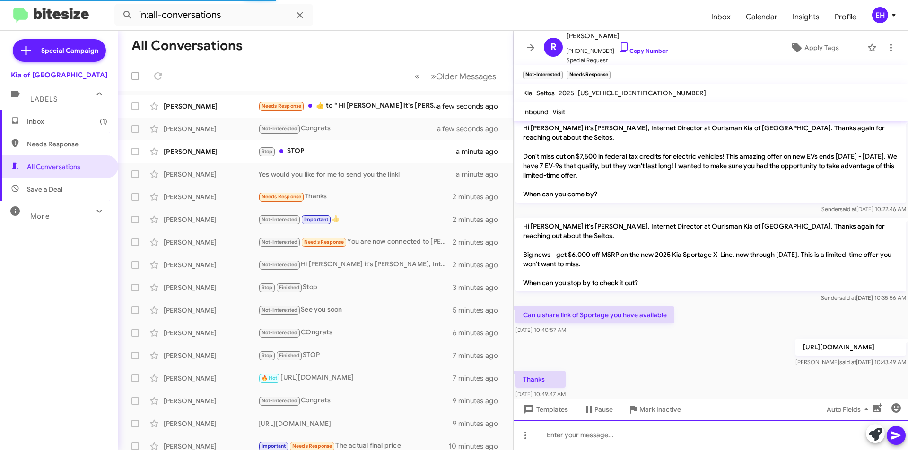
click at [597, 449] on div at bounding box center [710, 435] width 394 height 30
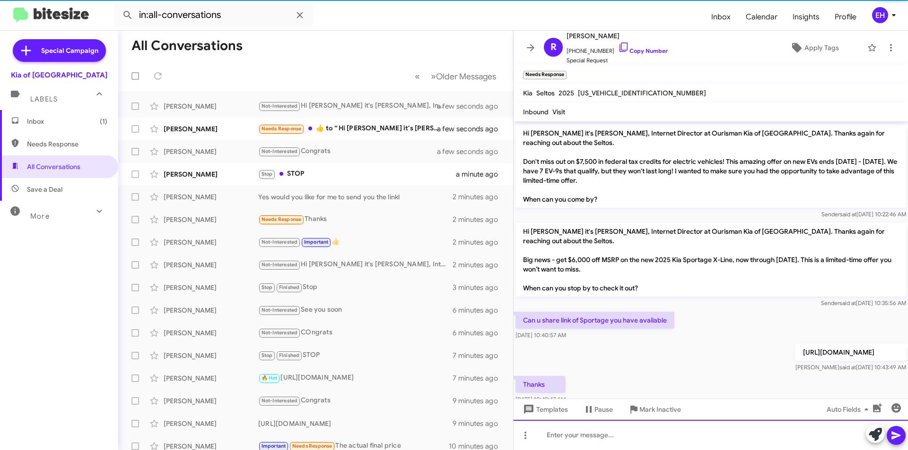
scroll to position [178, 0]
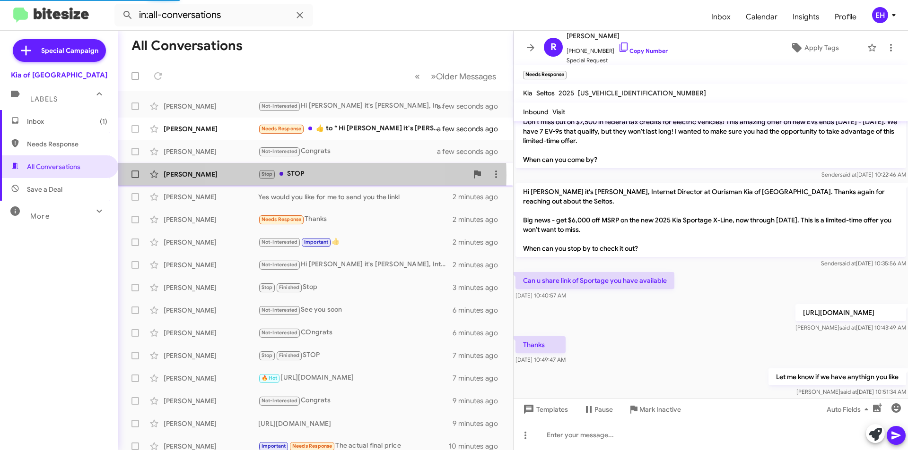
click at [295, 175] on div "Stop STOP" at bounding box center [362, 174] width 209 height 11
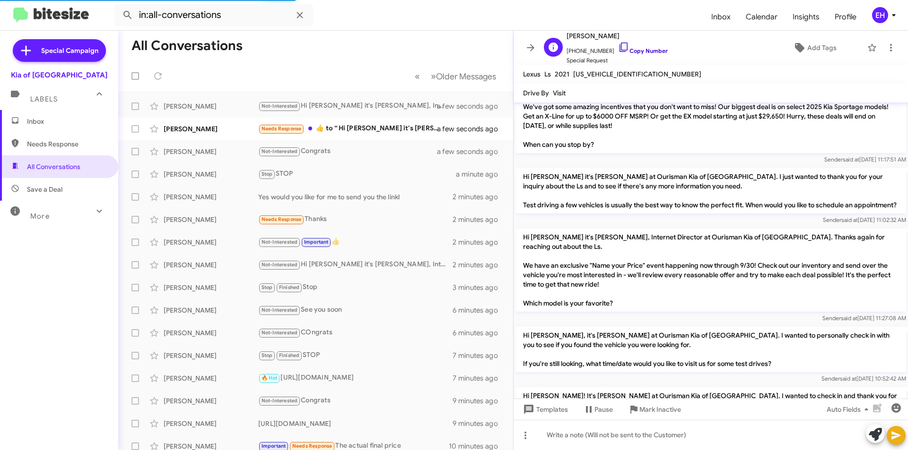
scroll to position [376, 0]
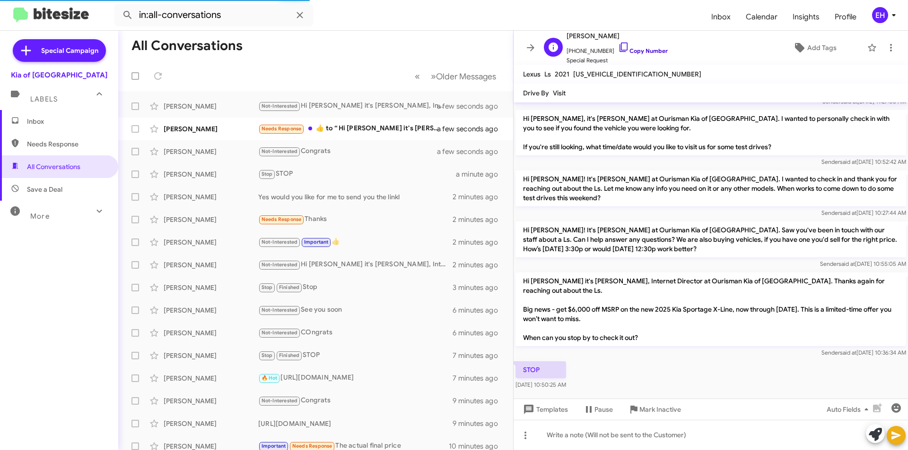
click at [641, 49] on link "Copy Number" at bounding box center [643, 50] width 50 height 7
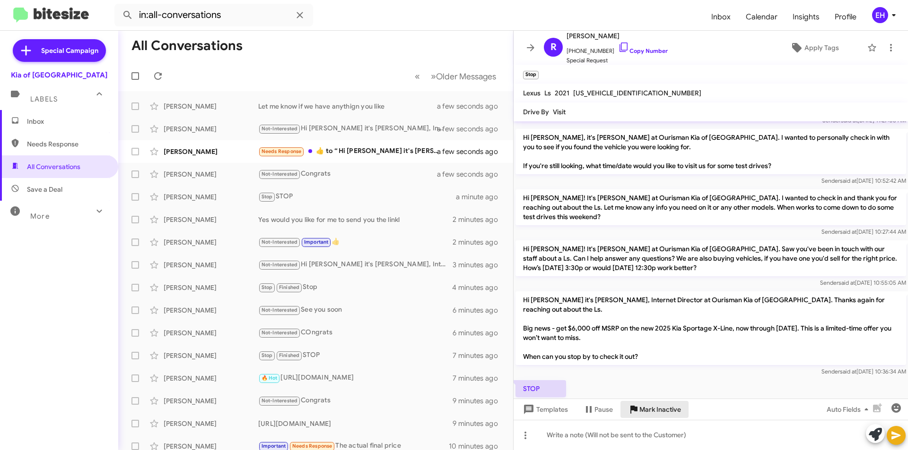
click at [665, 416] on span "Mark Inactive" at bounding box center [660, 409] width 42 height 17
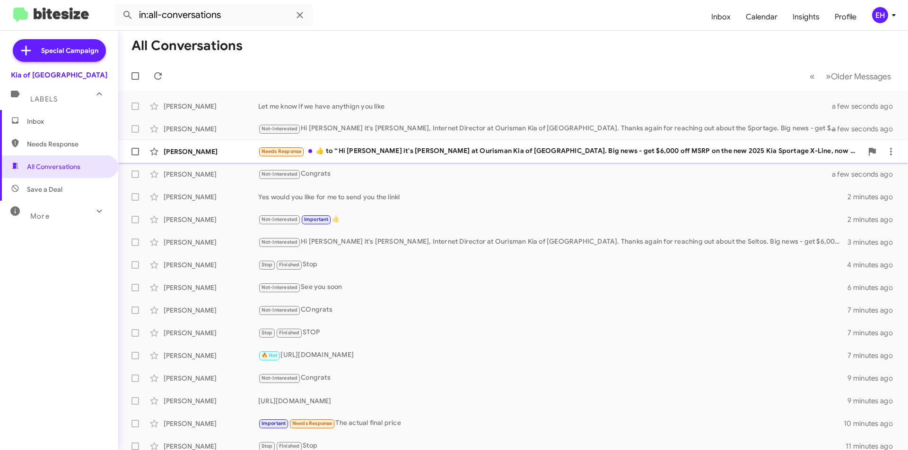
click at [366, 151] on div "Needs Response ​👍​ to “ Hi [PERSON_NAME] it's [PERSON_NAME] at Ourisman Kia of …" at bounding box center [560, 151] width 604 height 11
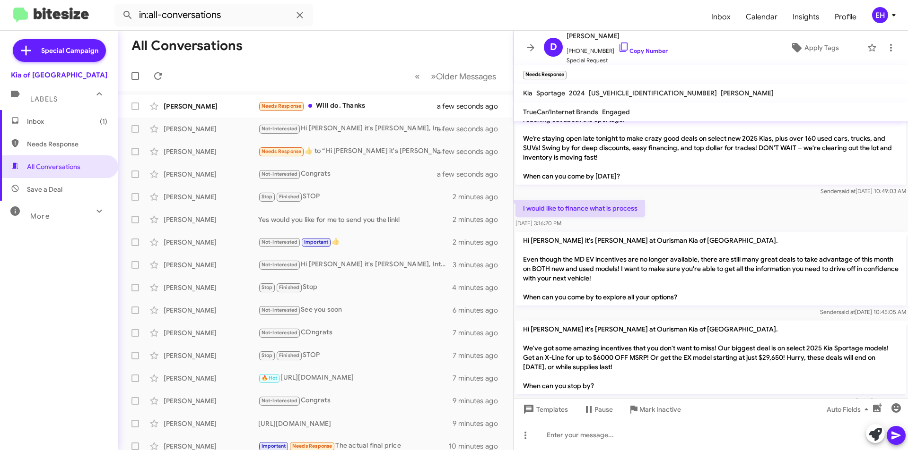
scroll to position [11, 0]
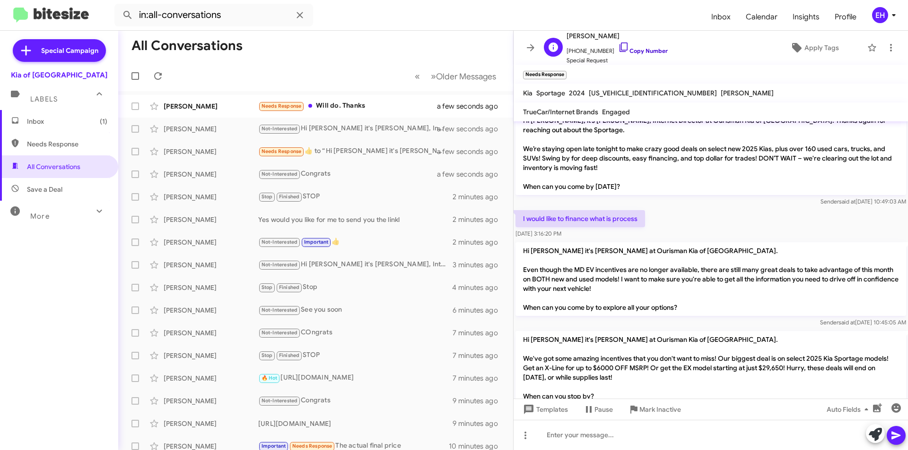
click at [637, 50] on link "Copy Number" at bounding box center [643, 50] width 50 height 7
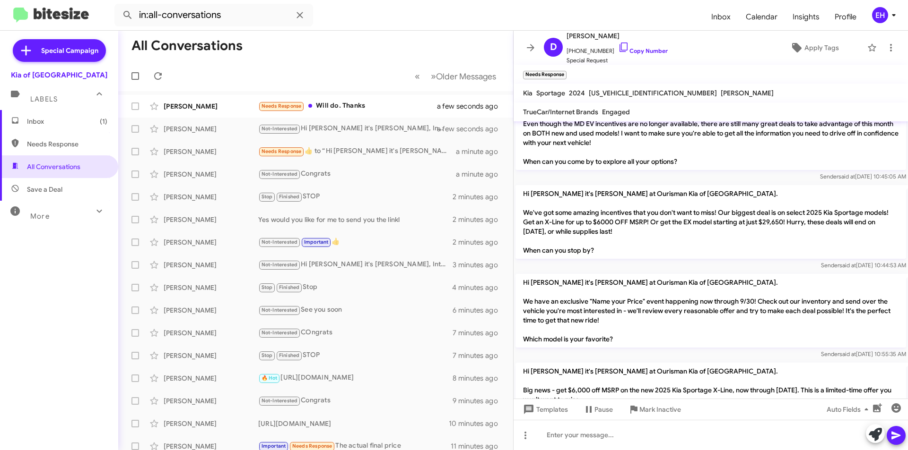
scroll to position [295, 0]
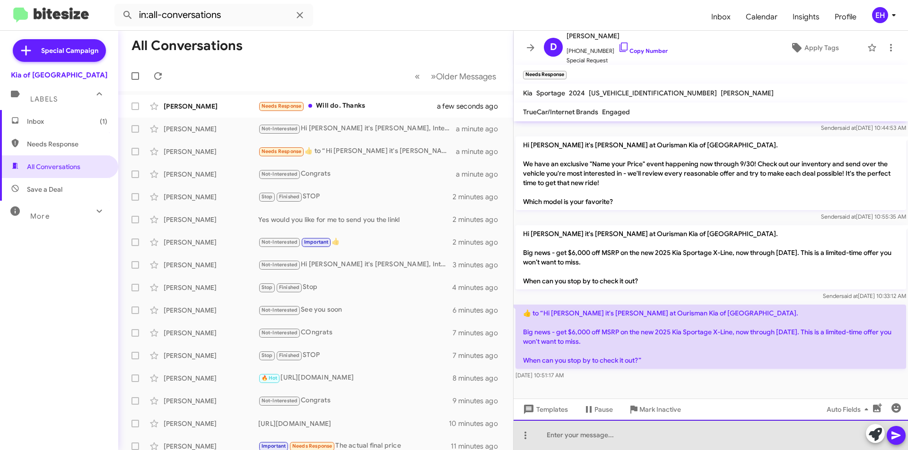
click at [602, 434] on div at bounding box center [710, 435] width 394 height 30
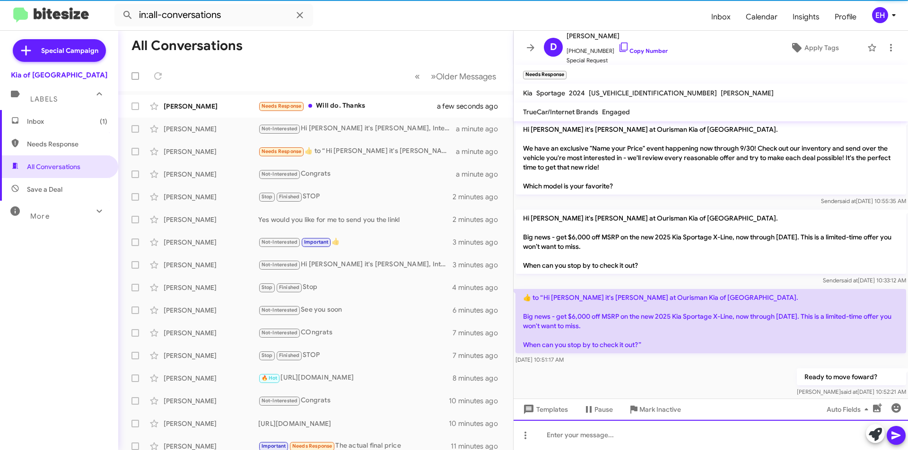
scroll to position [311, 0]
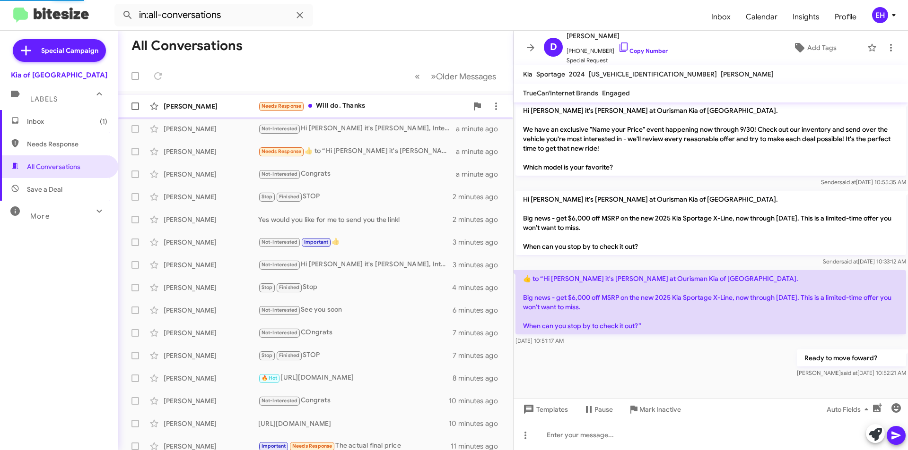
click at [330, 105] on div "Needs Response Will do. Thanks" at bounding box center [362, 106] width 209 height 11
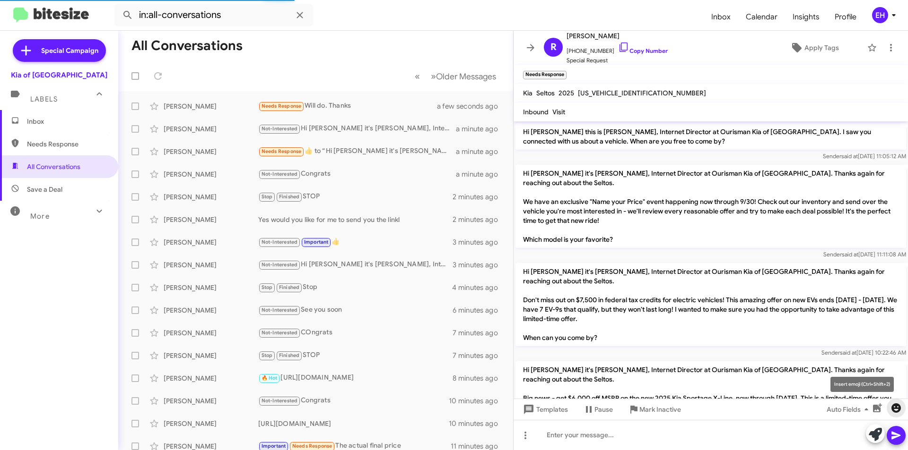
click at [900, 413] on icon "button" at bounding box center [895, 408] width 11 height 11
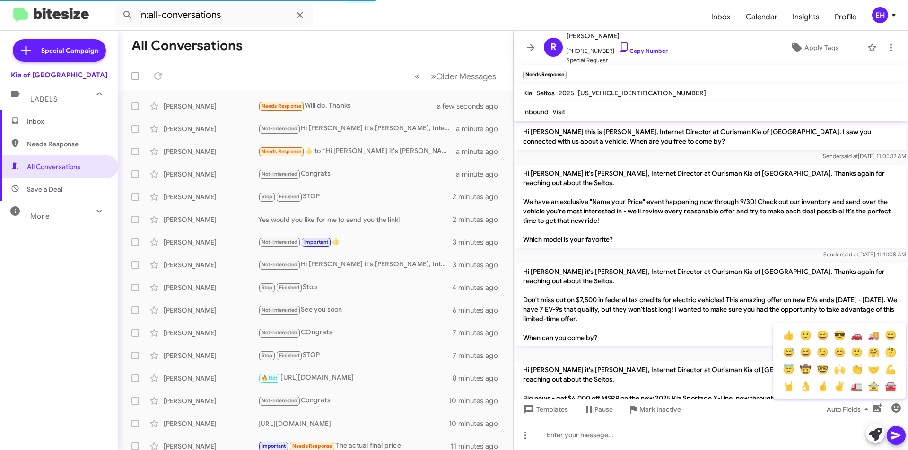
drag, startPoint x: 797, startPoint y: 338, endPoint x: 793, endPoint y: 337, distance: 4.8
click at [792, 337] on div "👍 🙂 😄 😎 🚗 🚚 😄 😅 😆 😉 😊 🙂 🤗 🤔 😇 🤠 🤓 🙌 👏 🤝 💪 🤘 👌 🤞 ✌ 🚛 🚖 🚘" at bounding box center [839, 361] width 132 height 68
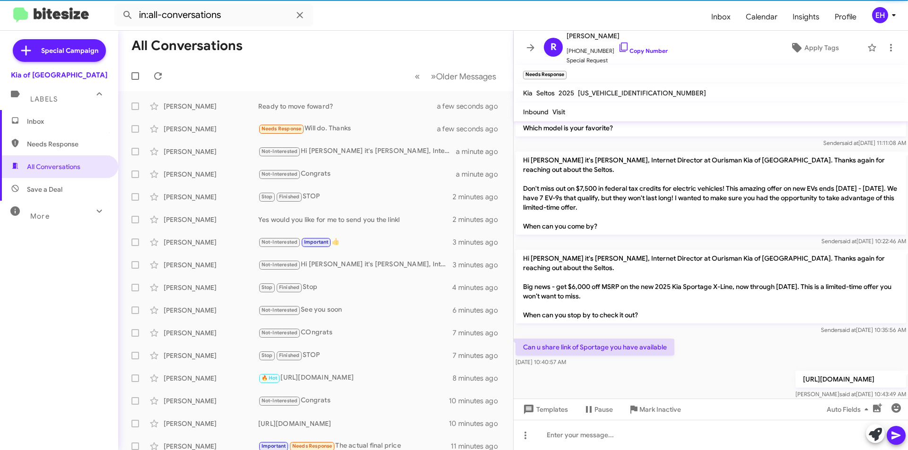
scroll to position [213, 0]
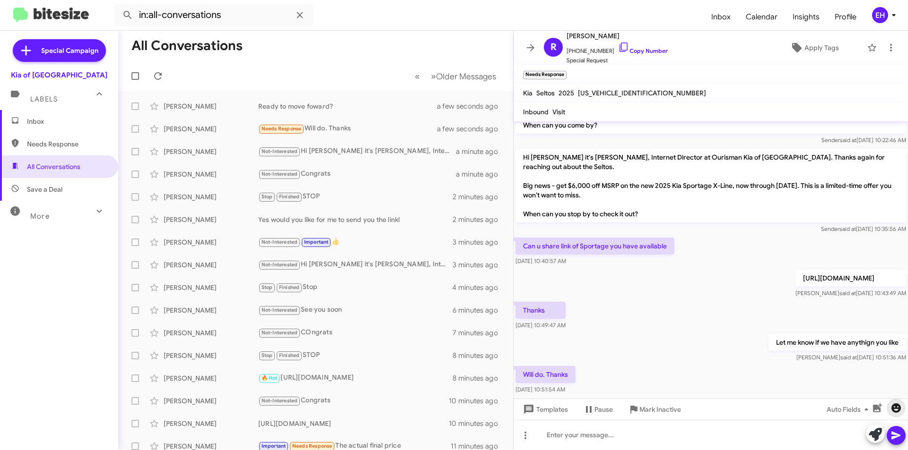
click at [895, 402] on button "button" at bounding box center [895, 408] width 19 height 19
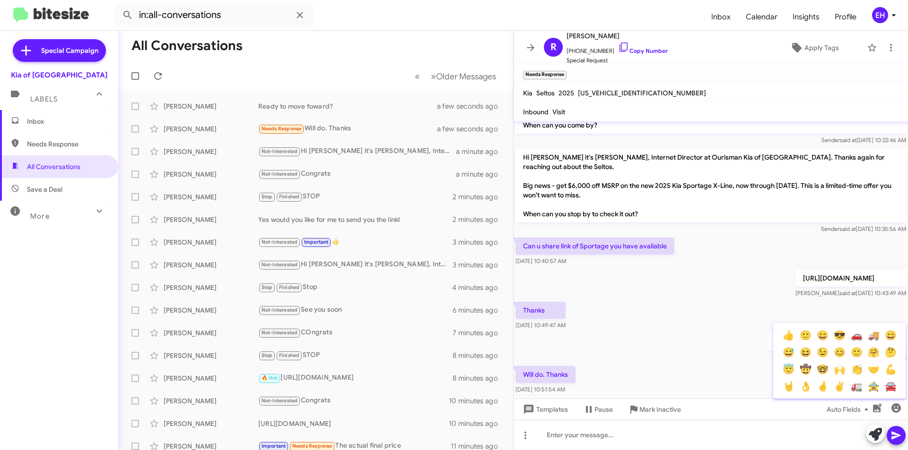
click at [791, 338] on button "👍" at bounding box center [787, 335] width 17 height 17
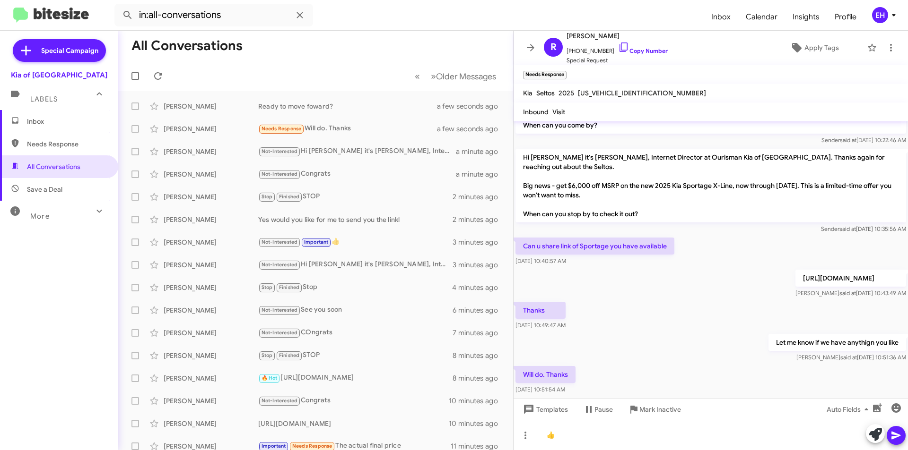
click at [894, 437] on icon at bounding box center [895, 436] width 9 height 8
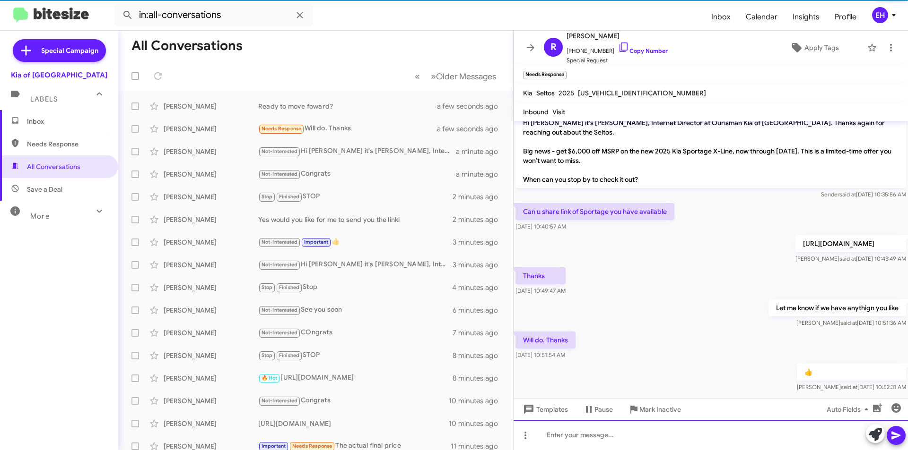
scroll to position [228, 0]
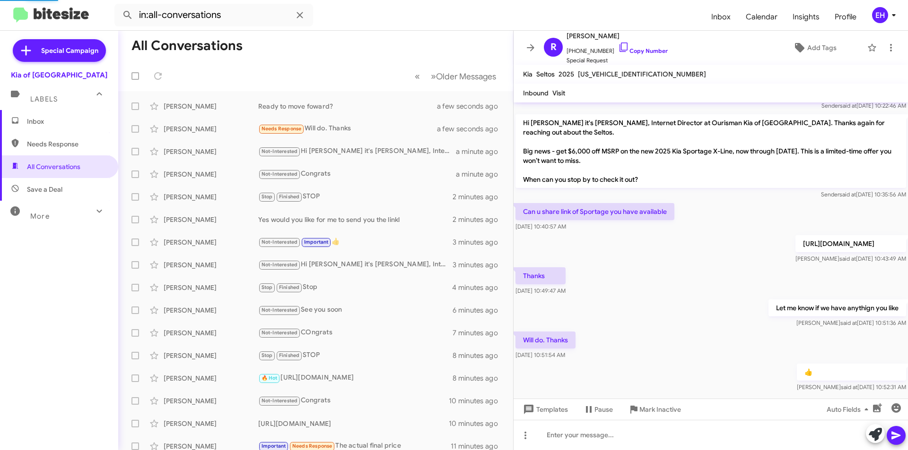
click at [71, 148] on span "Needs Response" at bounding box center [59, 144] width 118 height 23
type input "in:needs-response"
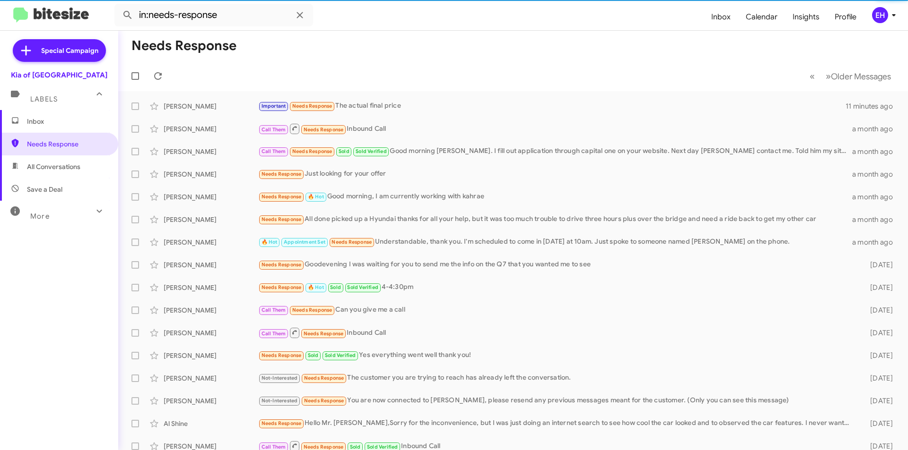
click at [56, 123] on span "Inbox" at bounding box center [67, 121] width 80 height 9
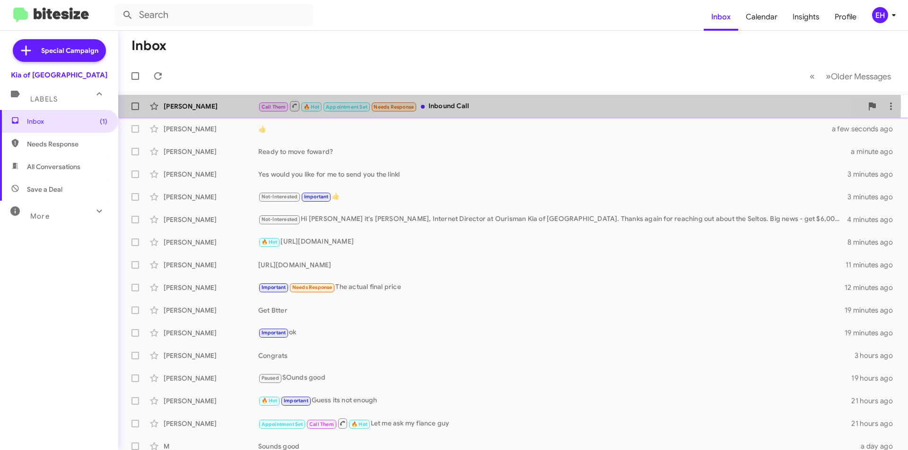
click at [454, 106] on div "Call Them 🔥 Hot Appointment Set Needs Response Inbound Call" at bounding box center [560, 106] width 604 height 12
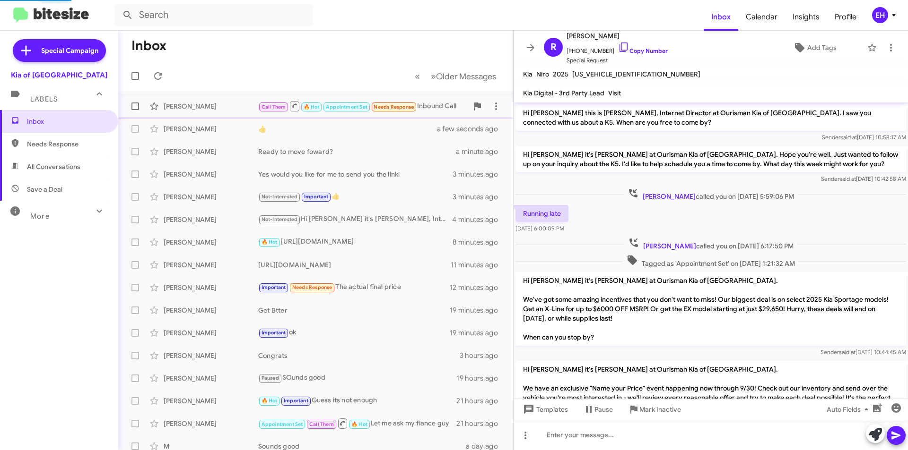
scroll to position [209, 0]
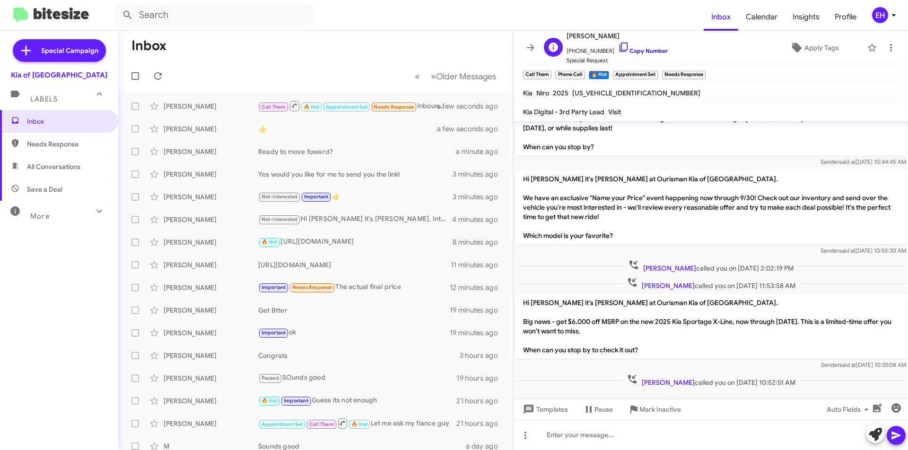
click at [639, 49] on link "Copy Number" at bounding box center [643, 50] width 50 height 7
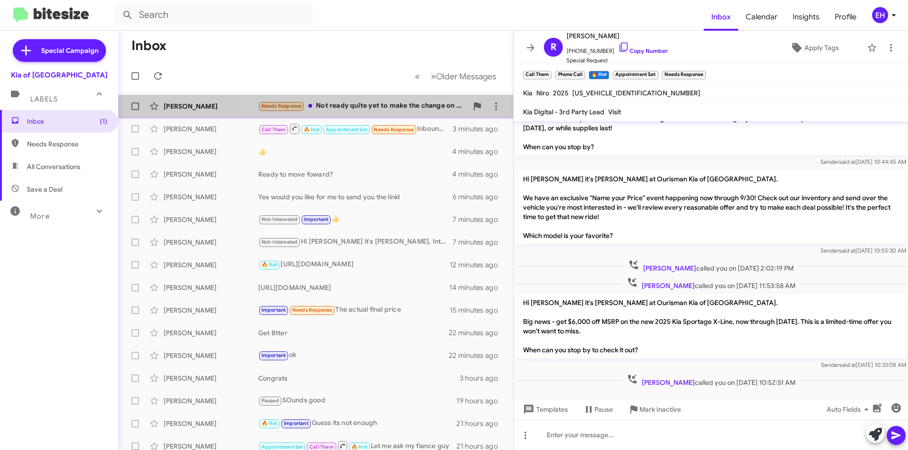
click at [368, 104] on div "Needs Response Not ready quite yet to make the change on my Sportage, thanks. P…" at bounding box center [362, 106] width 209 height 11
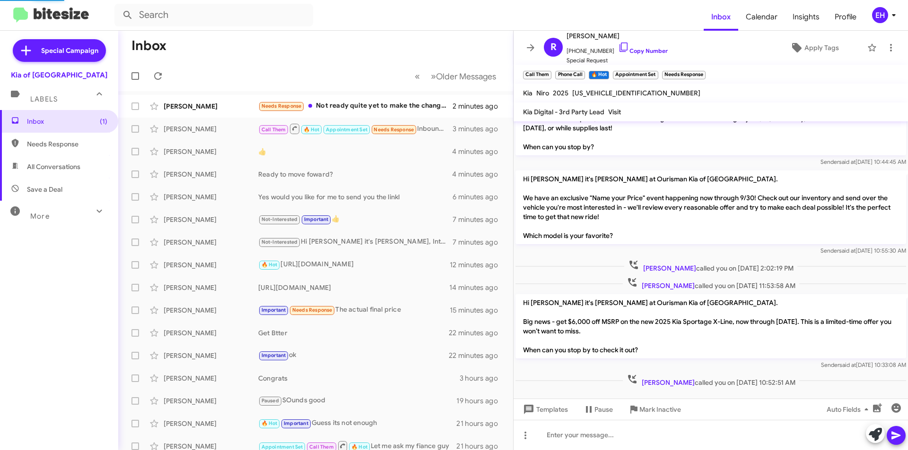
scroll to position [12, 0]
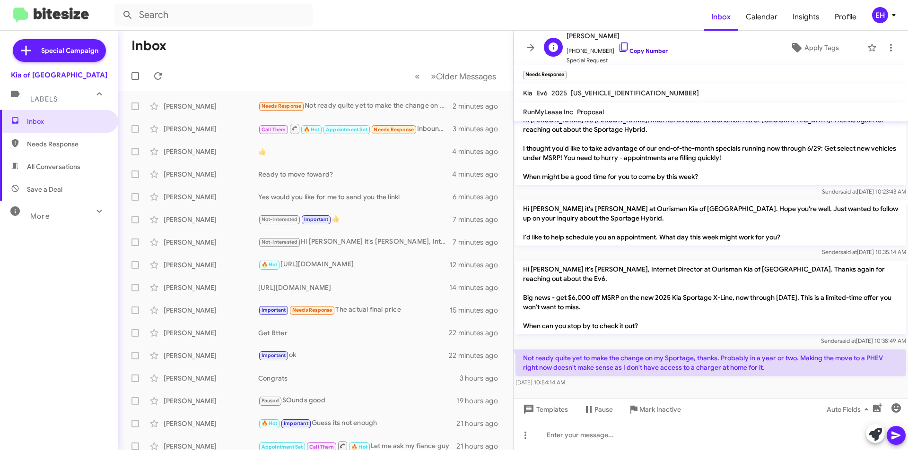
click at [634, 52] on link "Copy Number" at bounding box center [643, 50] width 50 height 7
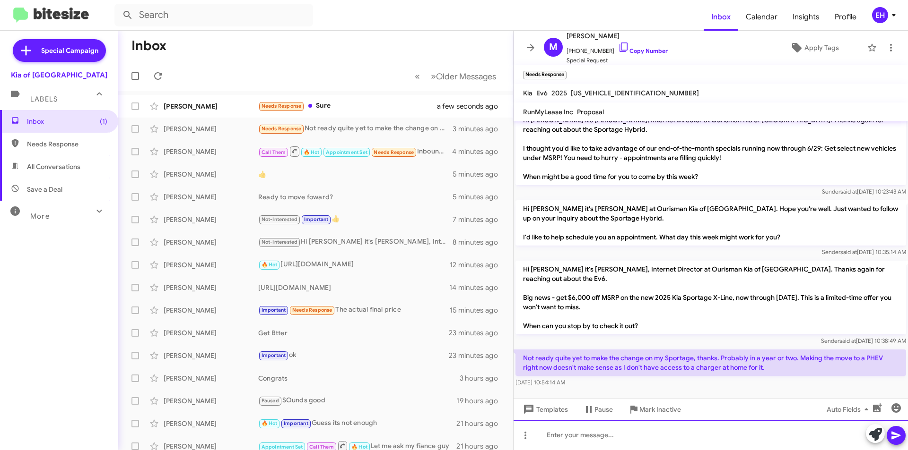
click at [646, 428] on div at bounding box center [710, 435] width 394 height 30
click at [646, 427] on div at bounding box center [710, 435] width 394 height 30
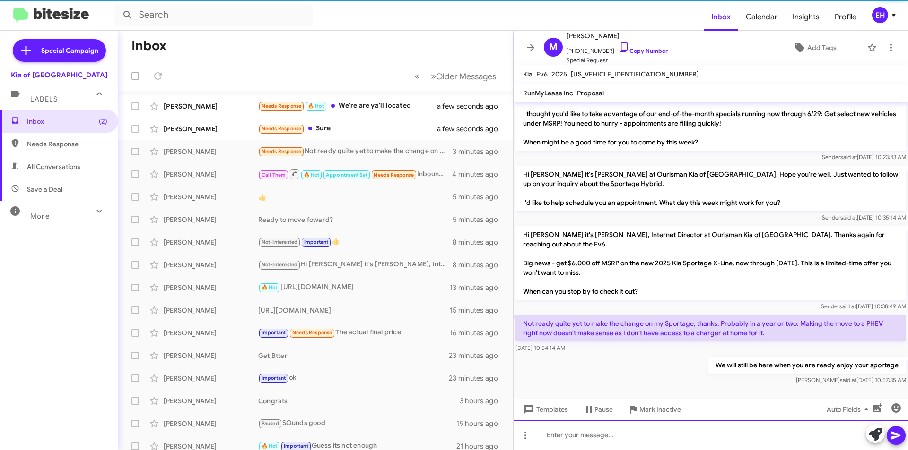
scroll to position [27, 0]
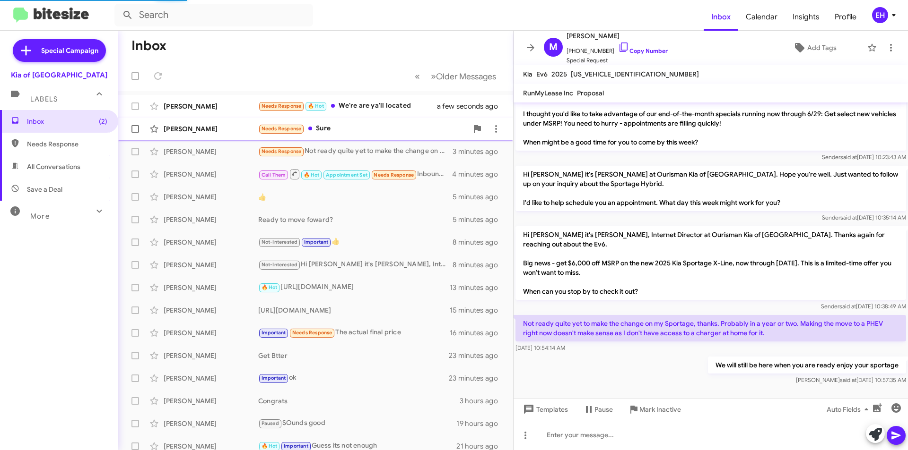
click at [323, 129] on div "Needs Response Sure" at bounding box center [362, 128] width 209 height 11
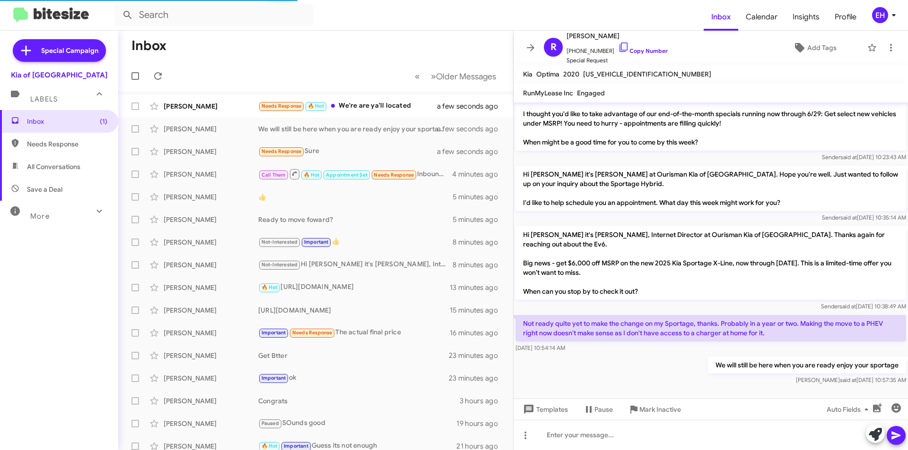
scroll to position [115, 0]
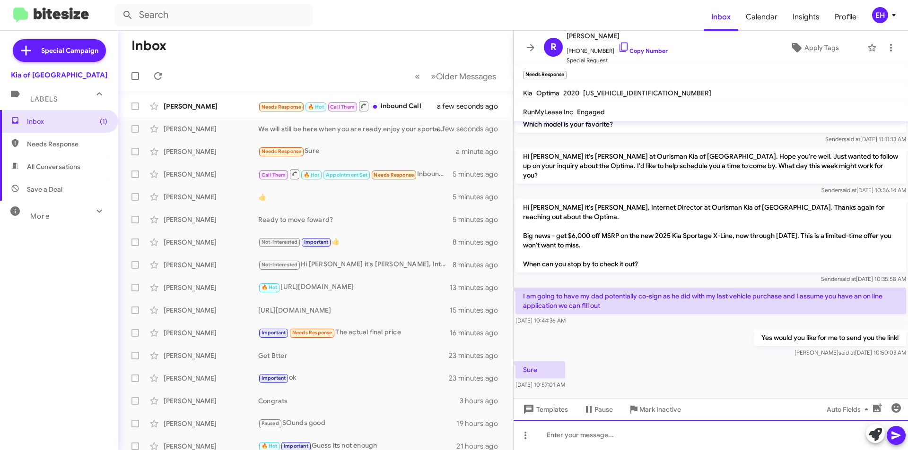
click at [578, 441] on div at bounding box center [710, 435] width 394 height 30
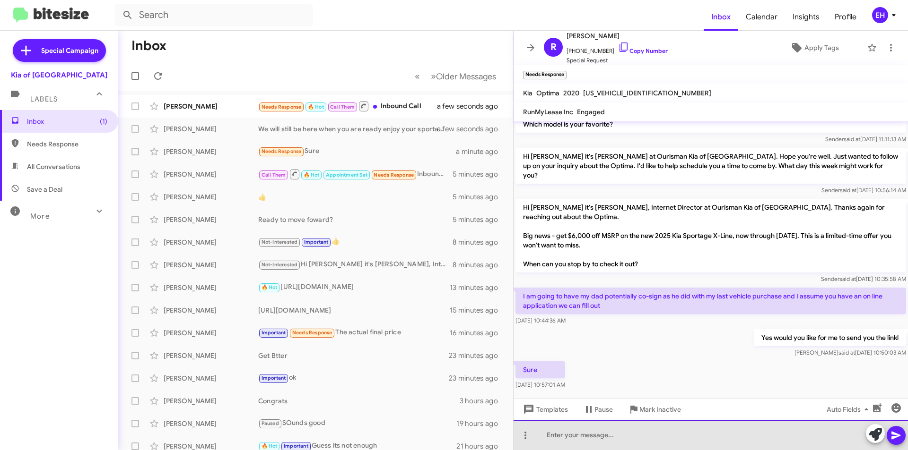
drag, startPoint x: 580, startPoint y: 440, endPoint x: 585, endPoint y: 437, distance: 5.1
drag, startPoint x: 613, startPoint y: 442, endPoint x: 512, endPoint y: 441, distance: 100.7
click at [512, 441] on div "Inbox « Previous » Next Older Messages [PERSON_NAME] Needs Response 🔥 Hot Call …" at bounding box center [512, 241] width 789 height 420
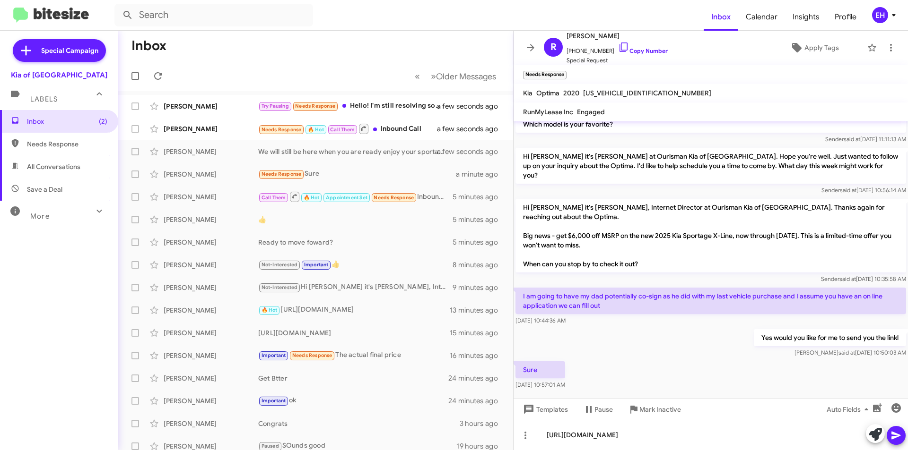
click at [897, 437] on icon at bounding box center [895, 436] width 9 height 8
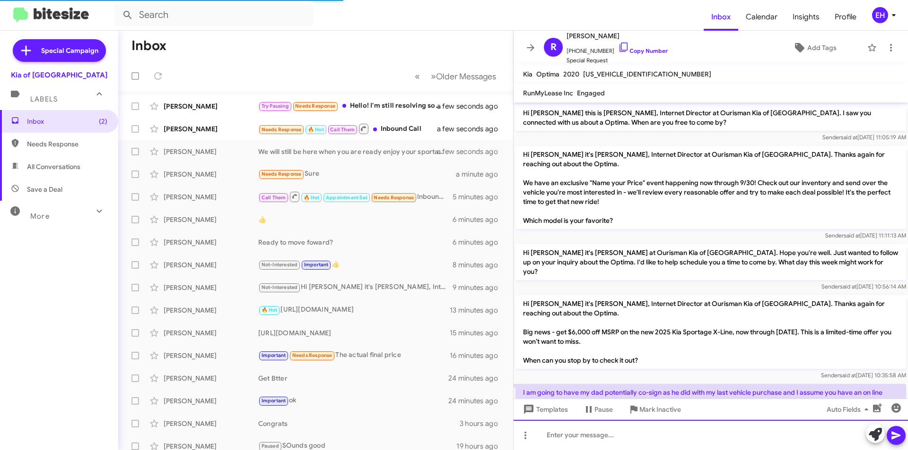
scroll to position [131, 0]
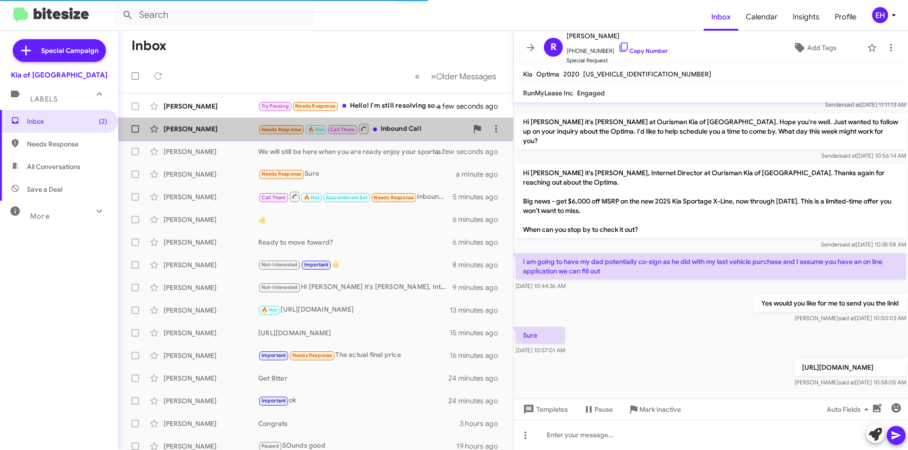
click at [398, 122] on div "[PERSON_NAME] Needs Response 🔥 Hot Call Them Inbound Call a few seconds ago" at bounding box center [316, 129] width 380 height 19
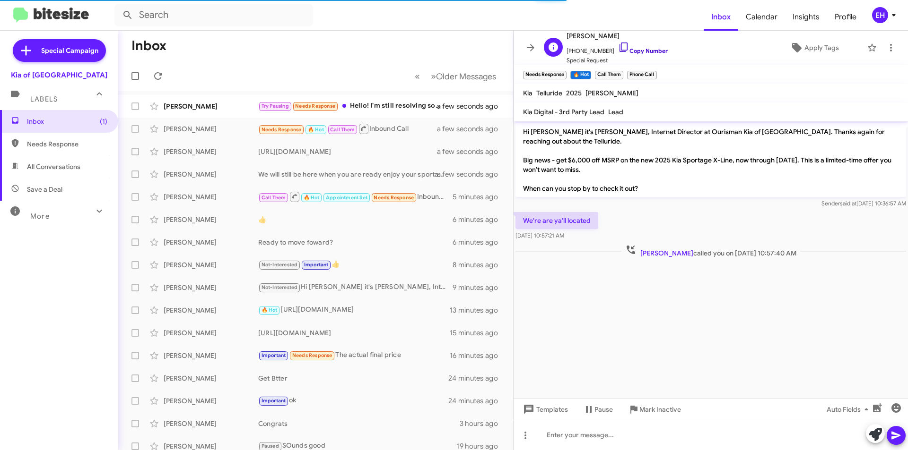
drag, startPoint x: 639, startPoint y: 49, endPoint x: 426, endPoint y: 27, distance: 213.8
click at [638, 48] on link "Copy Number" at bounding box center [643, 50] width 50 height 7
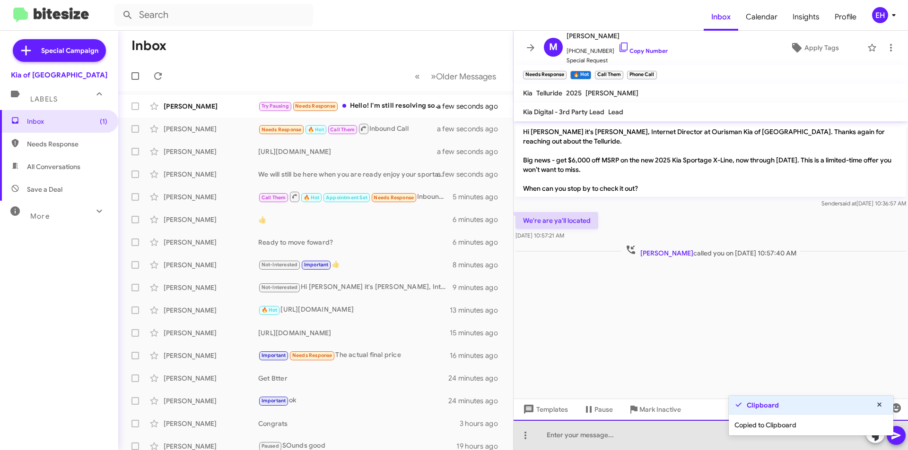
click at [593, 432] on div at bounding box center [710, 435] width 394 height 30
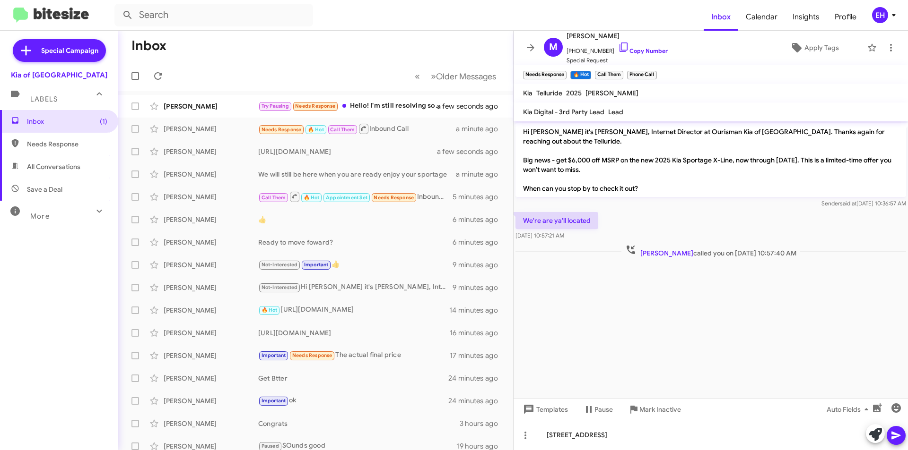
click at [895, 430] on span at bounding box center [895, 435] width 11 height 19
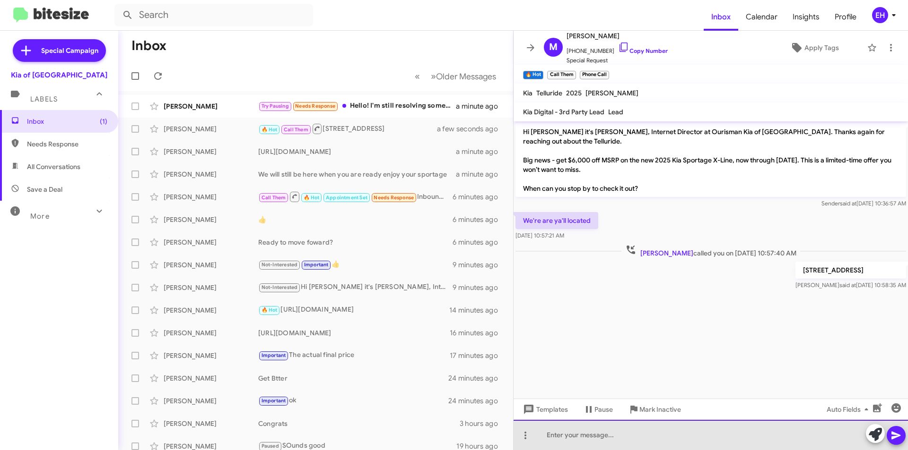
click at [601, 438] on div at bounding box center [710, 435] width 394 height 30
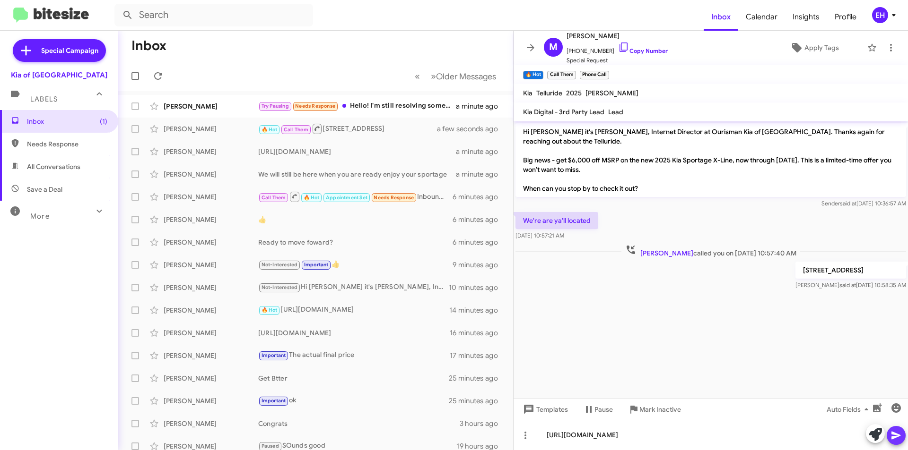
click at [899, 439] on icon at bounding box center [895, 435] width 11 height 11
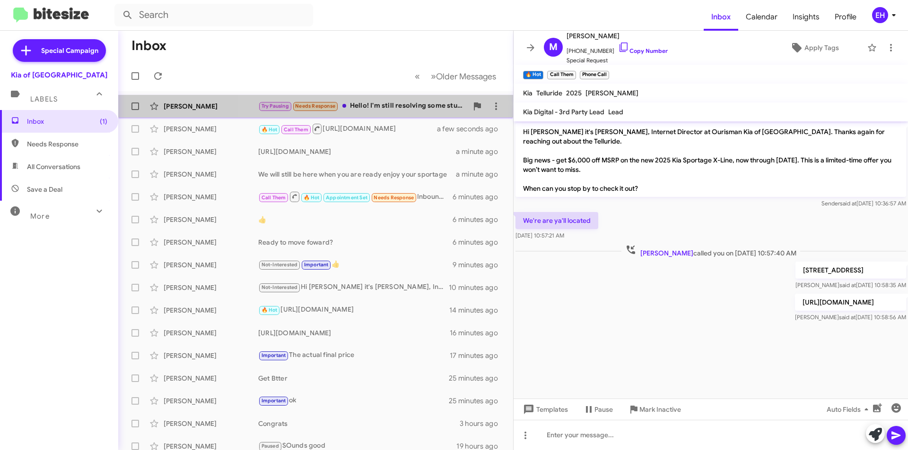
click at [387, 102] on div "Try Pausing Needs Response Hello! I'm still resolving some stuff with the MVA a…" at bounding box center [362, 106] width 209 height 11
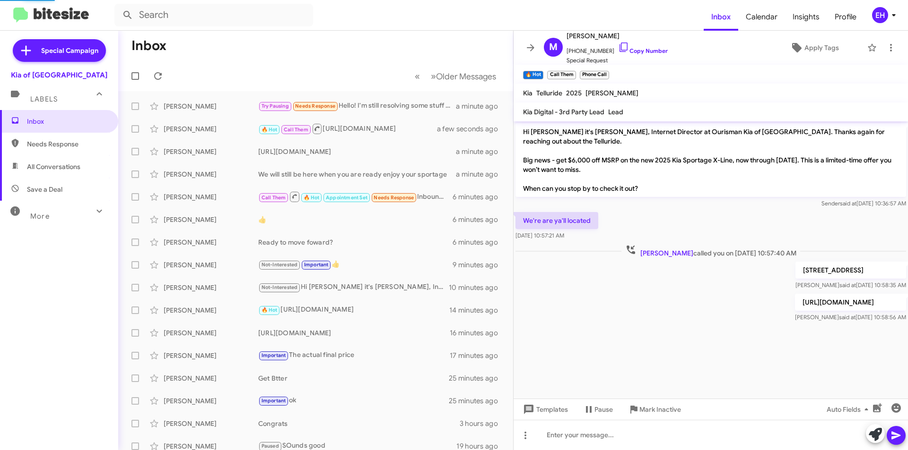
scroll to position [631, 0]
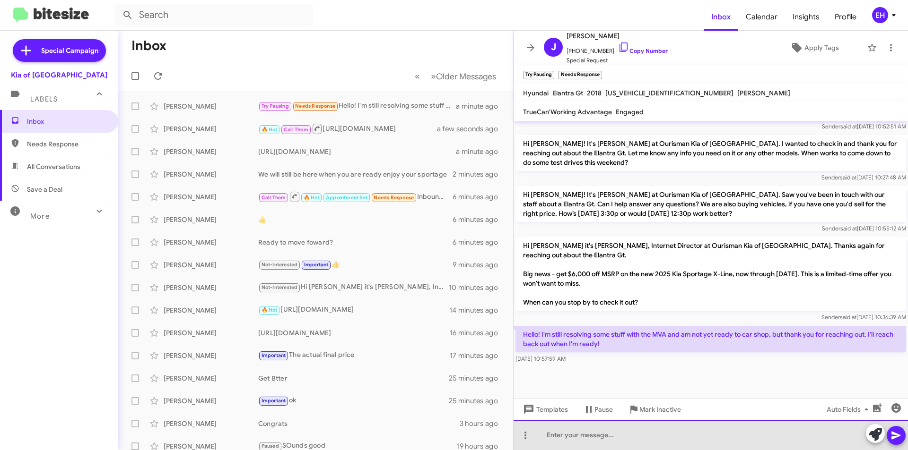
click at [604, 428] on div at bounding box center [710, 435] width 394 height 30
click at [626, 429] on div at bounding box center [710, 435] width 394 height 30
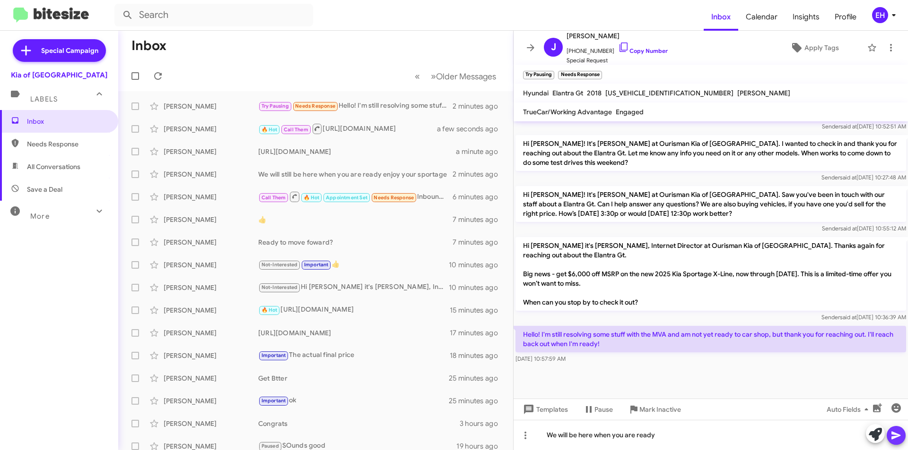
click at [895, 435] on icon at bounding box center [895, 435] width 11 height 11
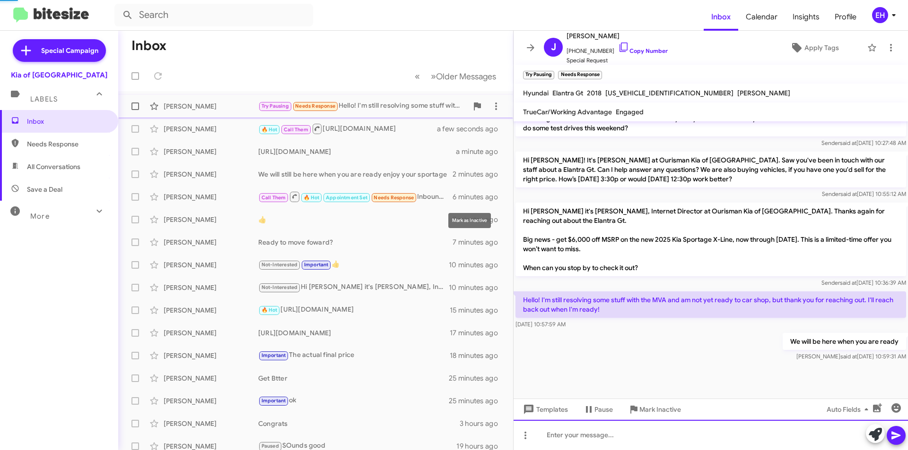
scroll to position [666, 0]
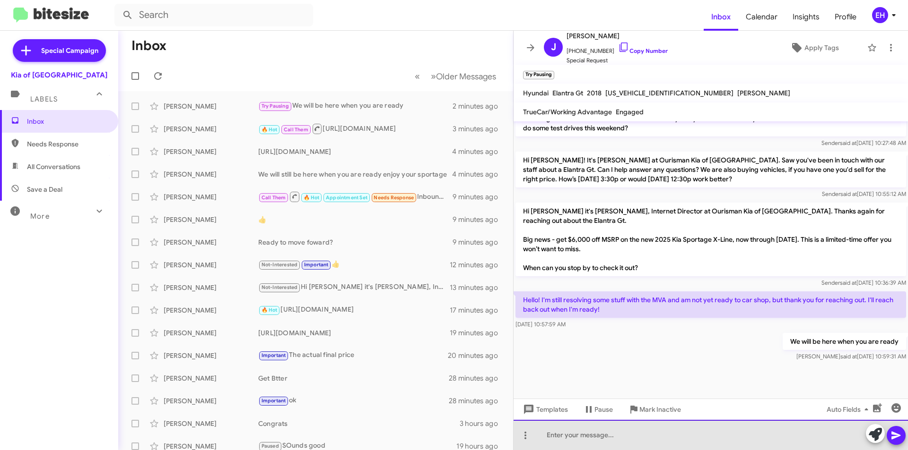
drag, startPoint x: 617, startPoint y: 432, endPoint x: 632, endPoint y: 438, distance: 16.3
click at [619, 432] on div at bounding box center [710, 435] width 394 height 30
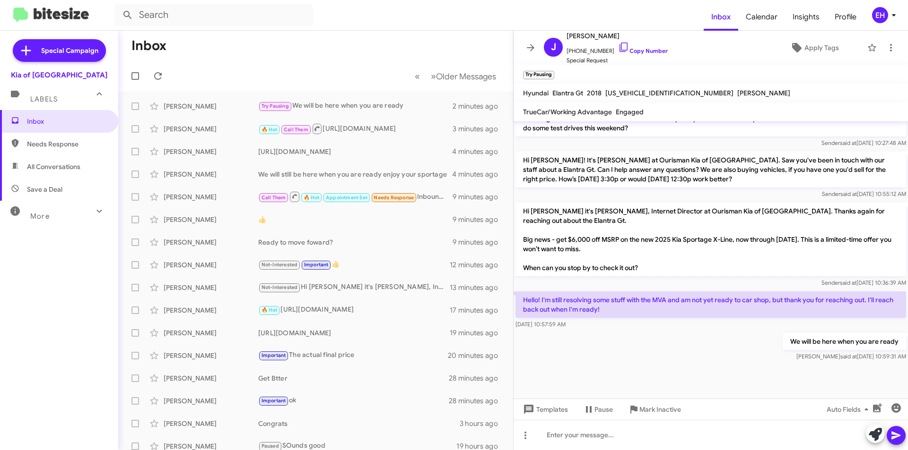
click at [58, 140] on span "Needs Response" at bounding box center [67, 143] width 80 height 9
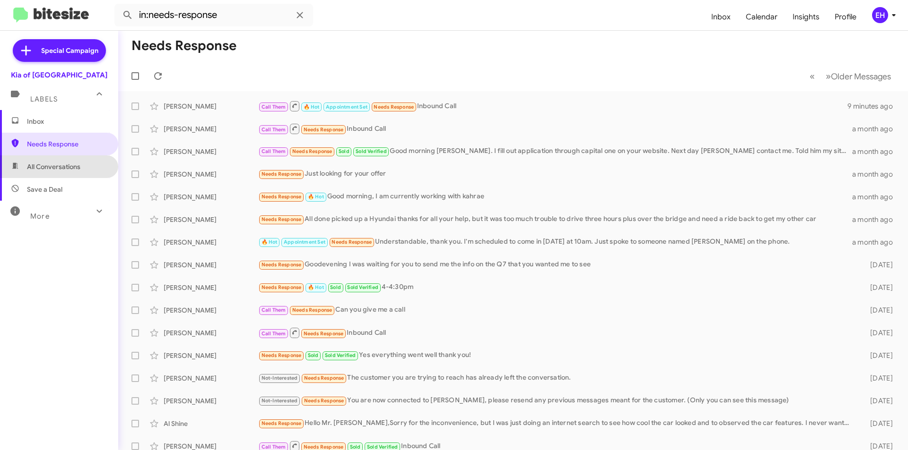
click at [72, 166] on span "All Conversations" at bounding box center [53, 166] width 53 height 9
type input "in:all-conversations"
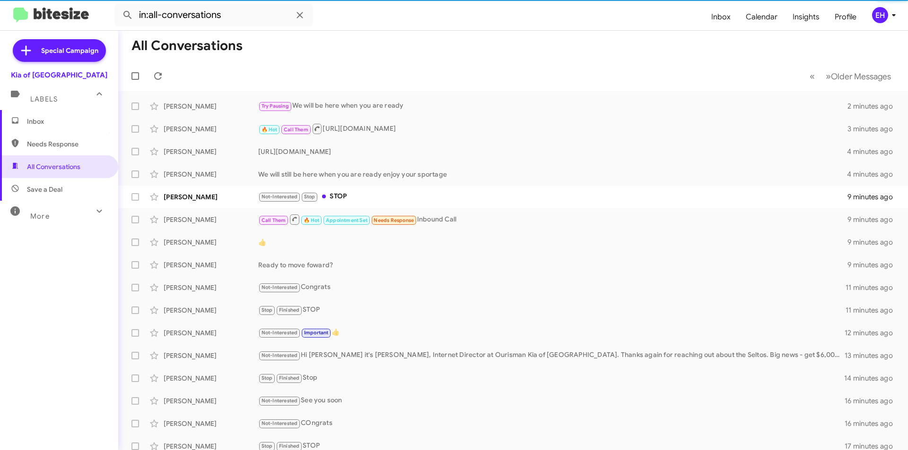
click at [48, 117] on span "Inbox" at bounding box center [67, 121] width 80 height 9
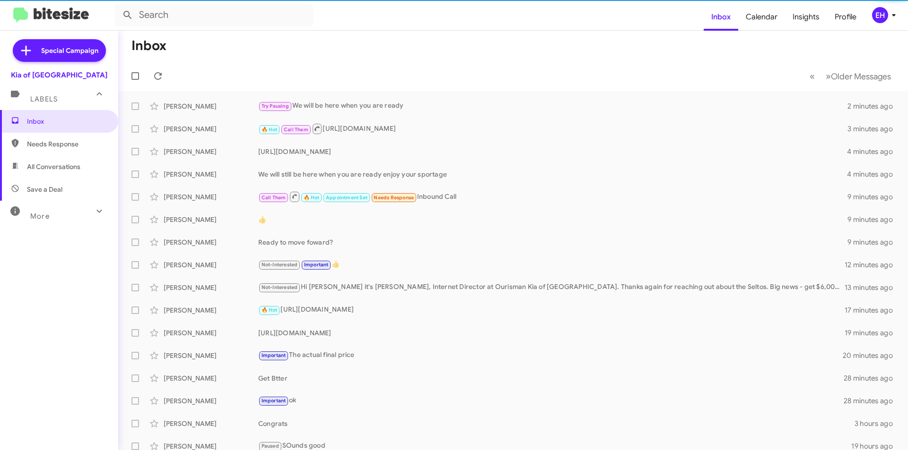
click at [55, 158] on span "All Conversations" at bounding box center [59, 167] width 118 height 23
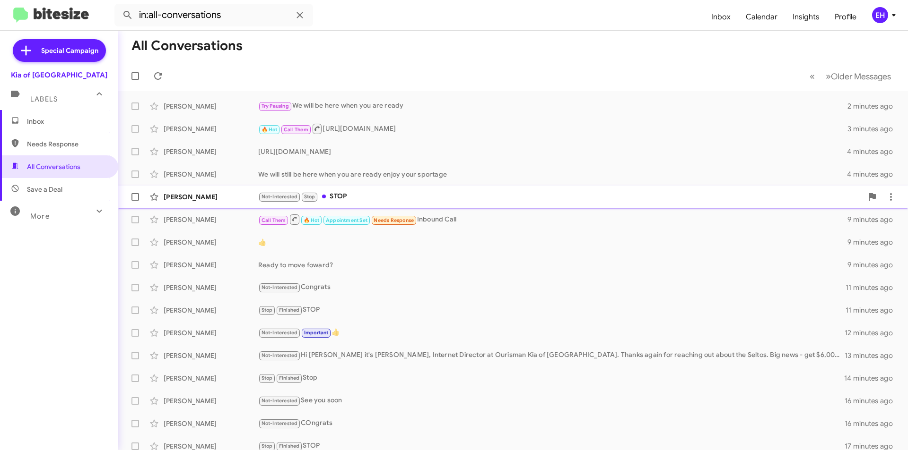
click at [337, 197] on div "Not-Interested Stop STOP" at bounding box center [560, 196] width 604 height 11
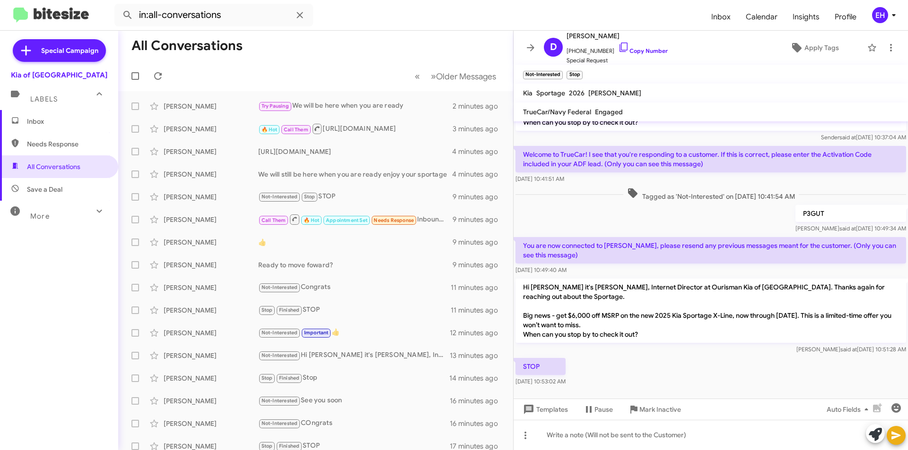
scroll to position [72, 0]
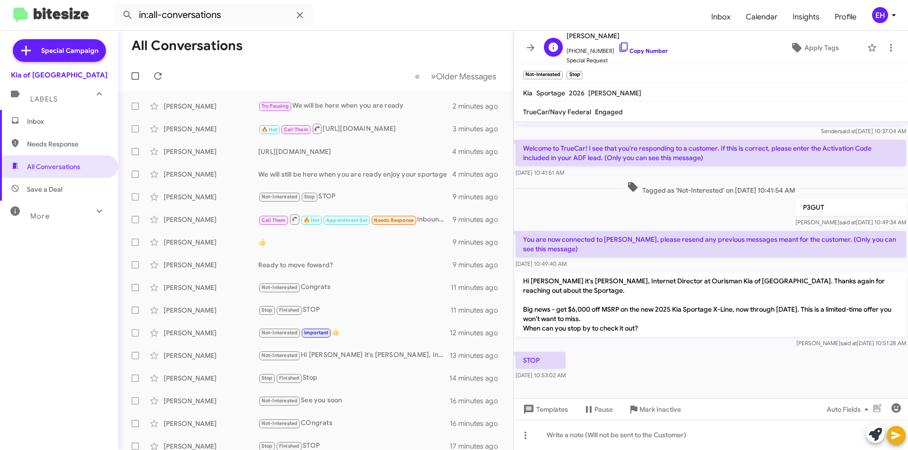
click at [641, 52] on link "Copy Number" at bounding box center [643, 50] width 50 height 7
click at [659, 411] on span "Mark Inactive" at bounding box center [660, 409] width 42 height 17
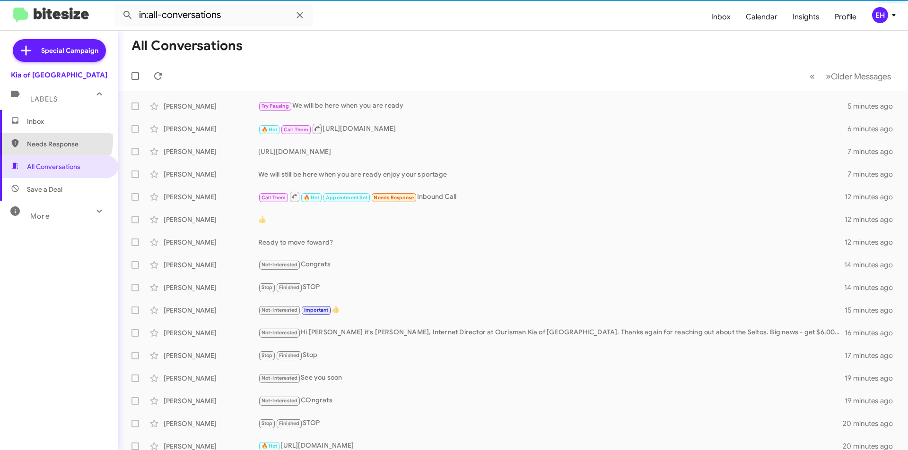
click at [52, 139] on span "Needs Response" at bounding box center [67, 143] width 80 height 9
type input "in:needs-response"
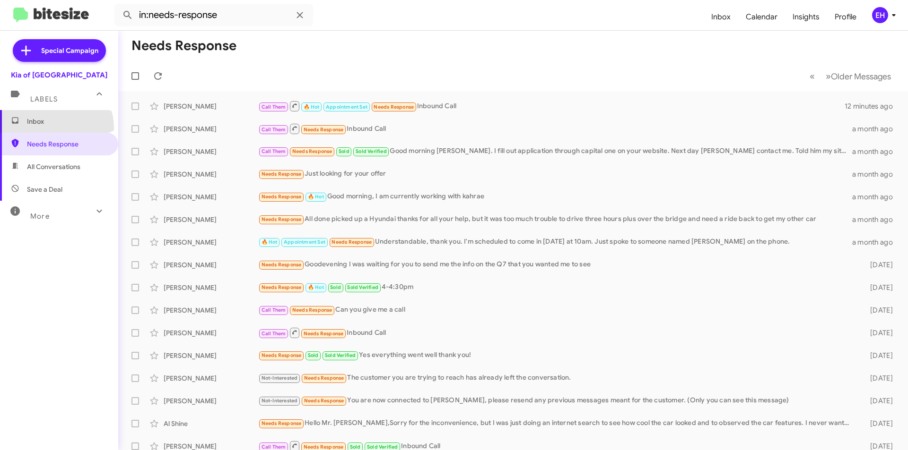
drag, startPoint x: 51, startPoint y: 128, endPoint x: 56, endPoint y: 124, distance: 6.7
click at [52, 127] on span "Inbox" at bounding box center [59, 121] width 118 height 23
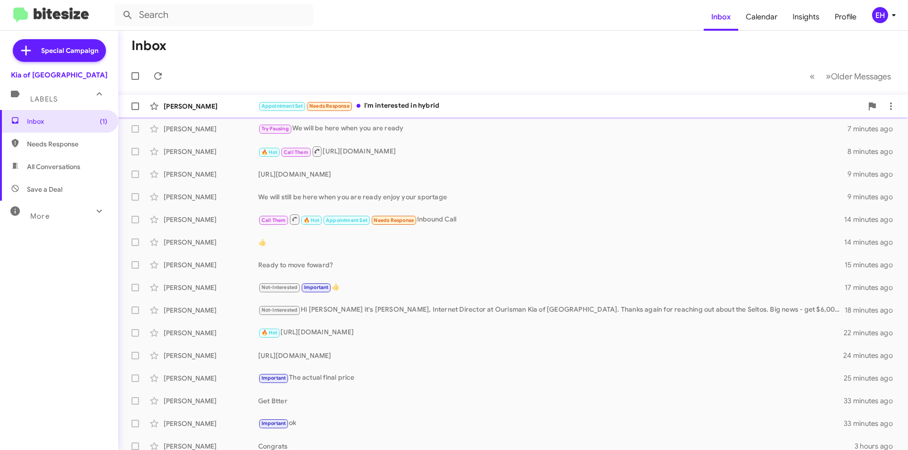
click at [409, 106] on div "Appointment Set Needs Response I'm interested in hybrid" at bounding box center [560, 106] width 604 height 11
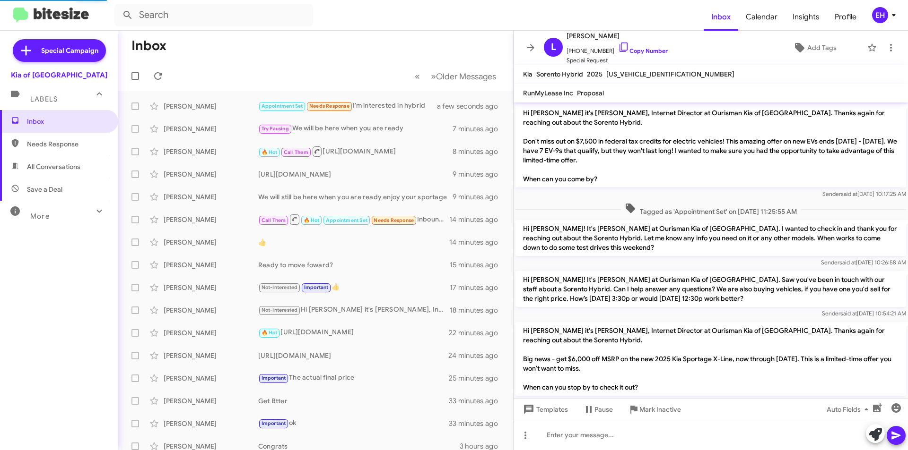
scroll to position [57, 0]
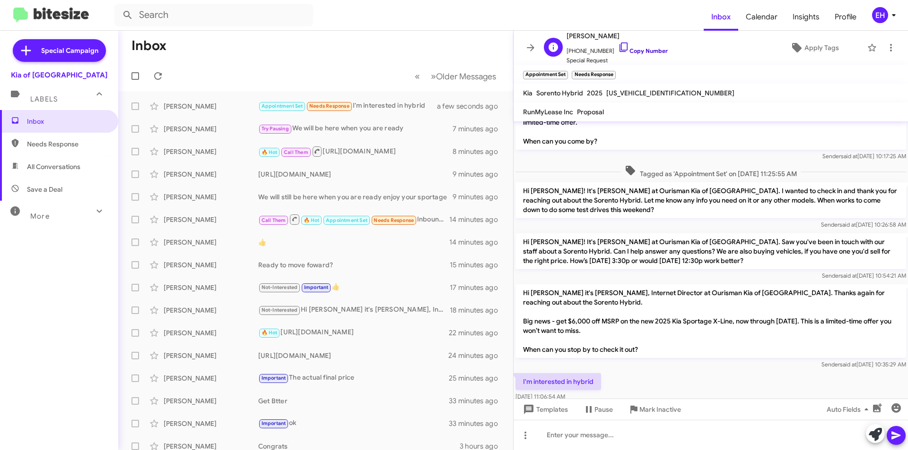
click at [638, 51] on link "Copy Number" at bounding box center [643, 50] width 50 height 7
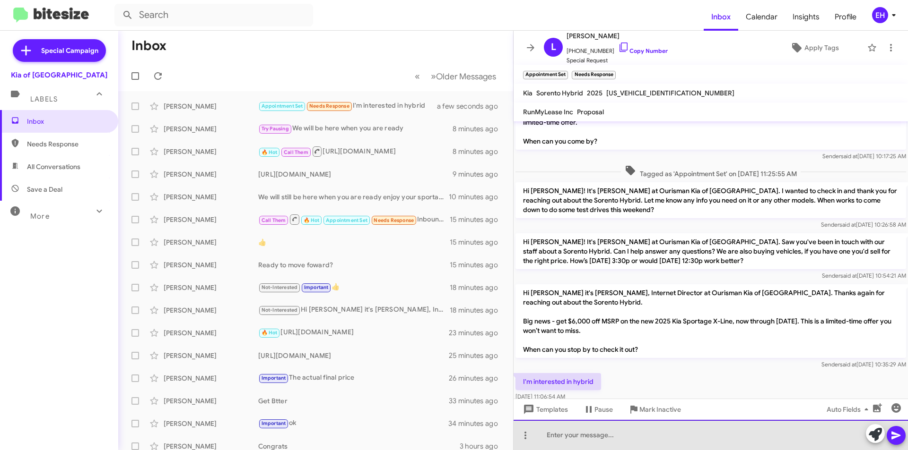
click at [580, 434] on div at bounding box center [710, 435] width 394 height 30
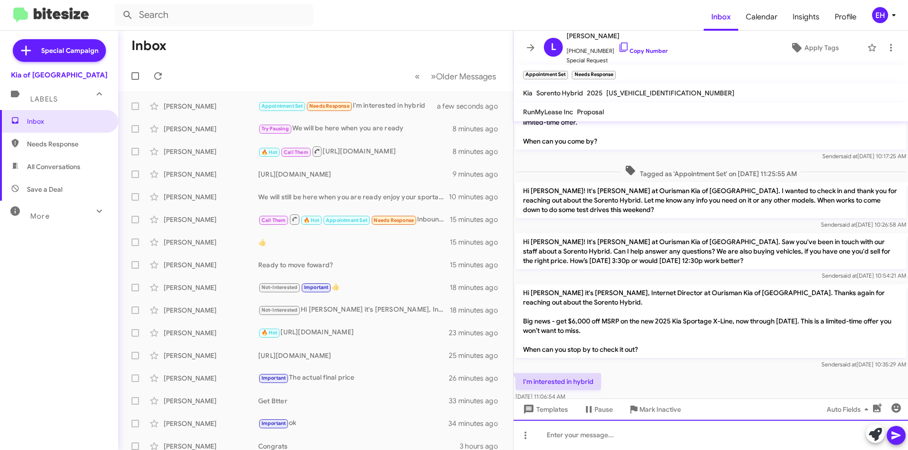
paste div
click at [894, 435] on icon at bounding box center [895, 436] width 9 height 8
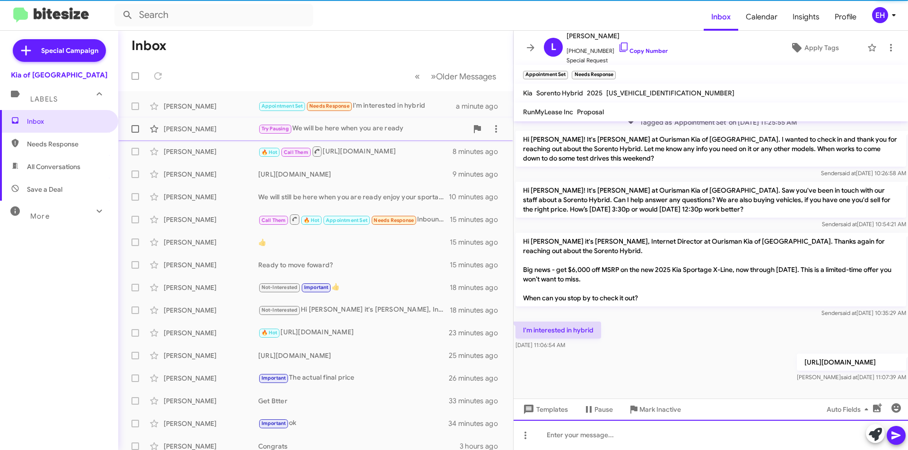
scroll to position [120, 0]
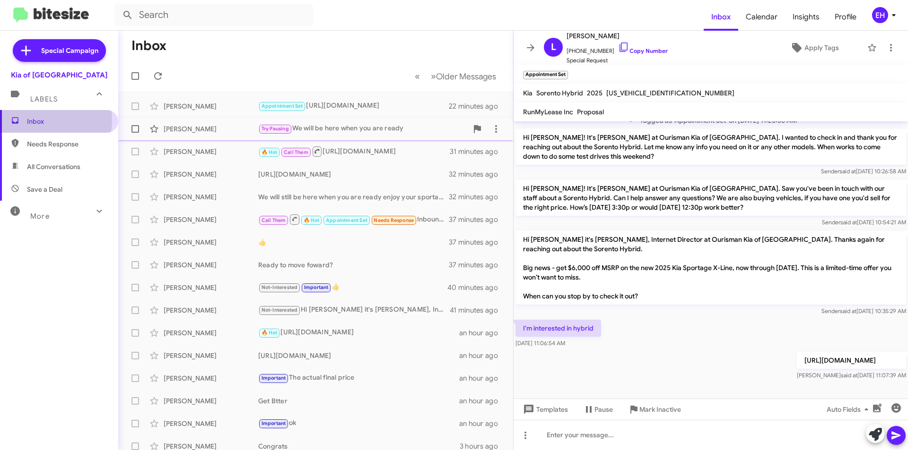
click at [38, 120] on span "Inbox" at bounding box center [67, 121] width 80 height 9
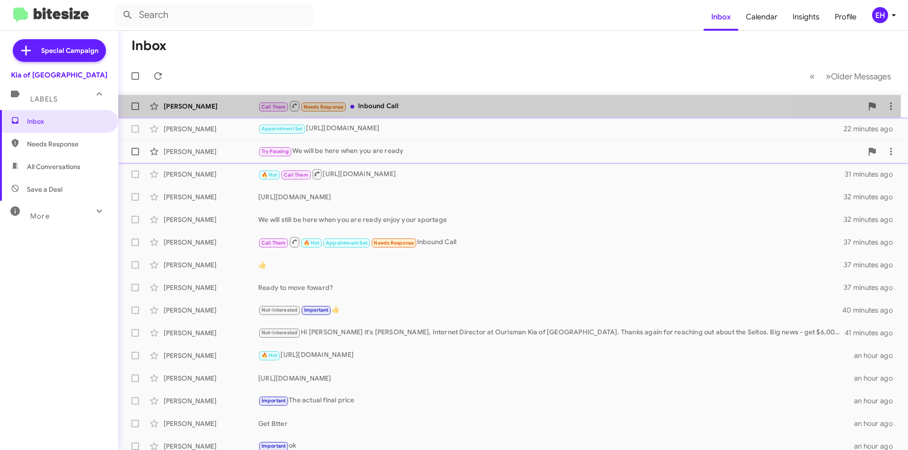
click at [366, 105] on div "Call Them Needs Response Inbound Call" at bounding box center [560, 106] width 604 height 12
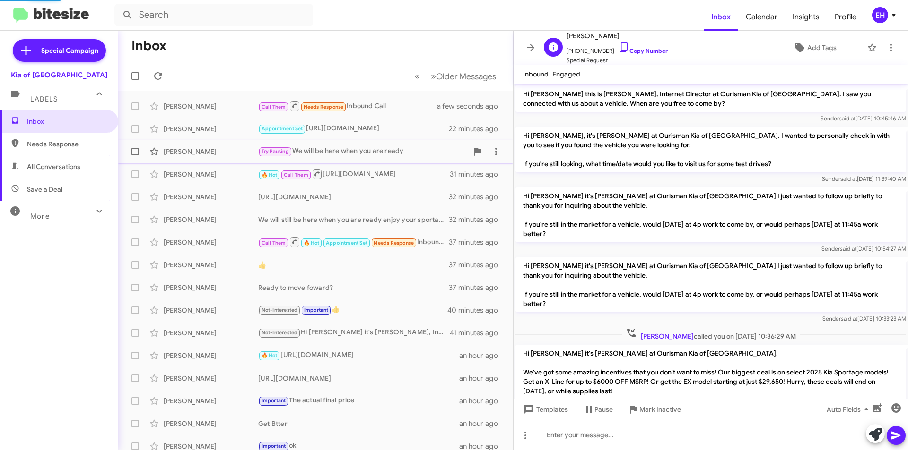
scroll to position [240, 0]
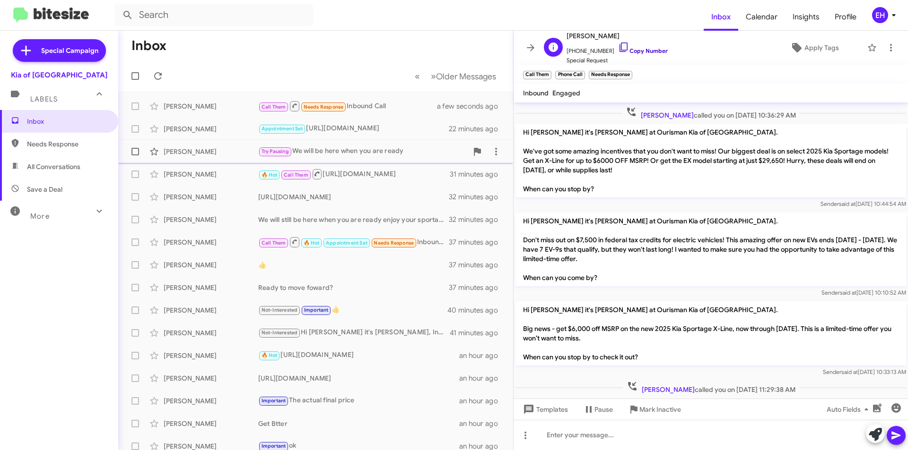
click at [641, 52] on link "Copy Number" at bounding box center [643, 50] width 50 height 7
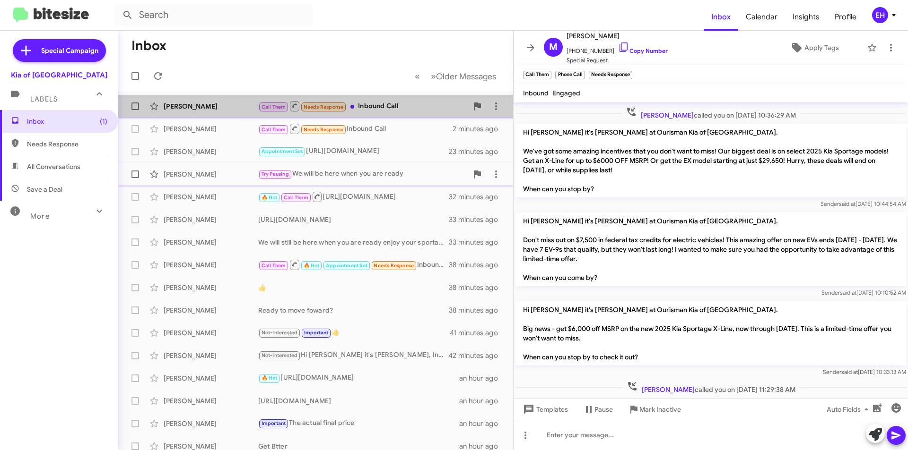
drag, startPoint x: 375, startPoint y: 98, endPoint x: 384, endPoint y: 101, distance: 9.3
click at [382, 101] on div "[PERSON_NAME] Call Them Needs Response Inbound Call a minute ago" at bounding box center [316, 106] width 380 height 19
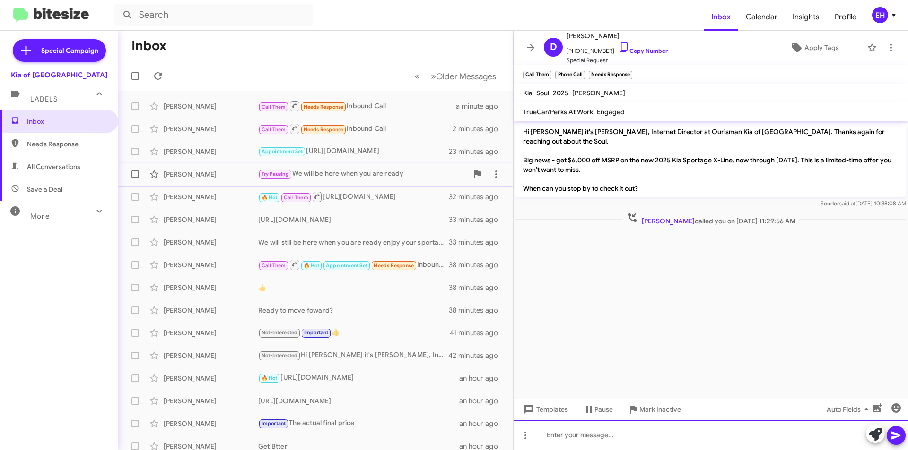
click at [674, 447] on div at bounding box center [710, 435] width 394 height 30
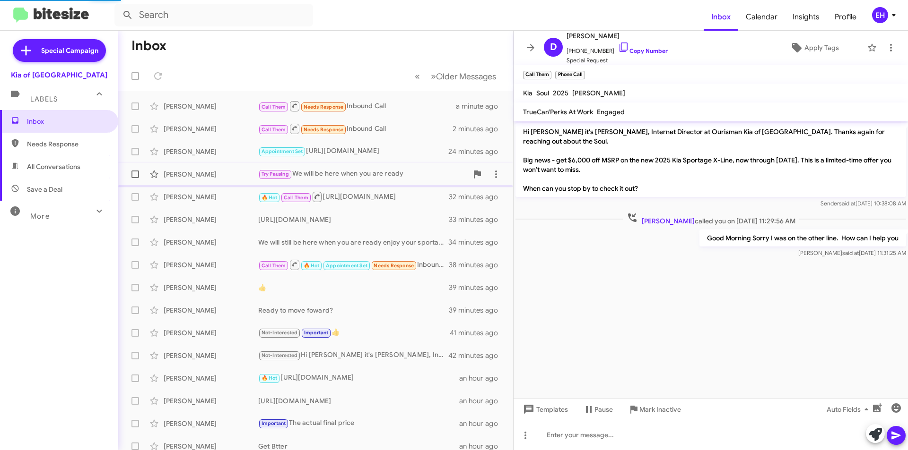
click at [46, 139] on span "Needs Response" at bounding box center [59, 144] width 118 height 23
type input "in:needs-response"
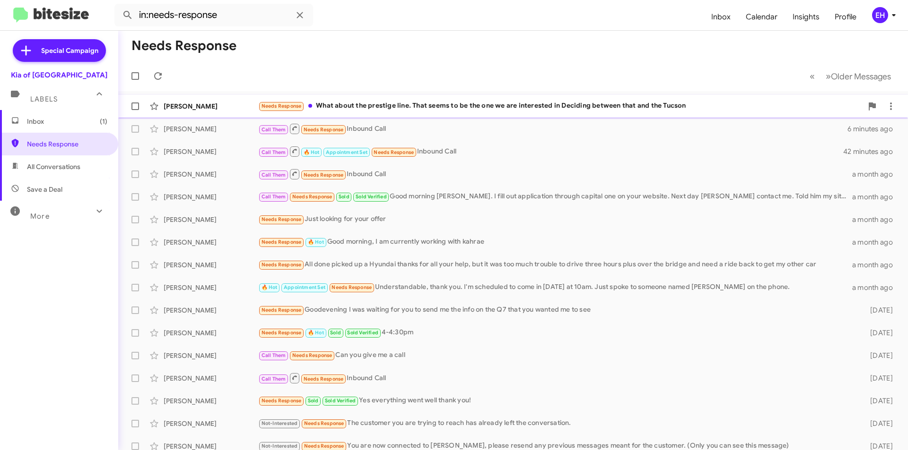
click at [442, 109] on div "Needs Response What about the prestige line. That seems to be the one we are in…" at bounding box center [560, 106] width 604 height 11
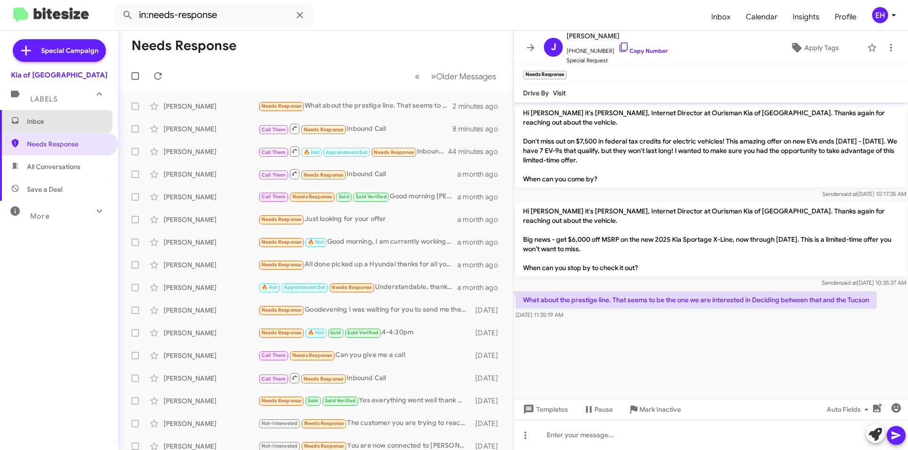
click at [46, 120] on span "Inbox" at bounding box center [67, 121] width 80 height 9
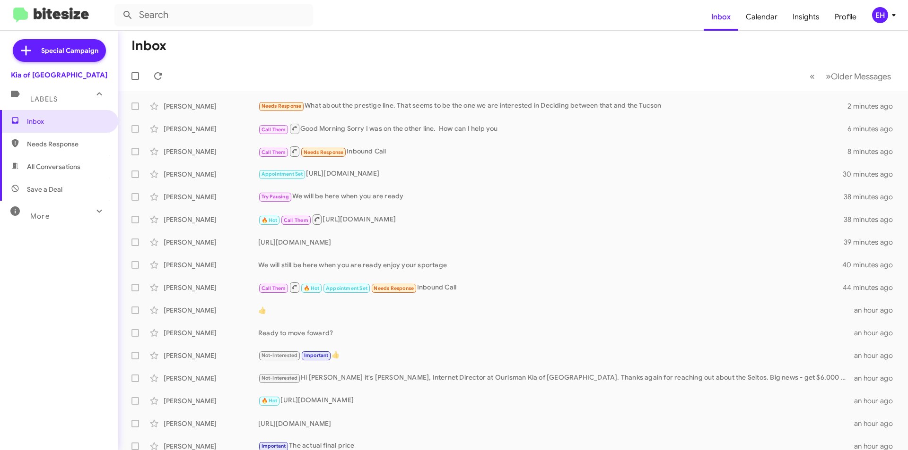
click at [45, 149] on span "Needs Response" at bounding box center [59, 144] width 118 height 23
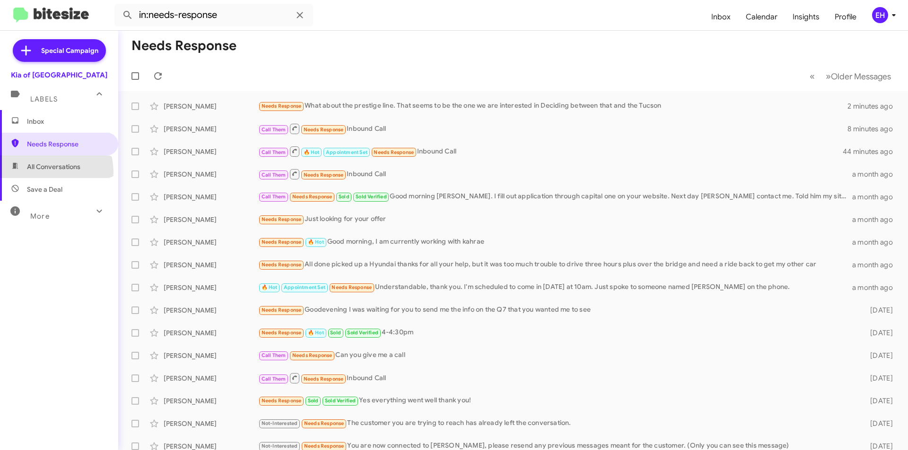
click at [44, 173] on span "All Conversations" at bounding box center [59, 167] width 118 height 23
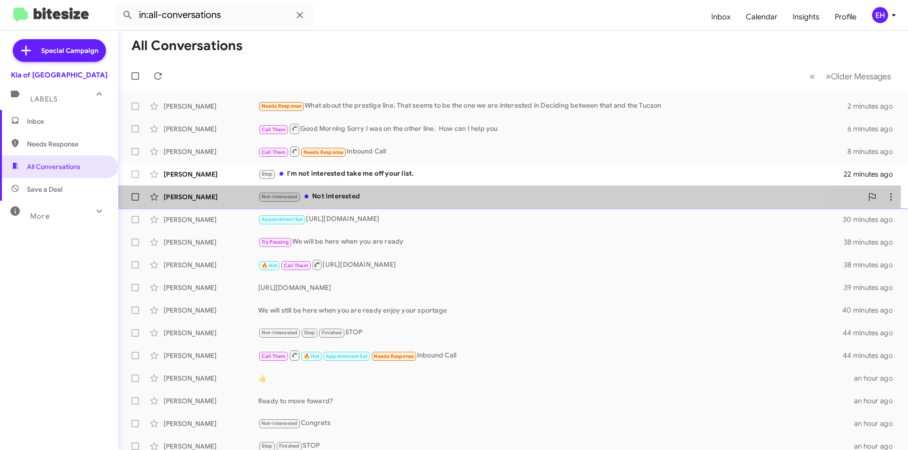
drag, startPoint x: 325, startPoint y: 193, endPoint x: 346, endPoint y: 189, distance: 22.2
click at [325, 193] on div "Not-Interested Not interested" at bounding box center [560, 196] width 604 height 11
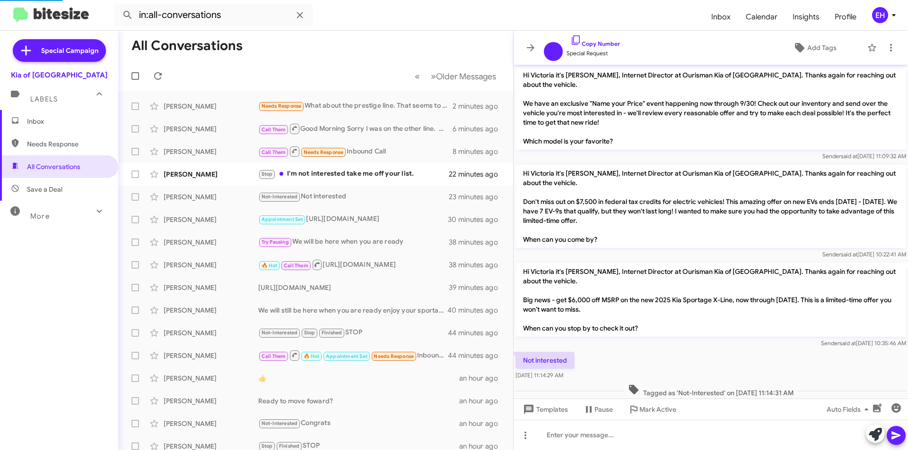
scroll to position [13, 0]
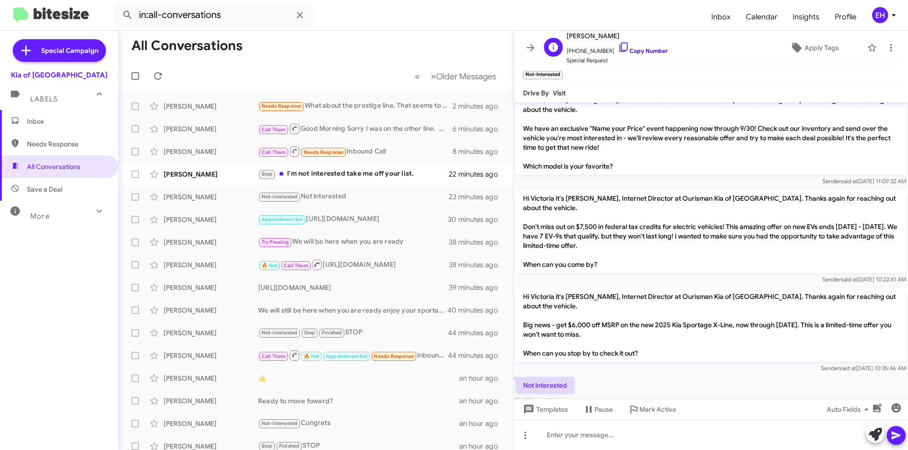
click at [638, 53] on link "Copy Number" at bounding box center [643, 50] width 50 height 7
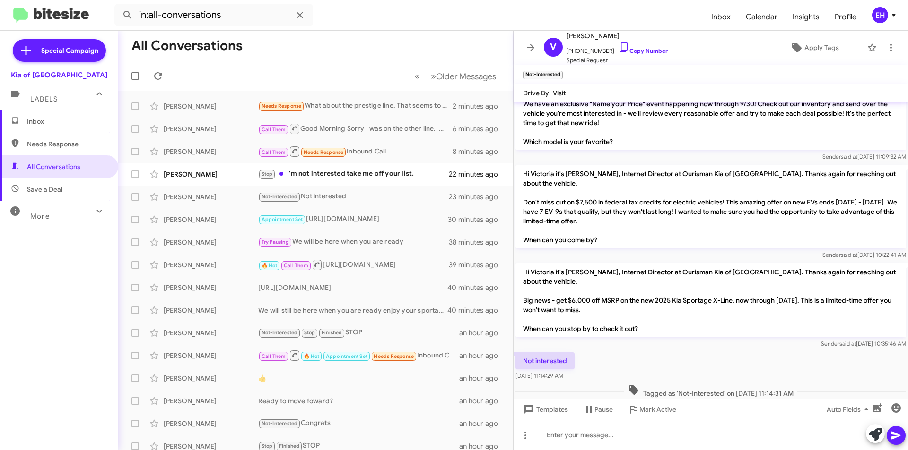
scroll to position [51, 0]
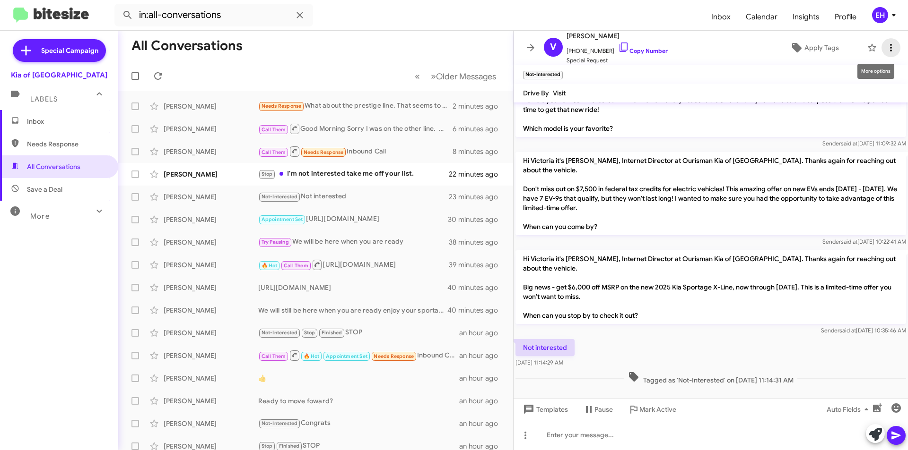
click at [885, 49] on icon at bounding box center [890, 47] width 11 height 11
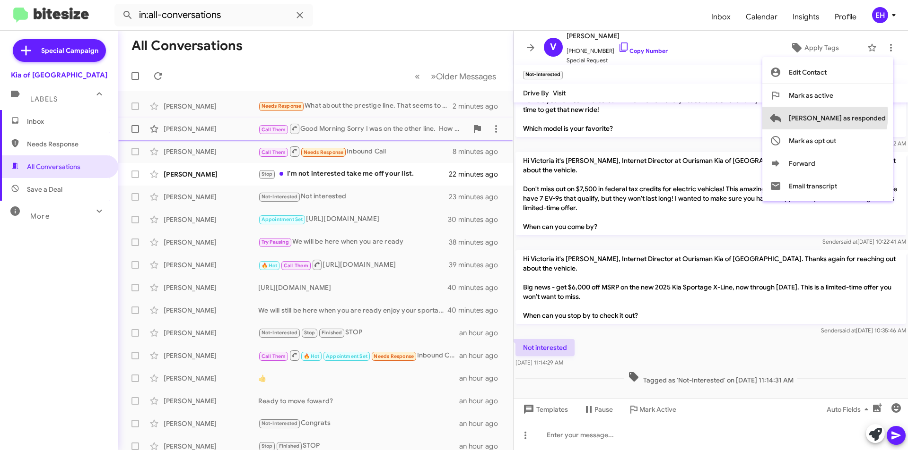
drag, startPoint x: 862, startPoint y: 115, endPoint x: 812, endPoint y: 121, distance: 51.0
click at [863, 115] on span "[PERSON_NAME] as responded" at bounding box center [836, 118] width 97 height 23
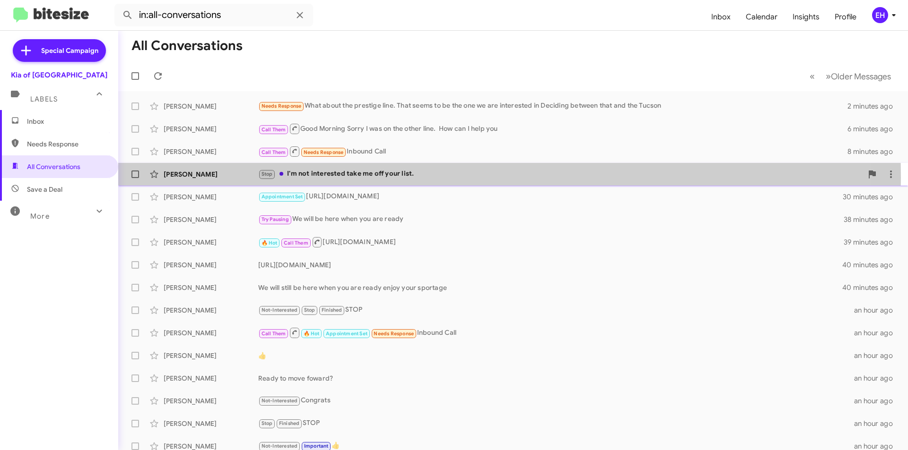
click at [345, 178] on div "Stop I'm not interested take me off your list." at bounding box center [560, 174] width 604 height 11
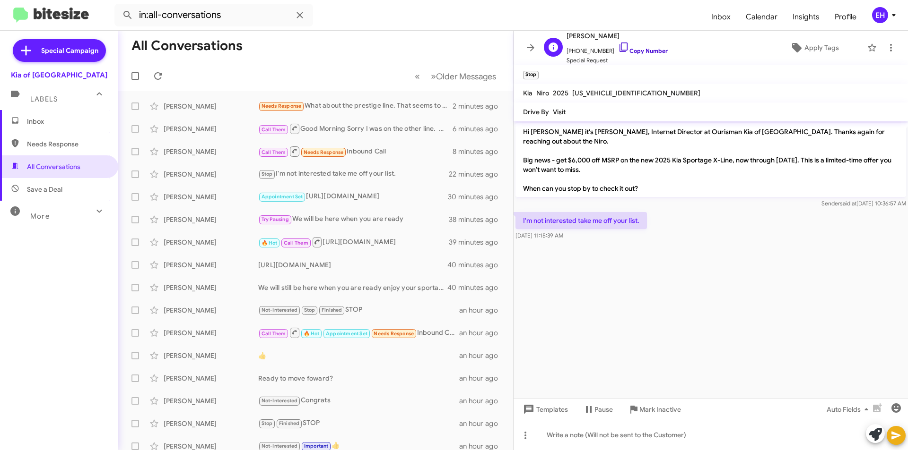
click at [642, 52] on link "Copy Number" at bounding box center [643, 50] width 50 height 7
click at [662, 407] on span "Mark Inactive" at bounding box center [660, 409] width 42 height 17
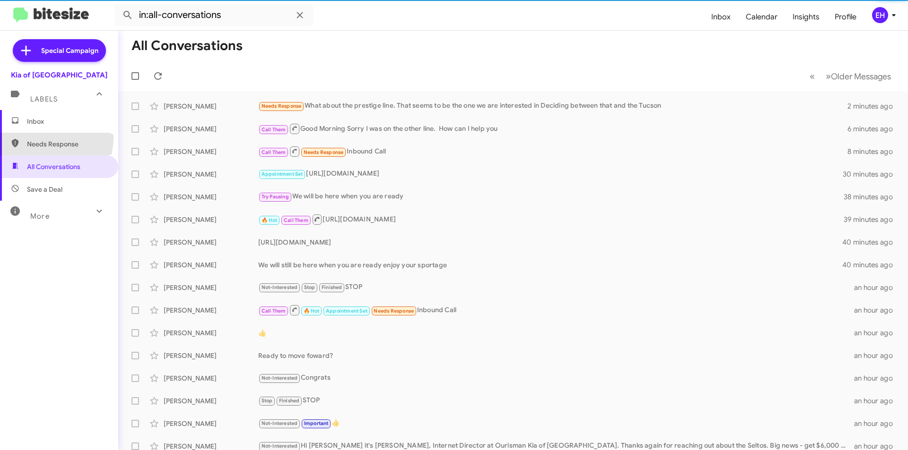
click at [38, 137] on span "Needs Response" at bounding box center [59, 144] width 118 height 23
type input "in:needs-response"
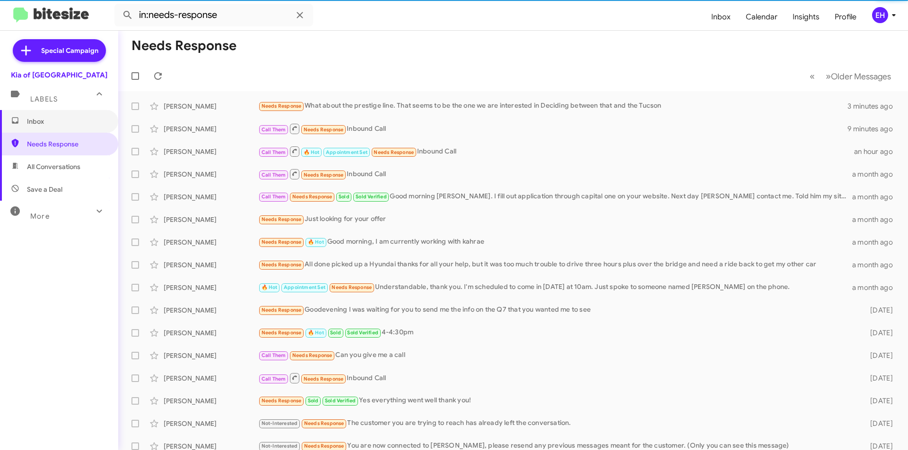
drag, startPoint x: 46, startPoint y: 121, endPoint x: 51, endPoint y: 105, distance: 16.2
click at [46, 120] on span "Inbox" at bounding box center [67, 121] width 80 height 9
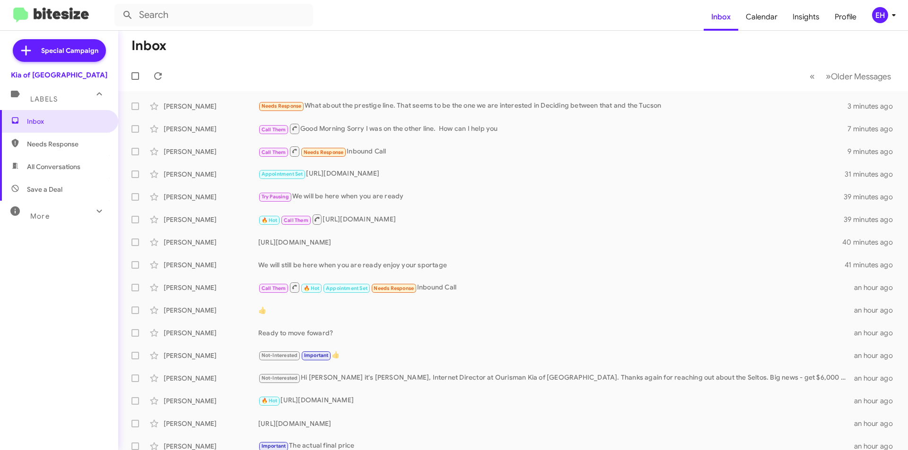
click at [60, 151] on span "Needs Response" at bounding box center [59, 144] width 118 height 23
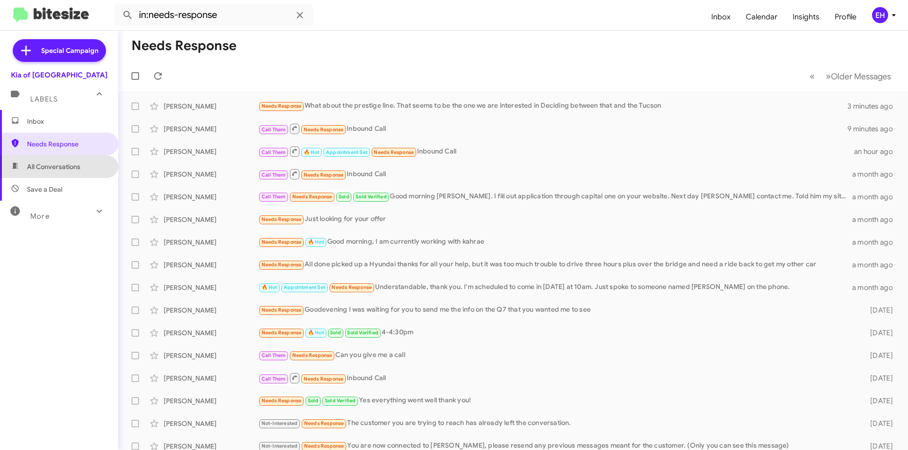
click at [66, 170] on span "All Conversations" at bounding box center [53, 166] width 53 height 9
type input "in:all-conversations"
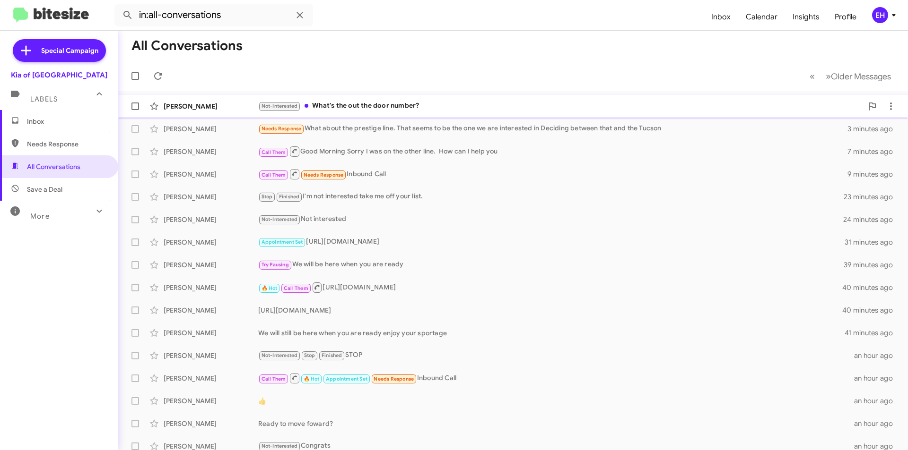
click at [338, 107] on div "Not-Interested What's the out the door number?" at bounding box center [560, 106] width 604 height 11
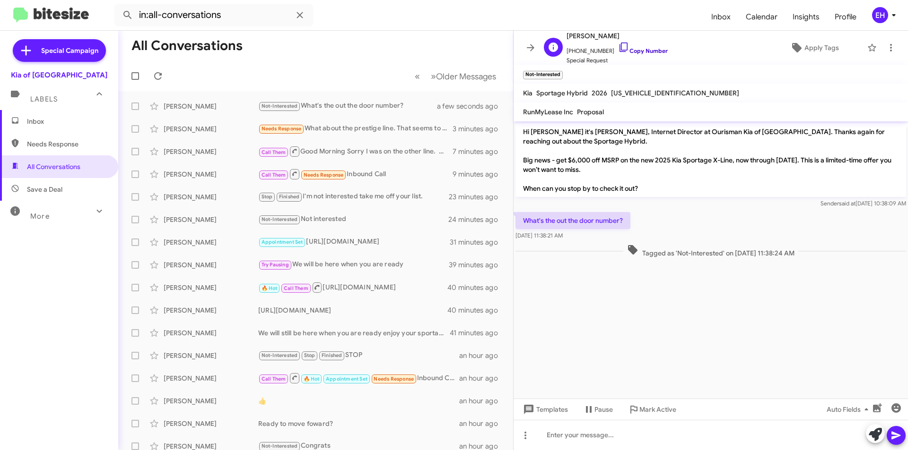
click at [638, 51] on link "Copy Number" at bounding box center [643, 50] width 50 height 7
click at [612, 430] on div at bounding box center [710, 435] width 394 height 30
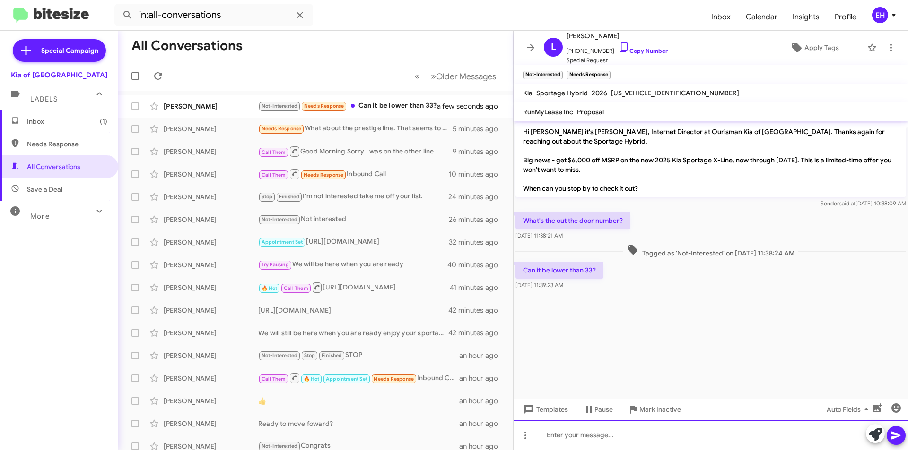
click at [613, 426] on div at bounding box center [710, 435] width 394 height 30
click at [900, 432] on icon at bounding box center [895, 435] width 11 height 11
click at [607, 429] on div at bounding box center [710, 435] width 394 height 30
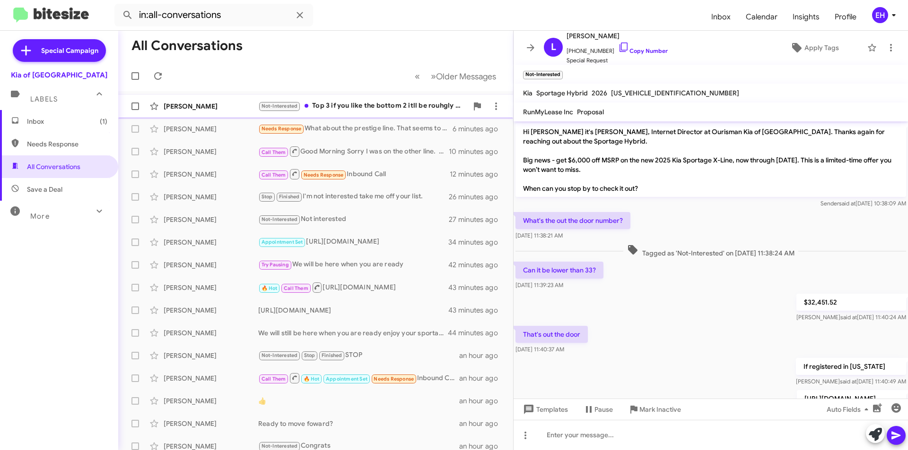
click at [358, 103] on div "Not-Interested Top 3 if you like the bottom 2 itll be rouhgly $450.00 then I qu…" at bounding box center [362, 106] width 209 height 11
